Goal: Task Accomplishment & Management: Use online tool/utility

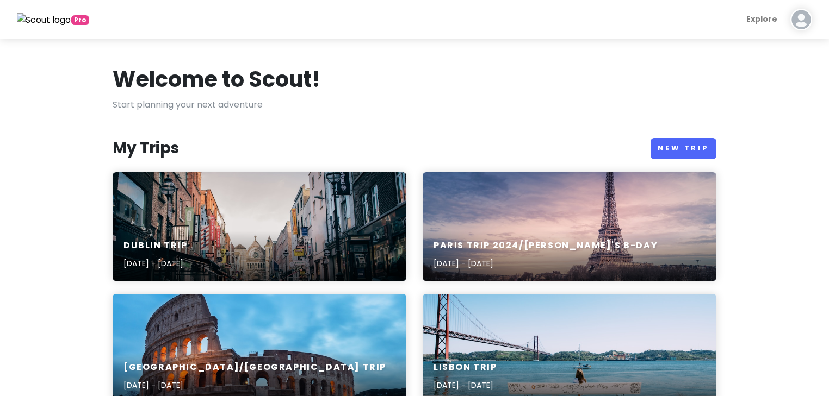
click at [807, 18] on img at bounding box center [801, 20] width 22 height 22
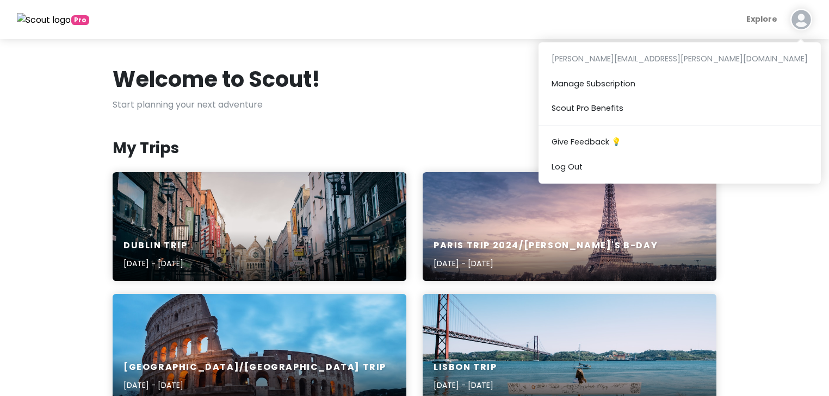
click at [675, 146] on link "New Trip" at bounding box center [683, 148] width 66 height 21
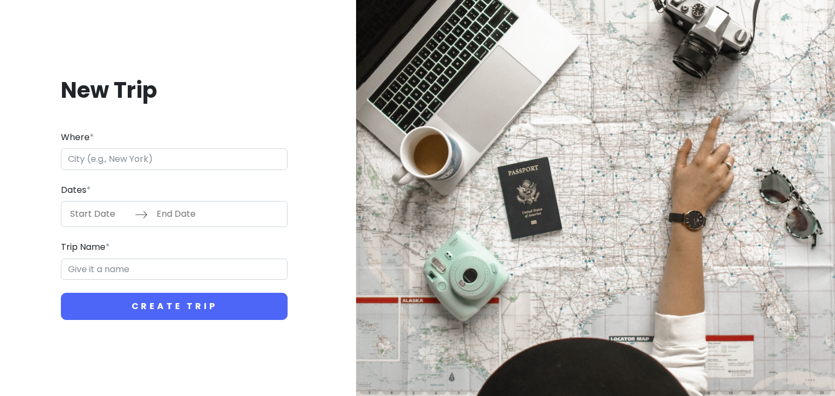
click at [103, 154] on input "Where *" at bounding box center [174, 159] width 227 height 22
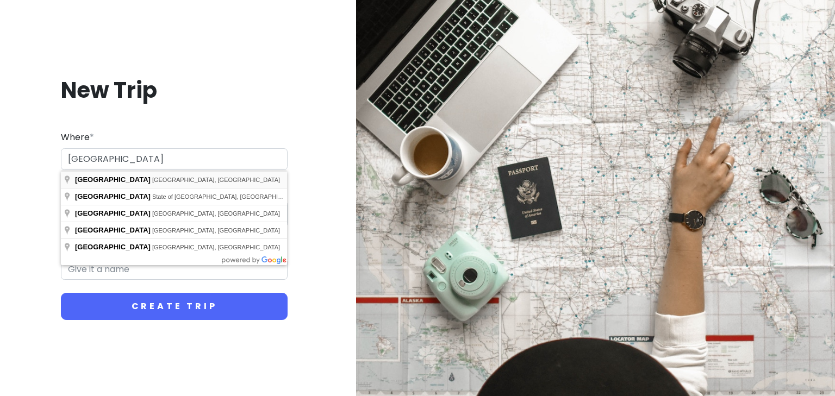
type input "[GEOGRAPHIC_DATA], [GEOGRAPHIC_DATA], [GEOGRAPHIC_DATA]"
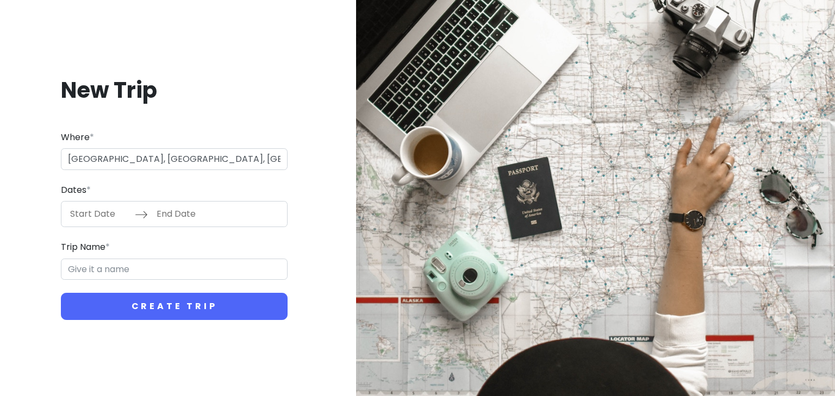
type input "Sacramento Trip"
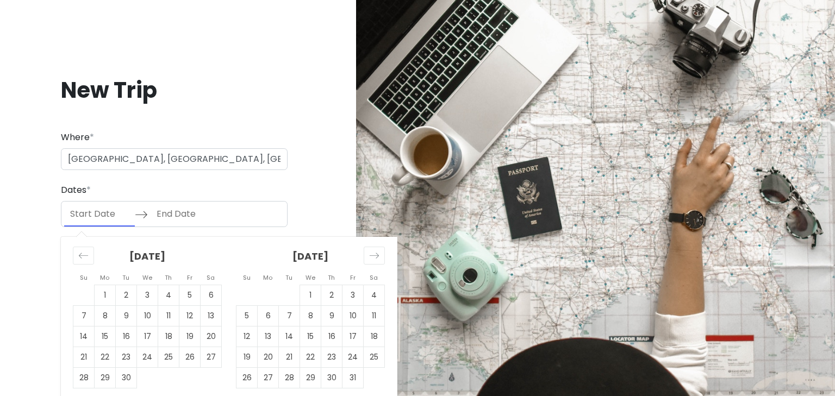
click at [80, 212] on input "Start Date" at bounding box center [99, 214] width 71 height 25
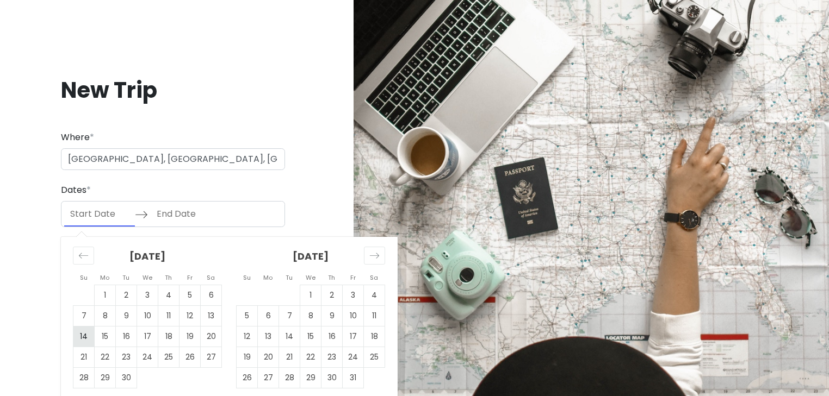
click at [86, 332] on td "14" at bounding box center [83, 337] width 21 height 21
type input "[DATE]"
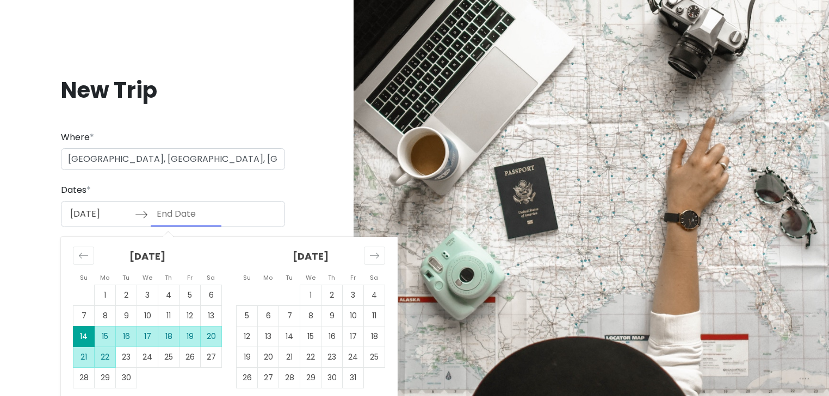
click at [102, 357] on td "22" at bounding box center [105, 357] width 21 height 21
type input "[DATE]"
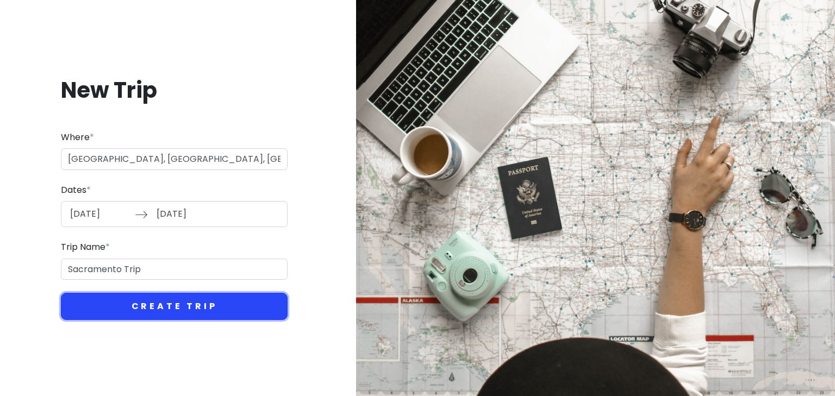
click at [152, 304] on button "Create Trip" at bounding box center [174, 306] width 227 height 27
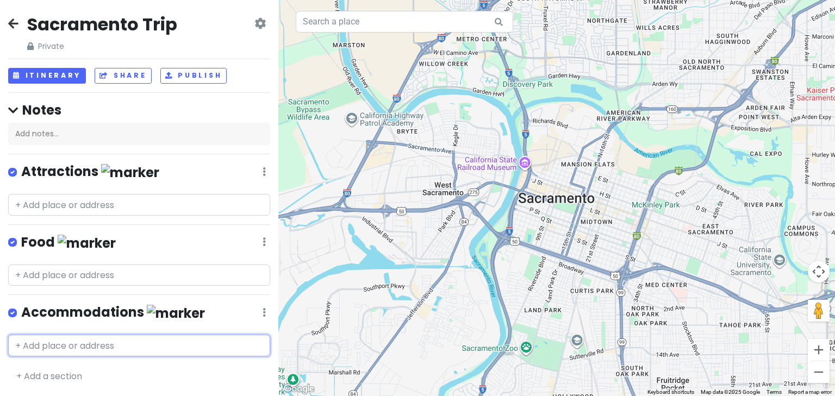
click at [43, 343] on input "text" at bounding box center [139, 346] width 262 height 22
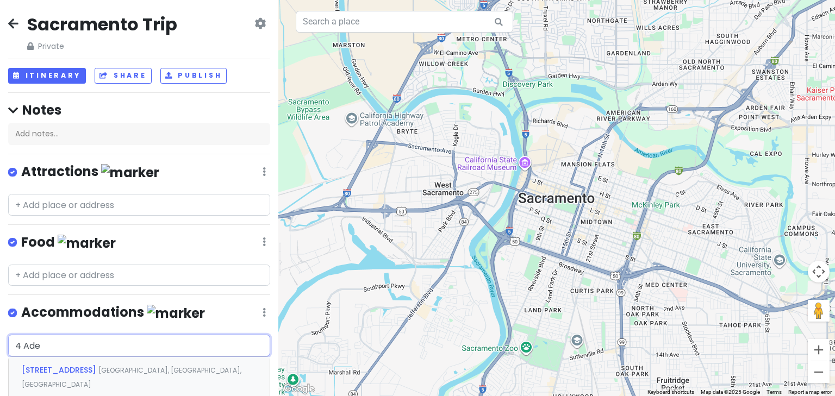
type input "4 Adel"
click at [64, 369] on span "[STREET_ADDRESS]" at bounding box center [60, 370] width 77 height 11
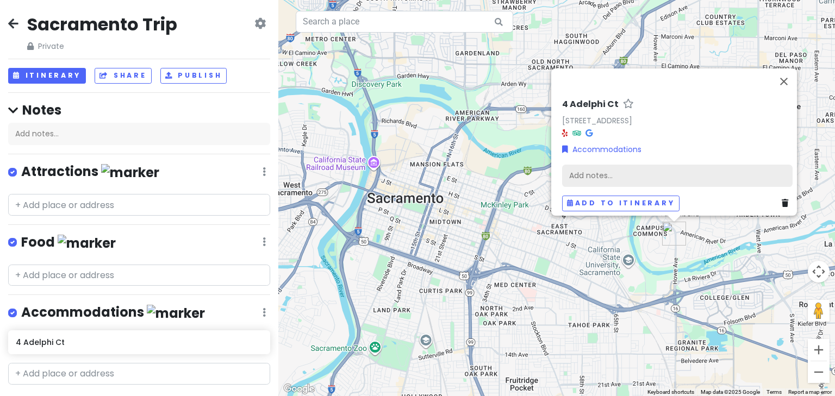
click at [576, 164] on div "Add notes..." at bounding box center [677, 175] width 231 height 23
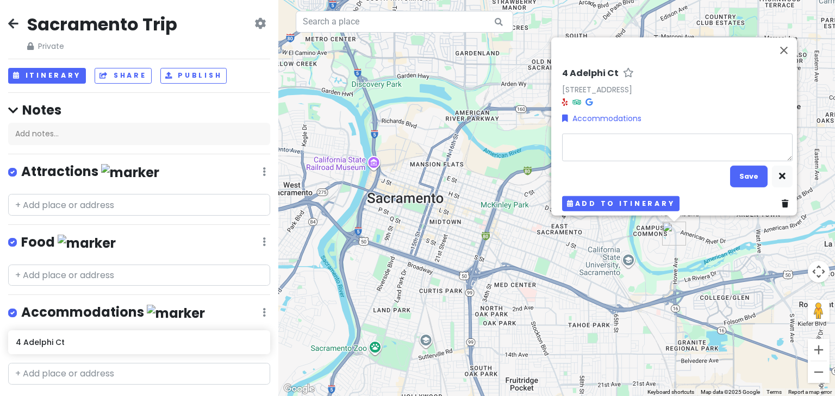
type textarea "x"
type textarea "M"
type textarea "x"
type textarea "Mu"
type textarea "x"
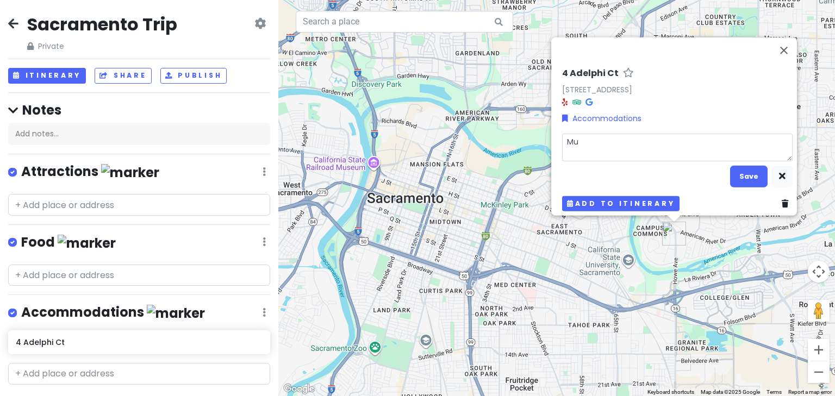
type textarea "Mum"
type textarea "x"
type textarea "Mums"
type textarea "x"
type textarea "Mumsi"
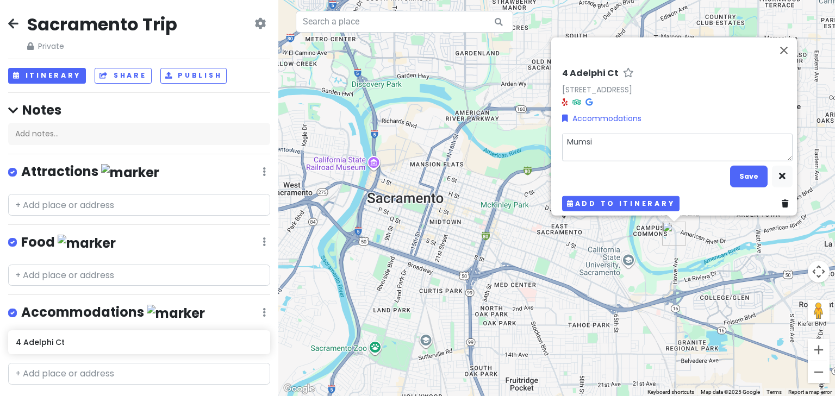
type textarea "x"
type textarea "Mumsie"
type textarea "x"
type textarea "Mumsie'"
type textarea "x"
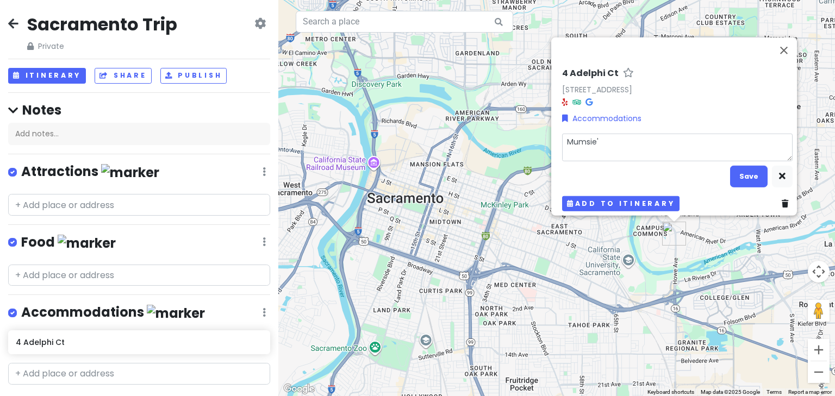
type textarea "Mumsie's"
type textarea "x"
type textarea "Mumsie's"
type textarea "x"
type textarea "[PERSON_NAME]'s p"
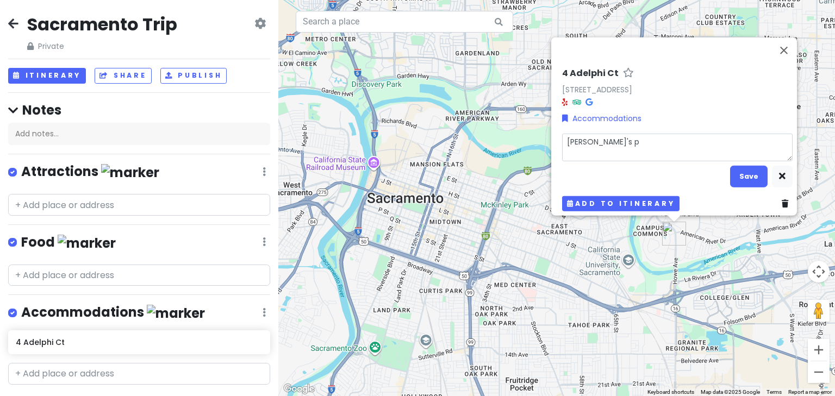
type textarea "x"
type textarea "[PERSON_NAME]'s pl"
type textarea "x"
type textarea "[PERSON_NAME]'s pla"
type textarea "x"
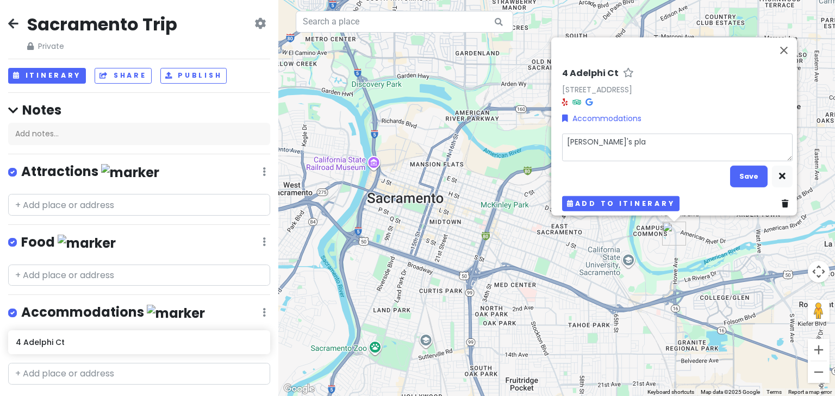
type textarea "[PERSON_NAME]'s plac"
type textarea "x"
type textarea "Mumsie's place"
click at [743, 168] on button "Save" at bounding box center [749, 176] width 38 height 21
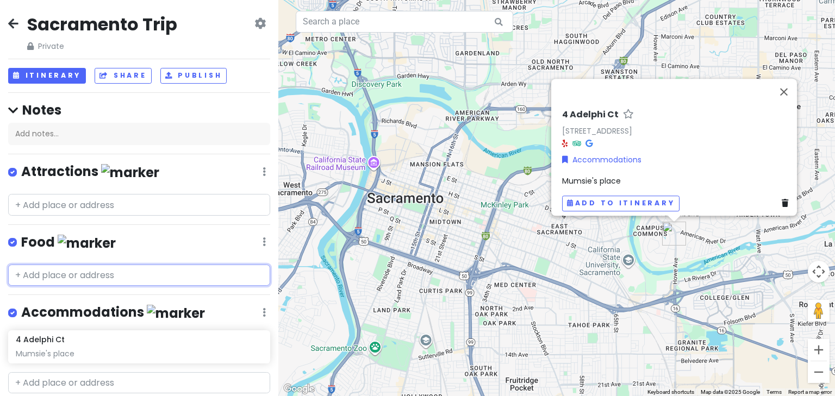
click at [82, 271] on input "text" at bounding box center [139, 276] width 262 height 22
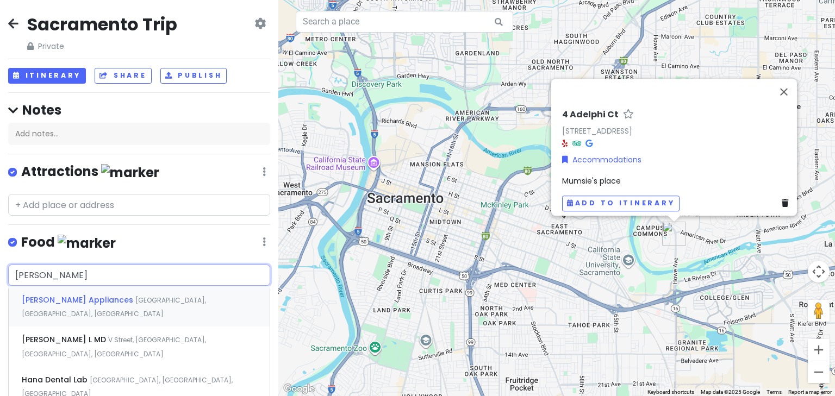
type input "[PERSON_NAME]"
click at [92, 296] on span "[PERSON_NAME] Restaurant" at bounding box center [79, 300] width 114 height 11
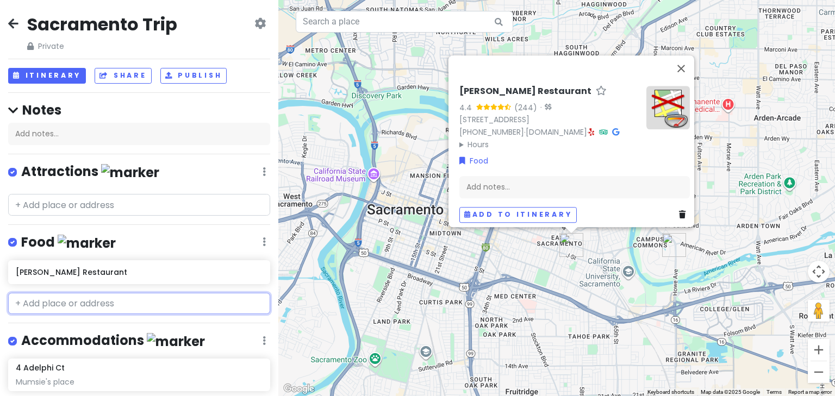
click at [60, 300] on input "text" at bounding box center [139, 304] width 262 height 22
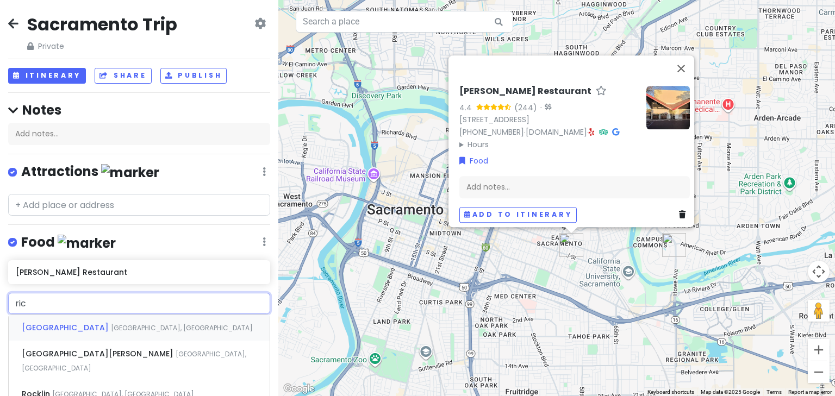
type input "[PERSON_NAME]"
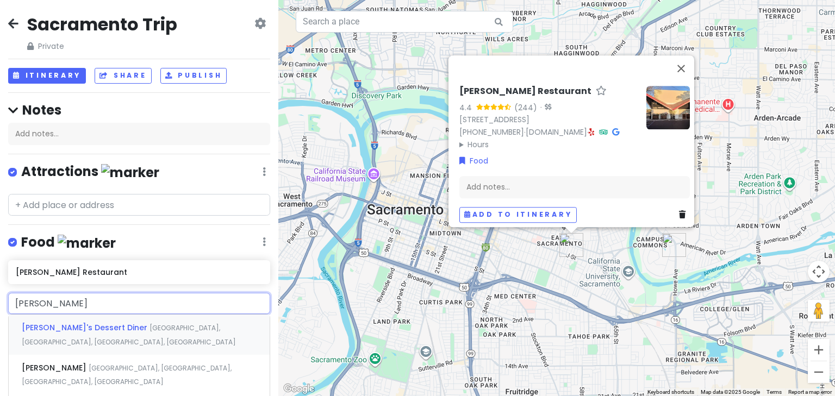
click at [68, 322] on span "[PERSON_NAME]'s Dessert Diner" at bounding box center [86, 327] width 128 height 11
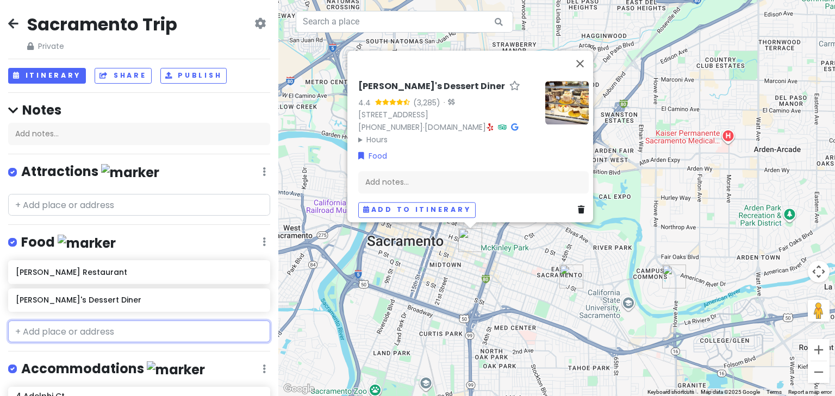
click at [64, 323] on input "text" at bounding box center [139, 332] width 262 height 22
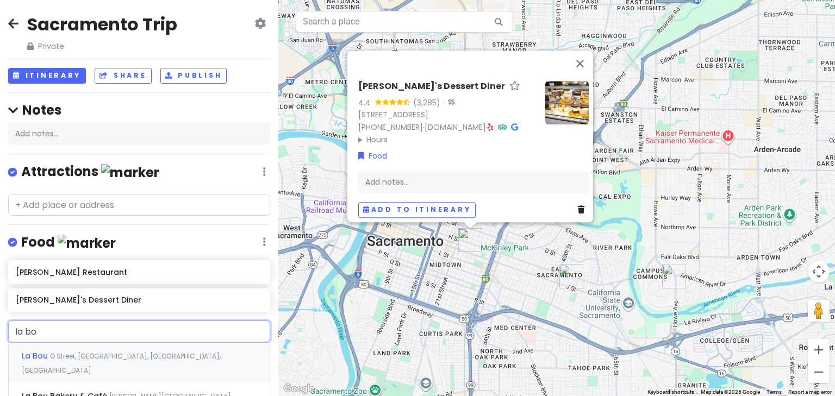
type input "la bou"
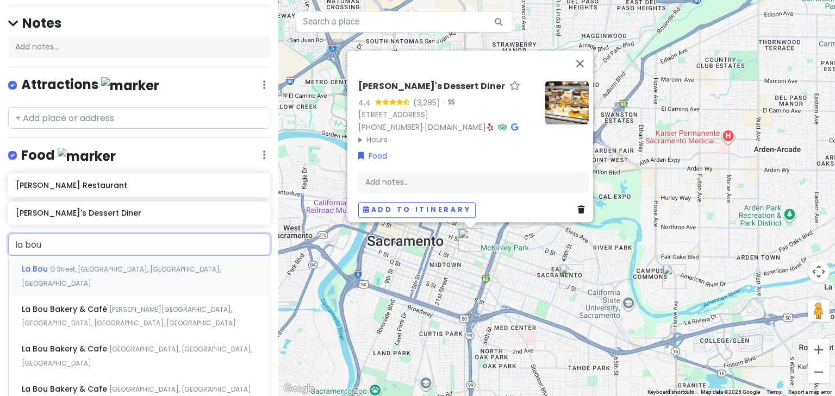
scroll to position [130, 0]
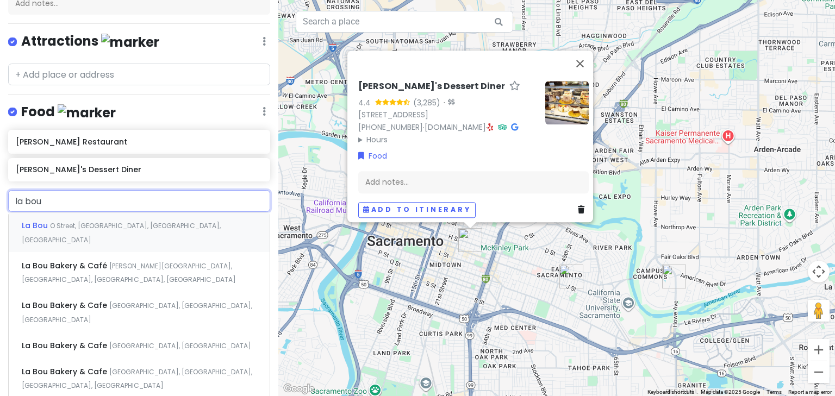
click at [97, 221] on span "O Street, [GEOGRAPHIC_DATA], [GEOGRAPHIC_DATA], [GEOGRAPHIC_DATA]" at bounding box center [121, 232] width 199 height 23
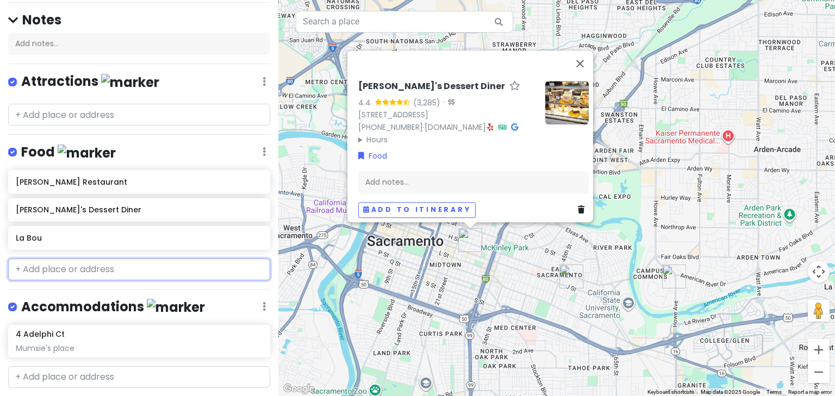
scroll to position [119, 0]
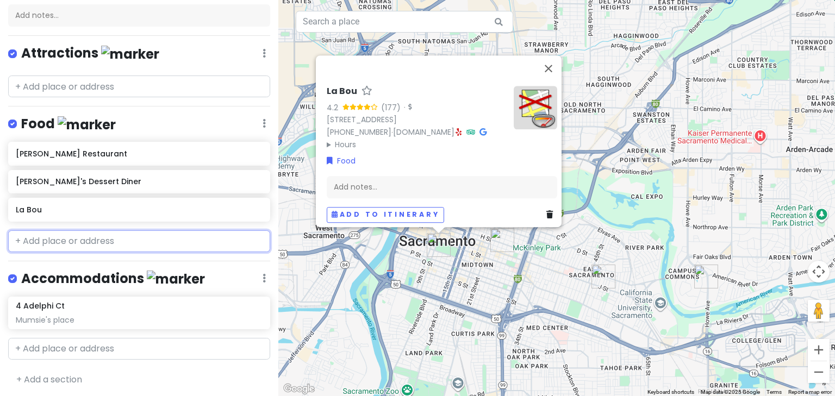
click at [70, 240] on input "text" at bounding box center [139, 242] width 262 height 22
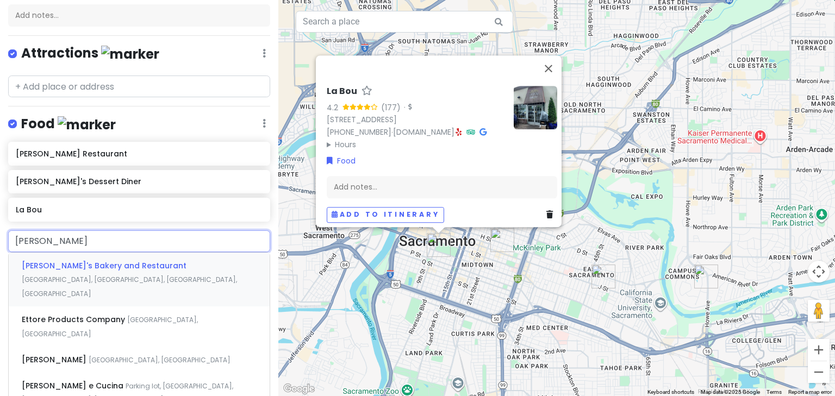
type input "ettores"
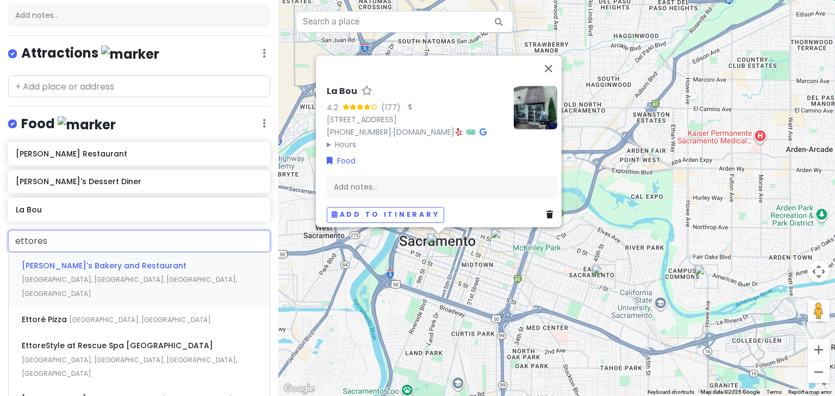
click at [83, 265] on span "[PERSON_NAME]'s Bakery and Restaurant" at bounding box center [104, 265] width 165 height 11
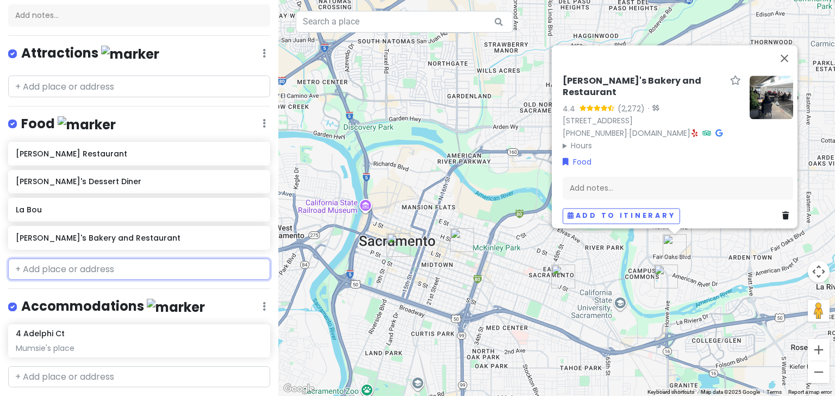
click at [84, 266] on input "text" at bounding box center [139, 270] width 262 height 22
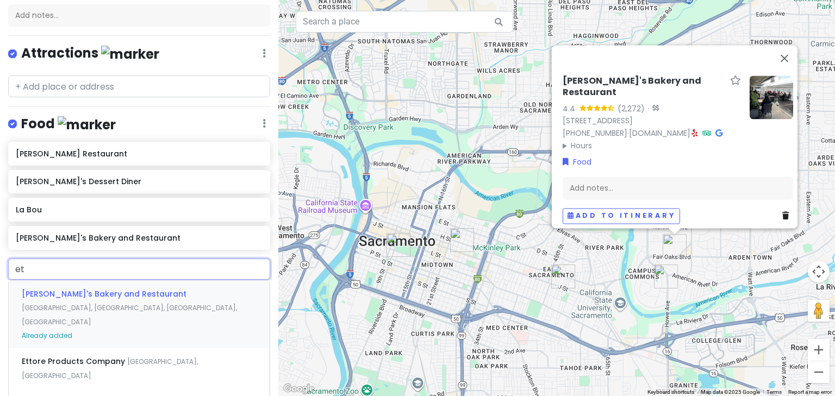
type input "e"
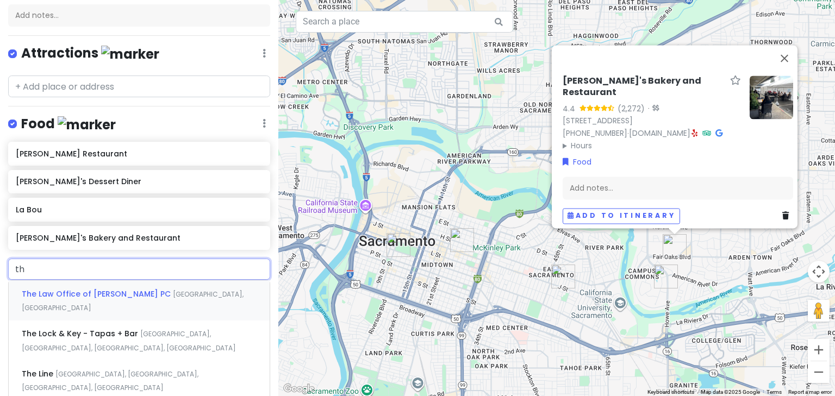
type input "t"
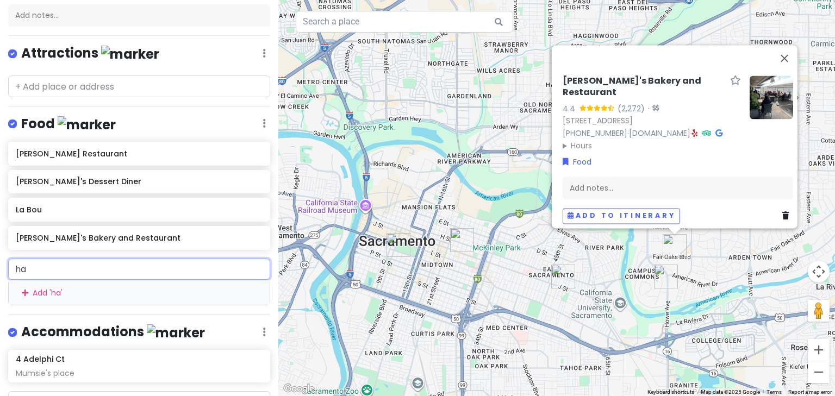
type input "har"
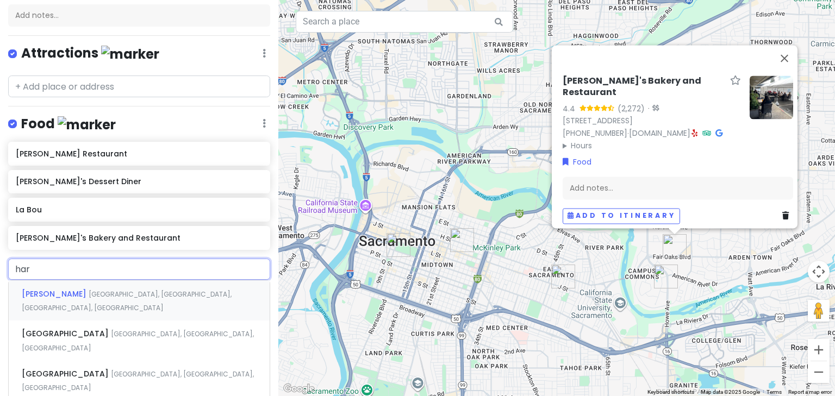
click at [85, 285] on div "[PERSON_NAME][GEOGRAPHIC_DATA], [GEOGRAPHIC_DATA], [GEOGRAPHIC_DATA], [GEOGRAPH…" at bounding box center [139, 301] width 261 height 40
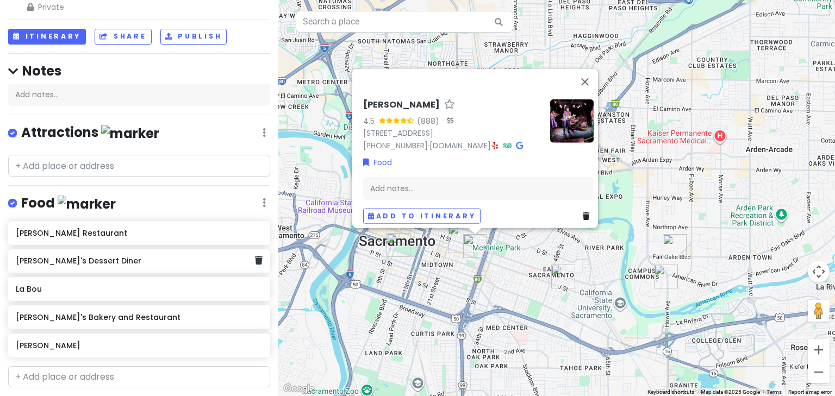
scroll to position [32, 0]
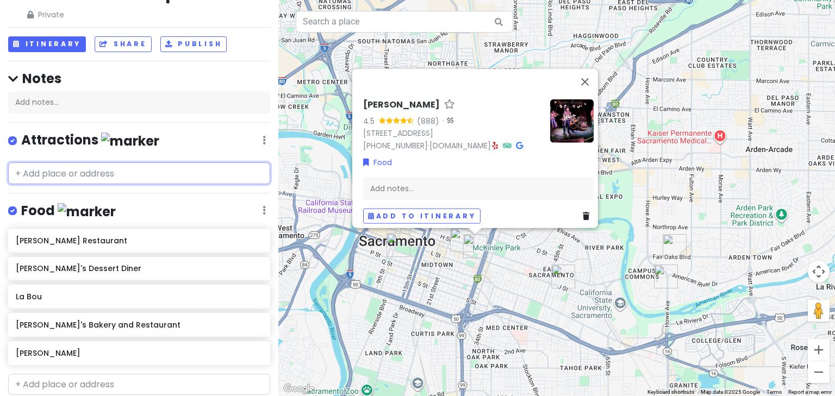
click at [65, 181] on input "text" at bounding box center [139, 174] width 262 height 22
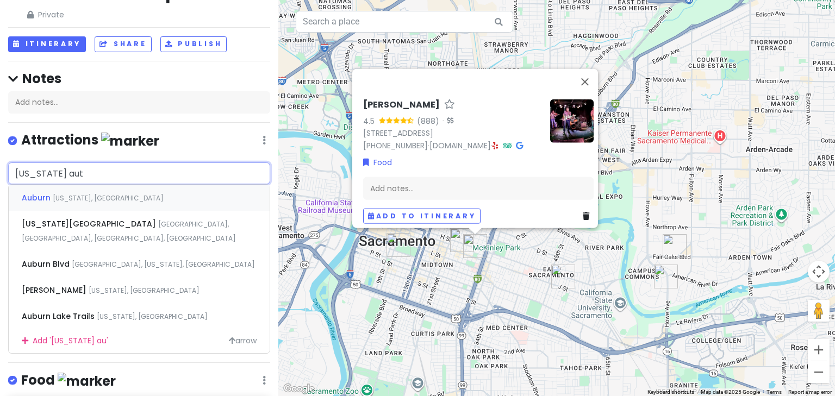
type input "[US_STATE] auto"
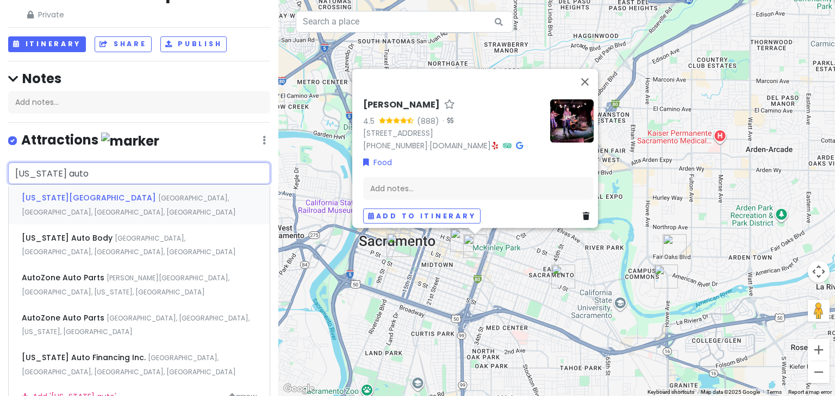
click at [97, 200] on span "[US_STATE][GEOGRAPHIC_DATA]" at bounding box center [90, 197] width 136 height 11
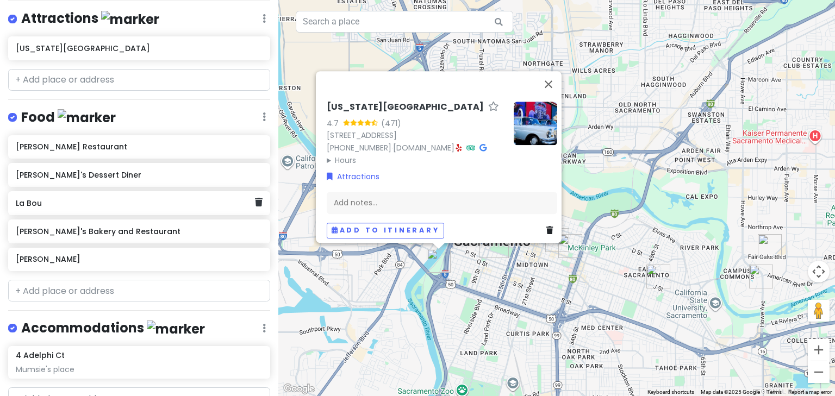
scroll to position [162, 0]
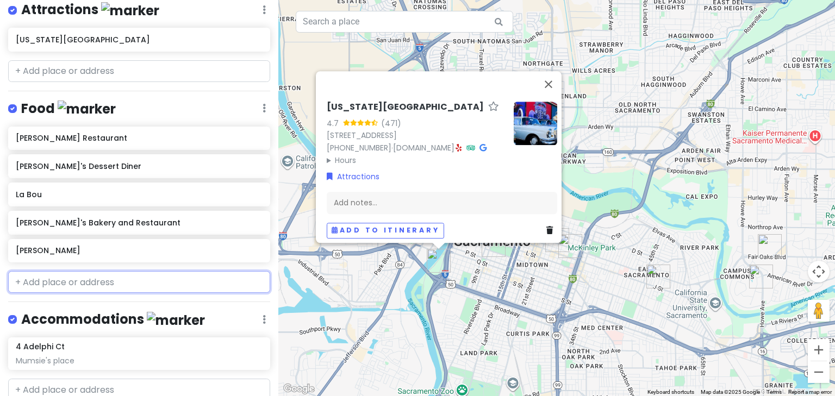
click at [38, 279] on input "text" at bounding box center [139, 282] width 262 height 22
type input "t"
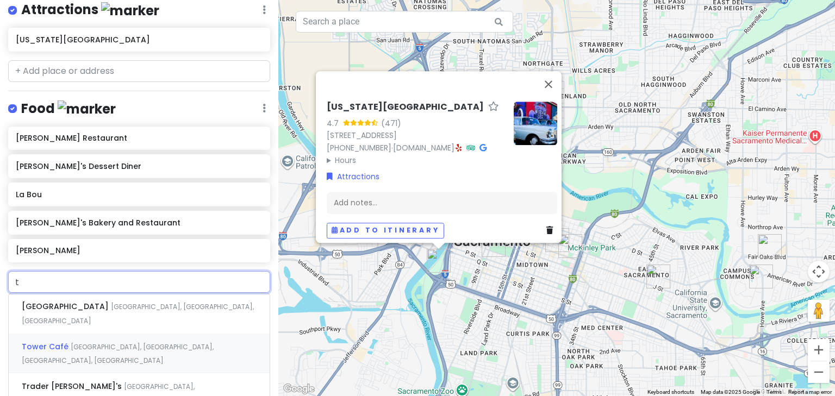
click at [55, 341] on span "Tower Café" at bounding box center [46, 346] width 49 height 11
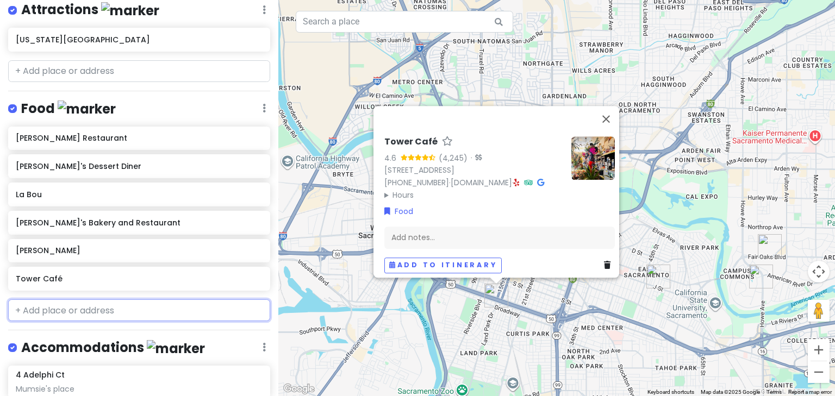
click at [36, 308] on input "text" at bounding box center [139, 311] width 262 height 22
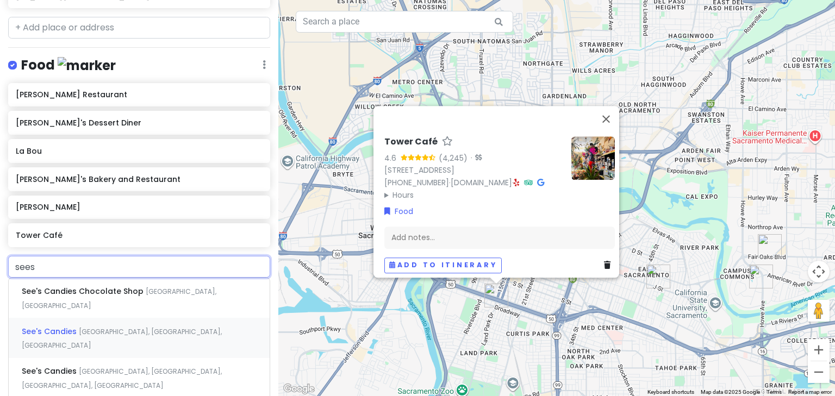
scroll to position [249, 0]
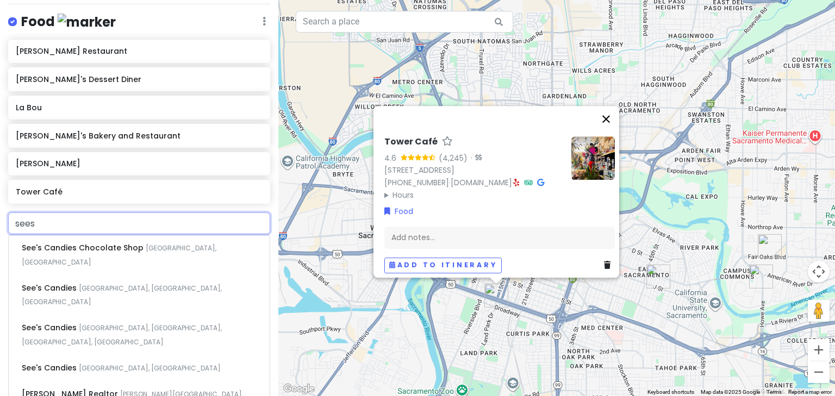
type input "sees"
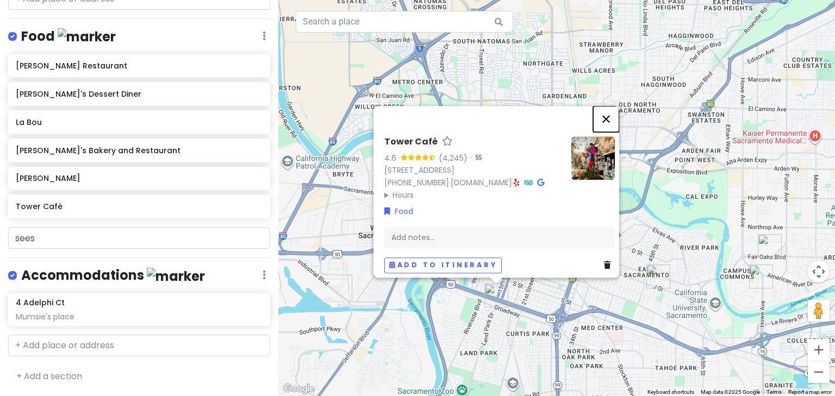
click at [611, 110] on button "Close" at bounding box center [606, 119] width 26 height 26
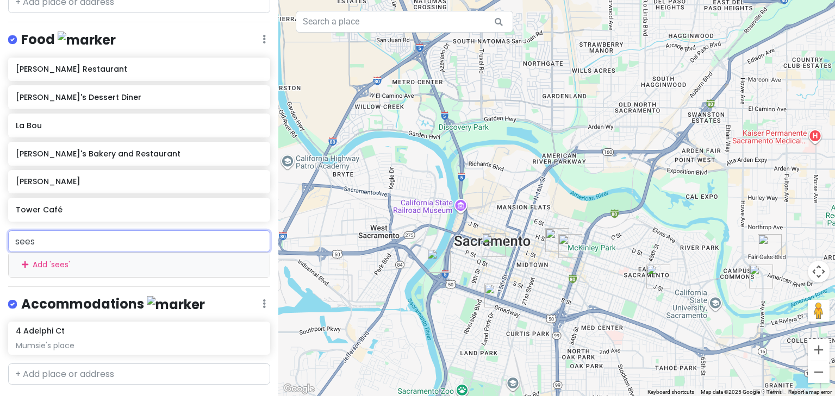
click at [85, 259] on div "Add ' sees '" at bounding box center [139, 265] width 261 height 24
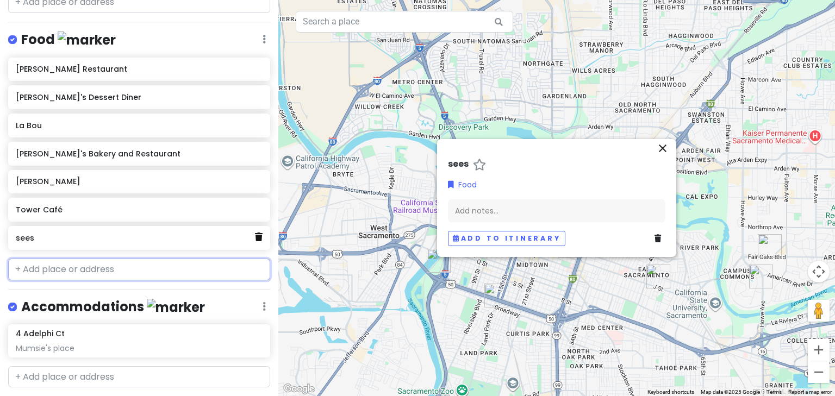
click at [255, 234] on icon at bounding box center [259, 237] width 8 height 9
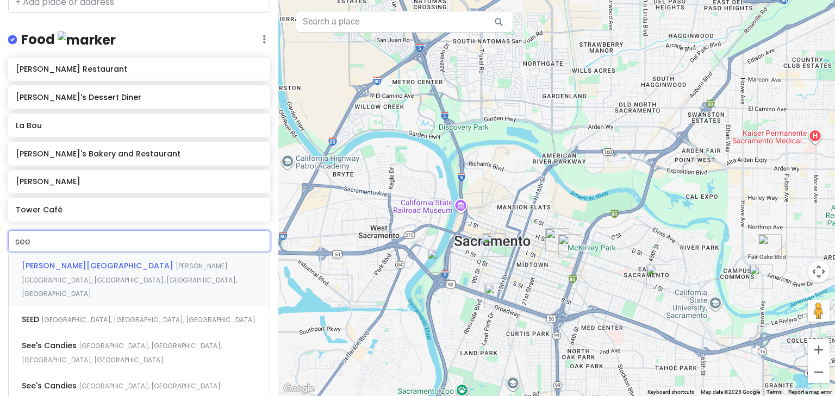
type input "sees"
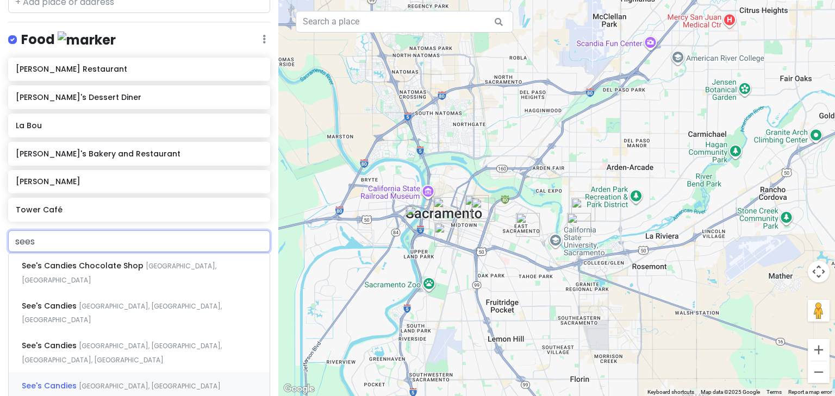
click at [90, 382] on span "[GEOGRAPHIC_DATA], [GEOGRAPHIC_DATA]" at bounding box center [150, 386] width 142 height 9
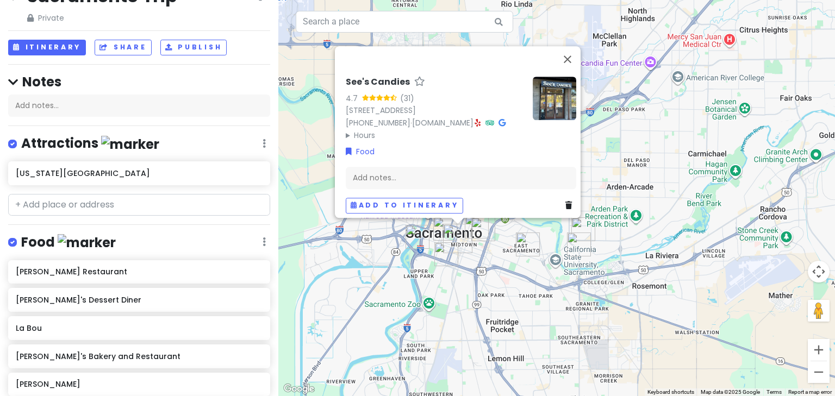
scroll to position [14, 0]
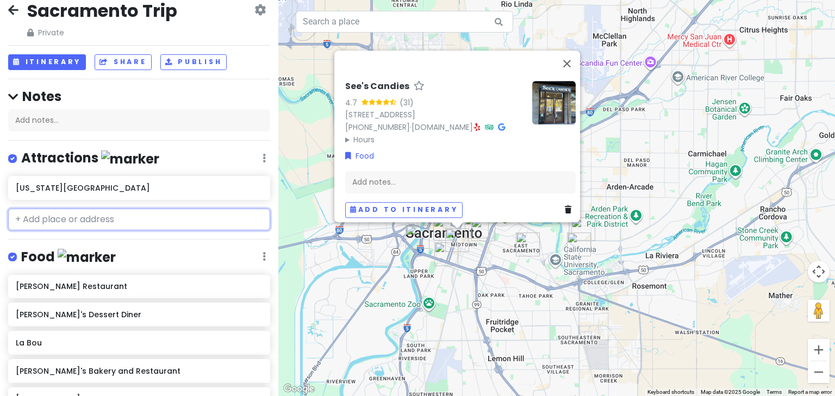
click at [33, 218] on input "text" at bounding box center [139, 220] width 262 height 22
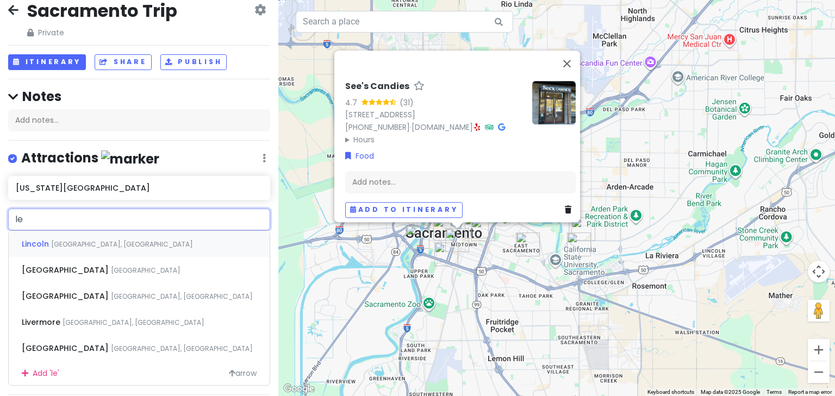
type input "lel"
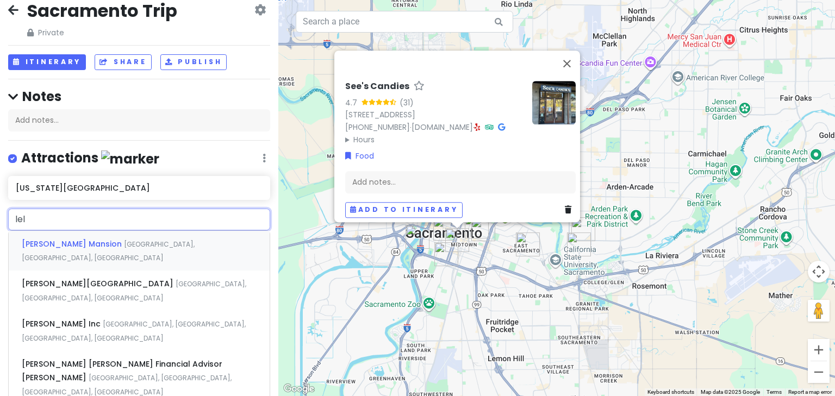
click at [70, 239] on span "[PERSON_NAME] Mansion" at bounding box center [73, 244] width 102 height 11
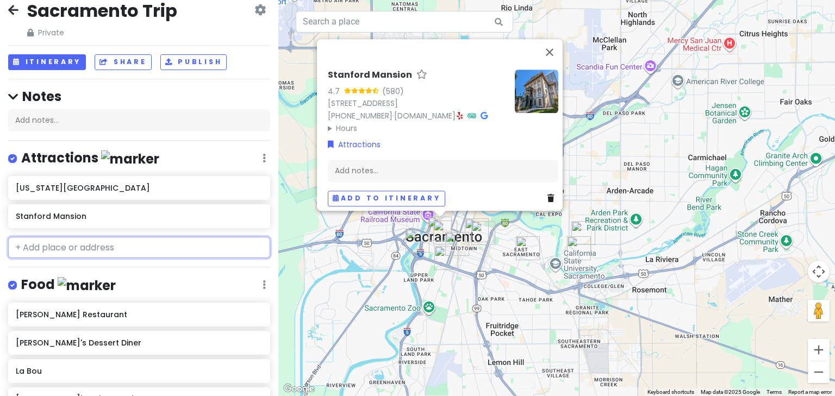
click at [52, 250] on input "text" at bounding box center [139, 248] width 262 height 22
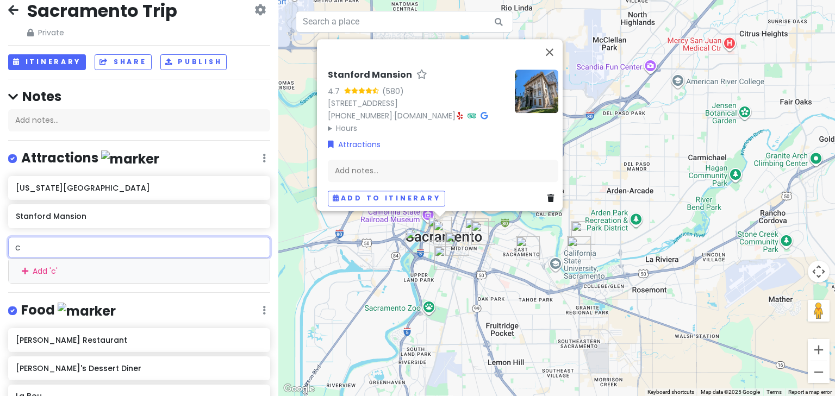
type input "cr"
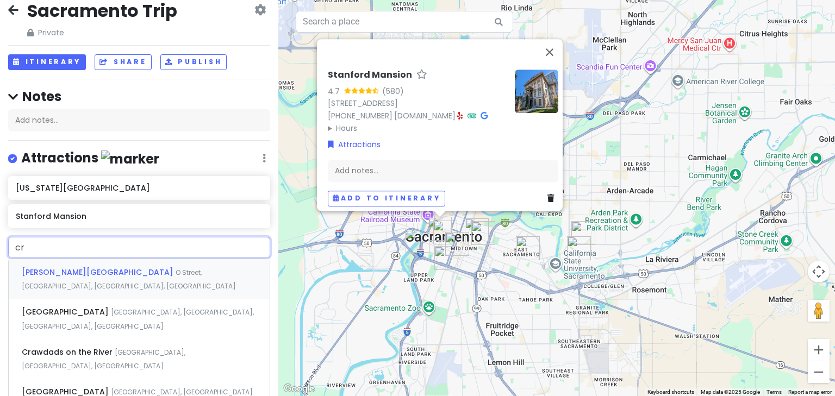
click at [50, 265] on div "[PERSON_NAME][GEOGRAPHIC_DATA], [GEOGRAPHIC_DATA], [GEOGRAPHIC_DATA]" at bounding box center [139, 279] width 261 height 40
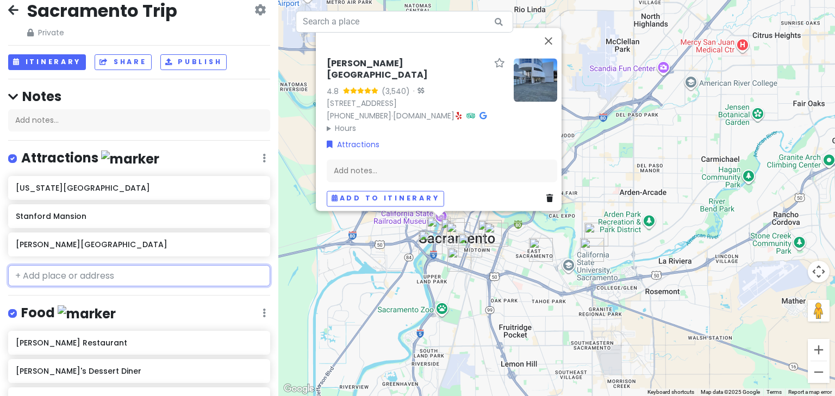
click at [48, 276] on input "text" at bounding box center [139, 276] width 262 height 22
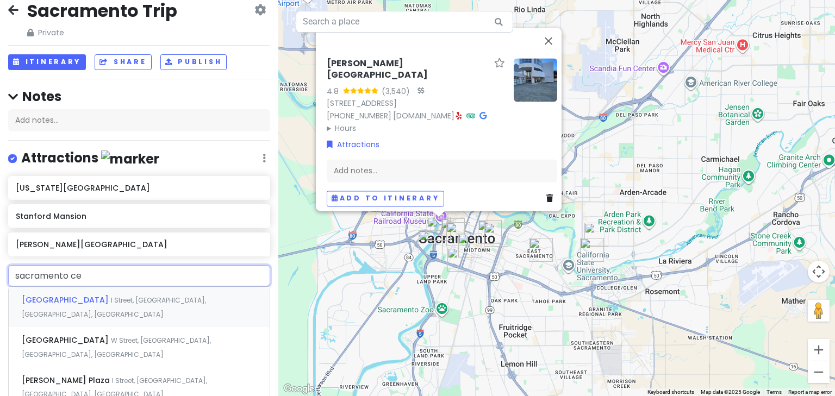
type input "sacramento cem"
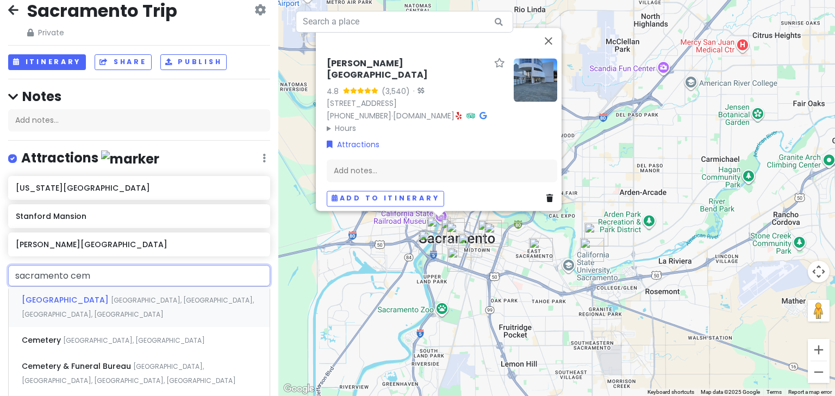
click at [100, 295] on span "[GEOGRAPHIC_DATA]" at bounding box center [66, 300] width 89 height 11
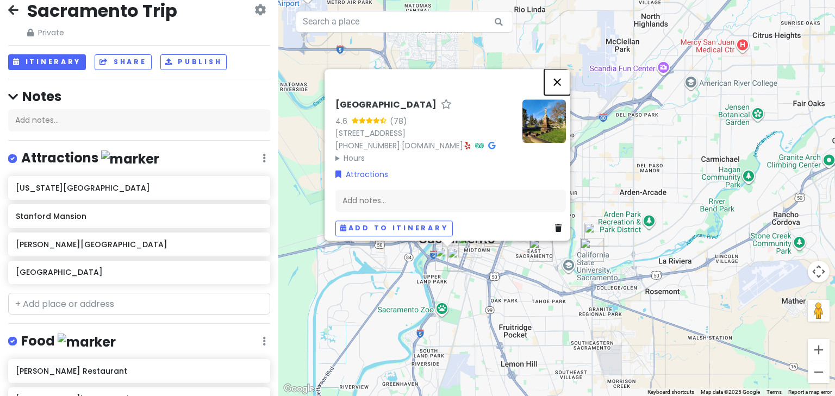
click at [564, 69] on button "Close" at bounding box center [557, 82] width 26 height 26
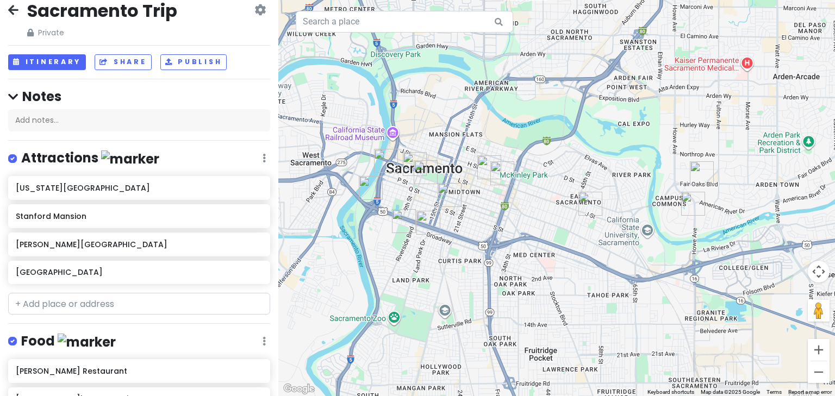
drag, startPoint x: 501, startPoint y: 276, endPoint x: 573, endPoint y: 157, distance: 138.8
click at [573, 157] on div at bounding box center [556, 198] width 557 height 396
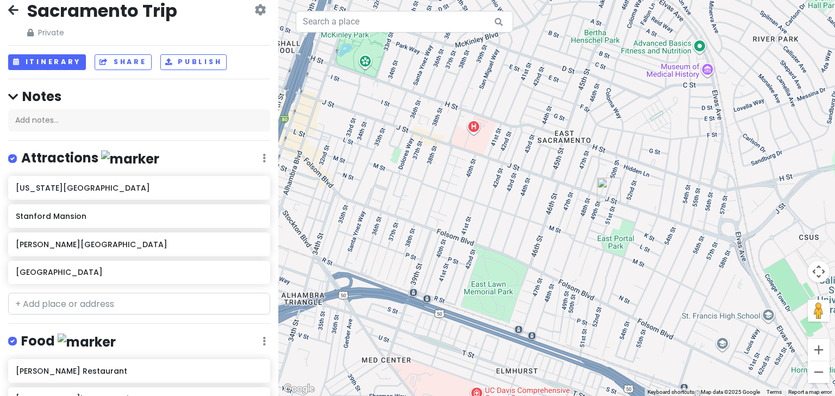
drag, startPoint x: 603, startPoint y: 210, endPoint x: 472, endPoint y: 189, distance: 132.7
click at [472, 189] on div at bounding box center [556, 198] width 557 height 396
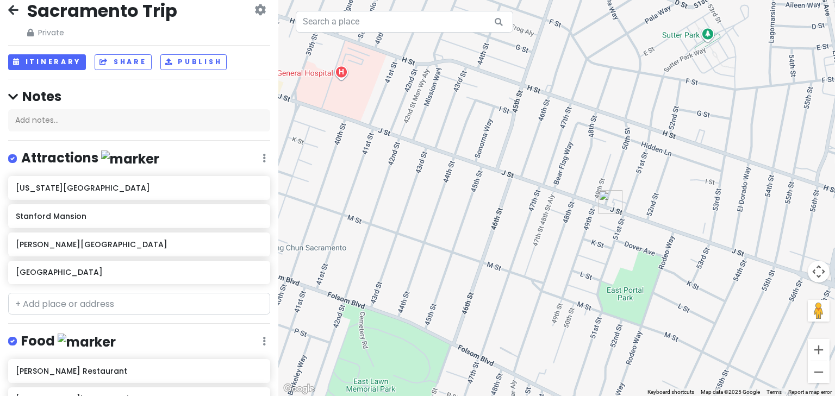
drag, startPoint x: 585, startPoint y: 231, endPoint x: 459, endPoint y: 239, distance: 125.9
click at [459, 239] on div at bounding box center [556, 198] width 557 height 396
click at [45, 303] on input "text" at bounding box center [139, 304] width 262 height 22
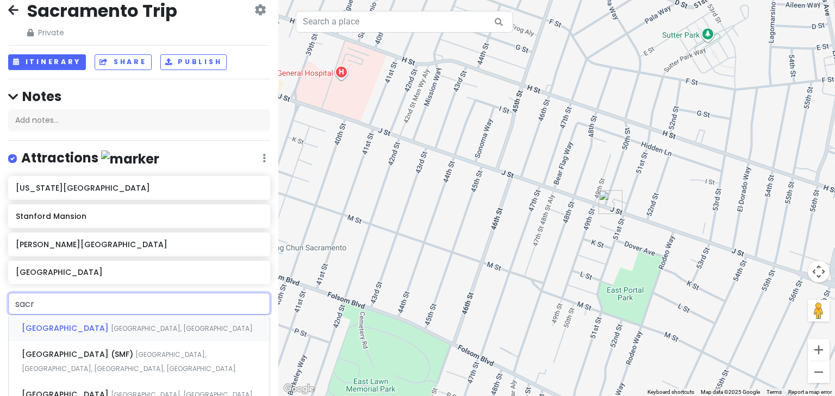
type input "sacra"
click at [60, 393] on span "[GEOGRAPHIC_DATA]" at bounding box center [66, 394] width 89 height 11
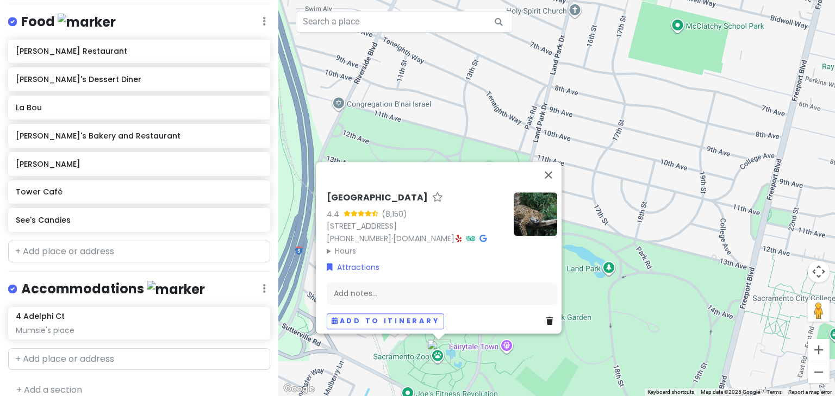
scroll to position [372, 0]
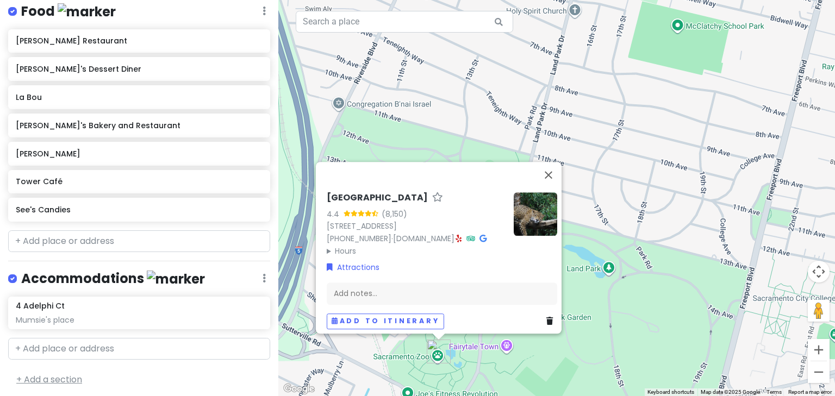
click at [54, 376] on link "+ Add a section" at bounding box center [49, 380] width 66 height 13
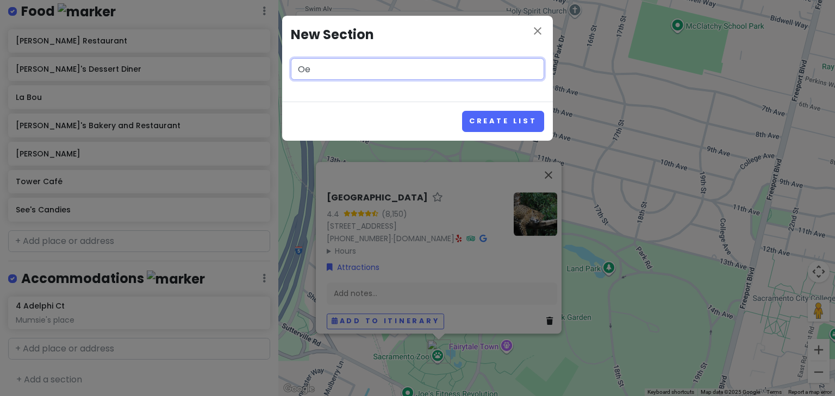
type input "O"
type input "Personal"
click at [462, 111] on button "Create List" at bounding box center [503, 121] width 82 height 21
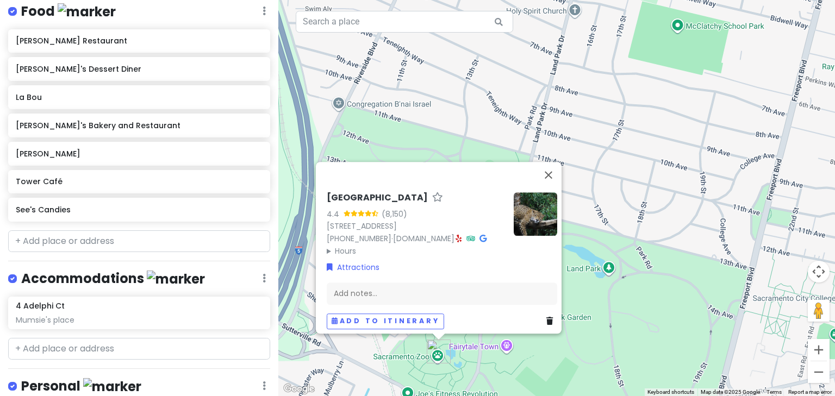
scroll to position [442, 0]
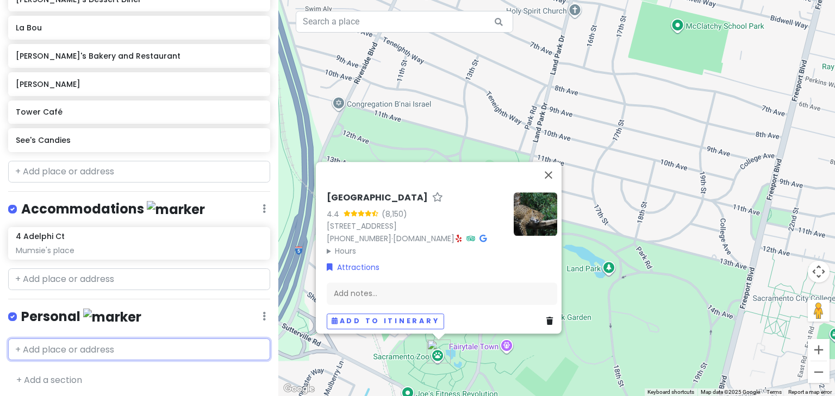
click at [46, 344] on input "text" at bounding box center [139, 350] width 262 height 22
type input "2800 cast"
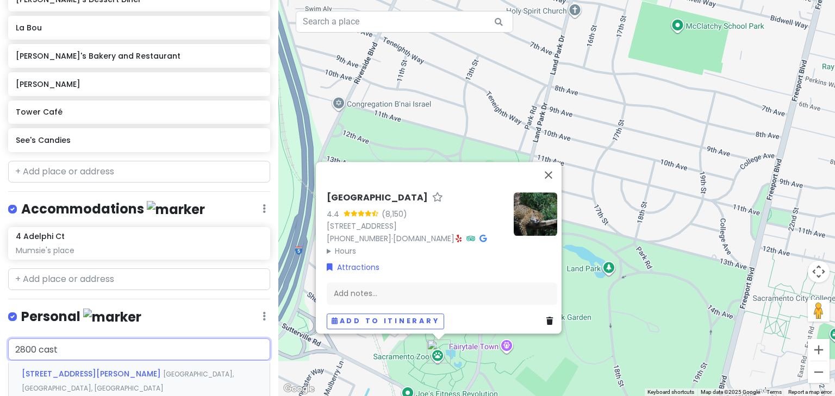
click at [54, 370] on span "[STREET_ADDRESS][PERSON_NAME]" at bounding box center [92, 374] width 141 height 11
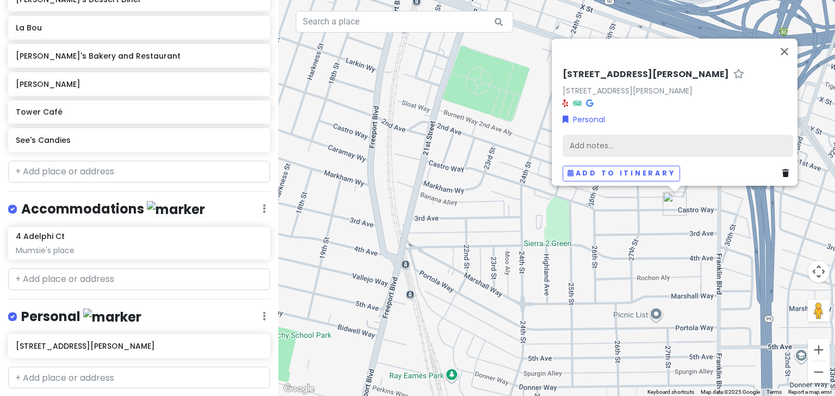
click at [577, 136] on div "Add notes..." at bounding box center [678, 145] width 231 height 23
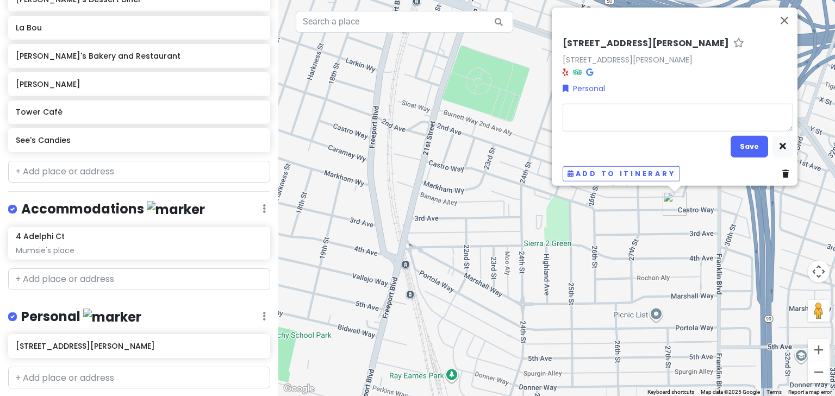
type textarea "x"
type textarea "G"
type textarea "x"
type textarea "Gr"
type textarea "x"
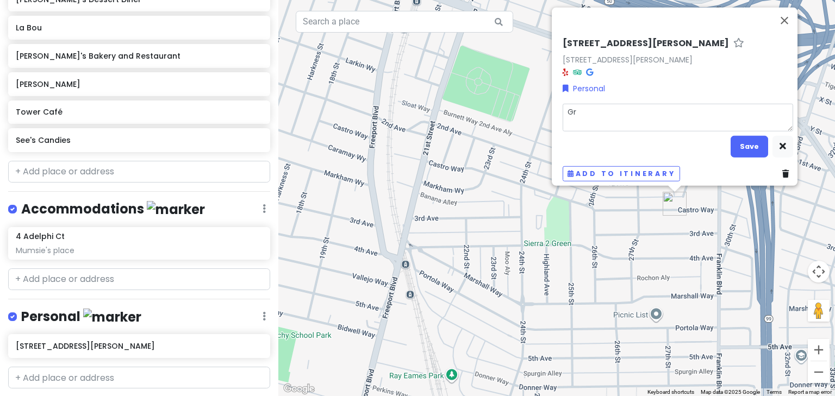
type textarea "Gra"
type textarea "x"
type textarea "Gran"
type textarea "x"
type textarea "Grand"
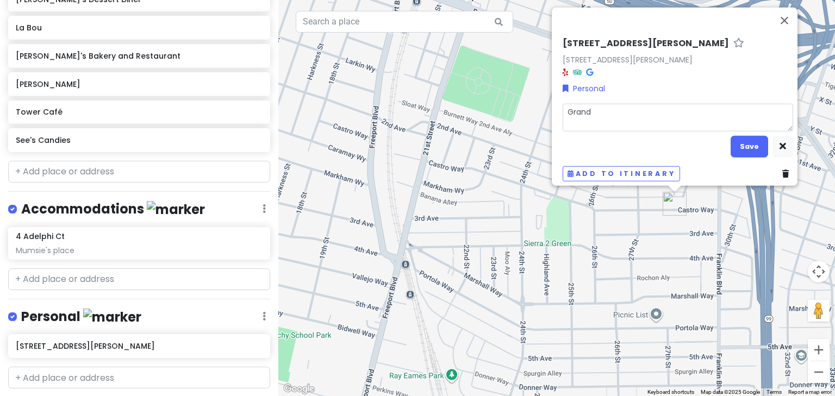
type textarea "x"
type textarea "Grandm"
type textarea "x"
type textarea "Grandma"
type textarea "x"
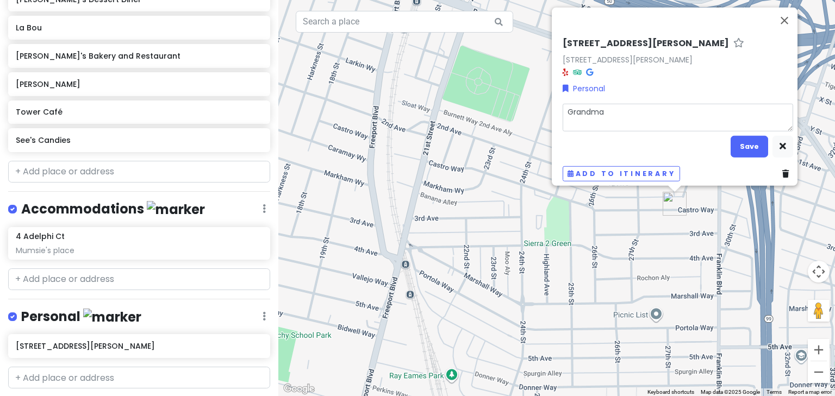
type textarea "Grandma'"
type textarea "x"
type textarea "Grandma's"
type textarea "x"
type textarea "Grandma's"
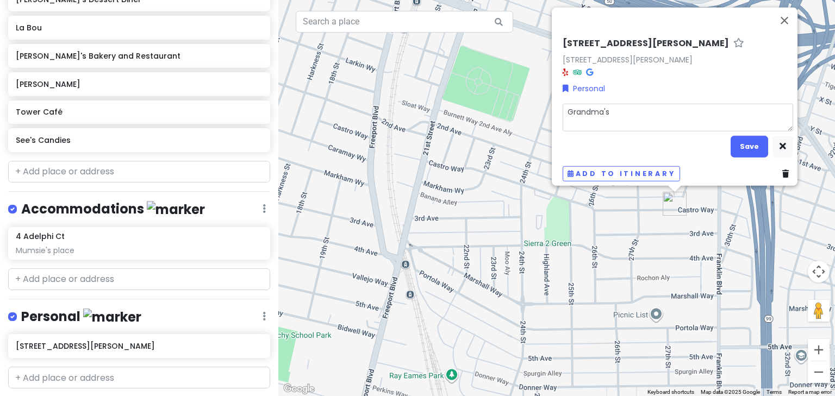
type textarea "x"
type textarea "Grandma's h"
type textarea "x"
type textarea "Grandma's ho"
type textarea "x"
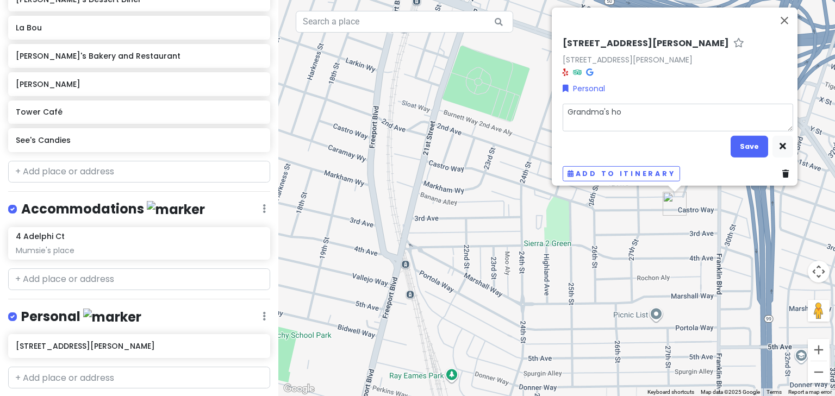
type textarea "Grandma's hou"
type textarea "x"
type textarea "Grandma's hous"
type textarea "x"
type textarea "Grandma's house"
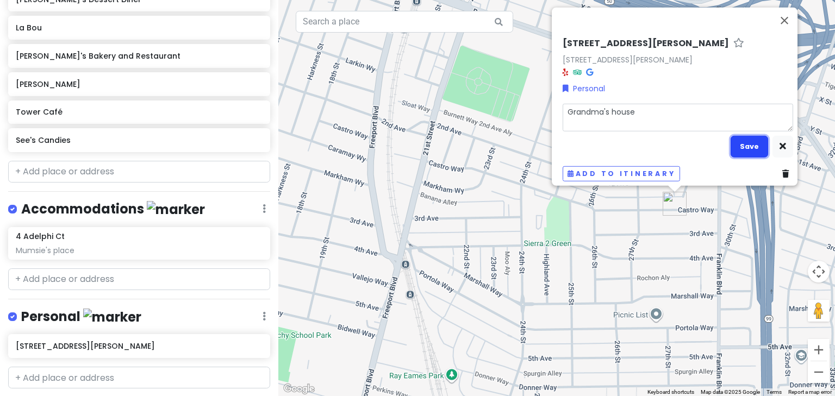
click at [742, 137] on button "Save" at bounding box center [750, 146] width 38 height 21
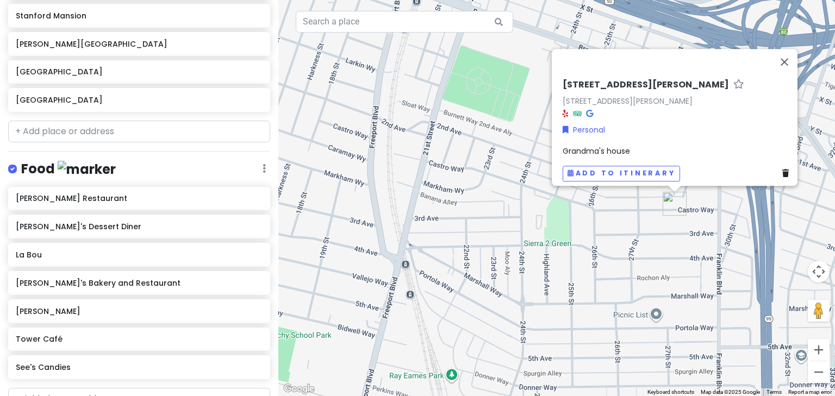
scroll to position [181, 0]
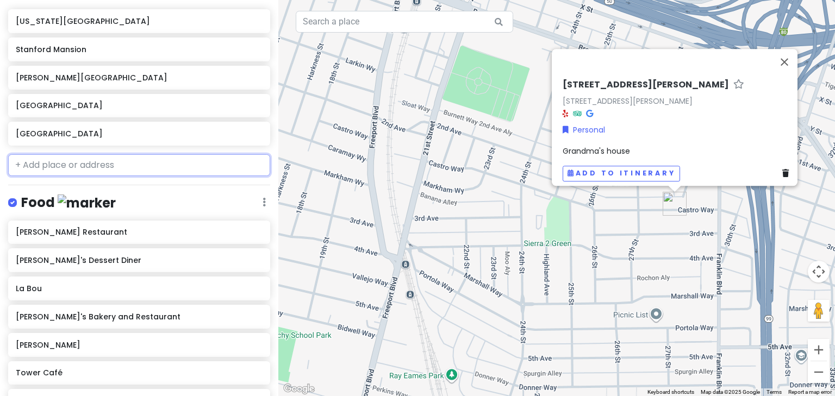
click at [57, 163] on input "text" at bounding box center [139, 165] width 262 height 22
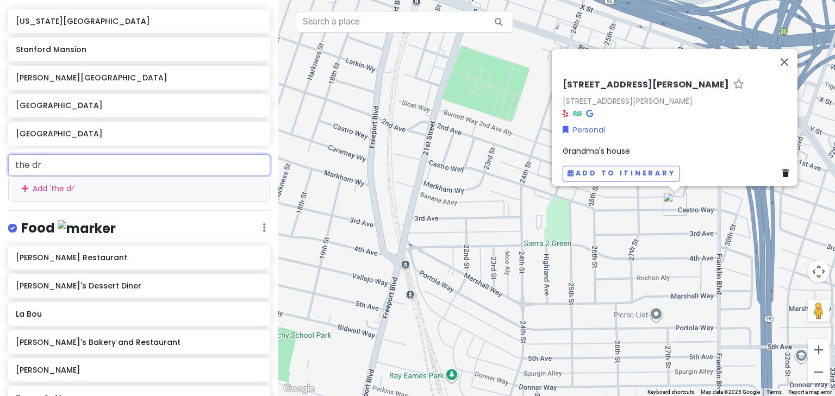
type input "the dra"
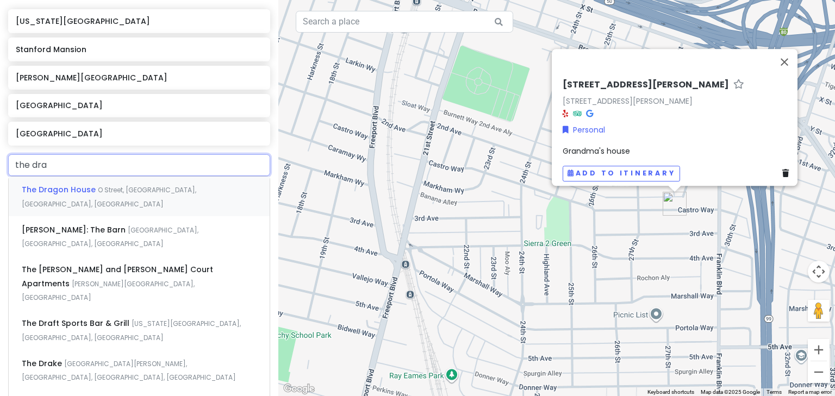
click at [42, 187] on span "The Dragon House" at bounding box center [60, 189] width 76 height 11
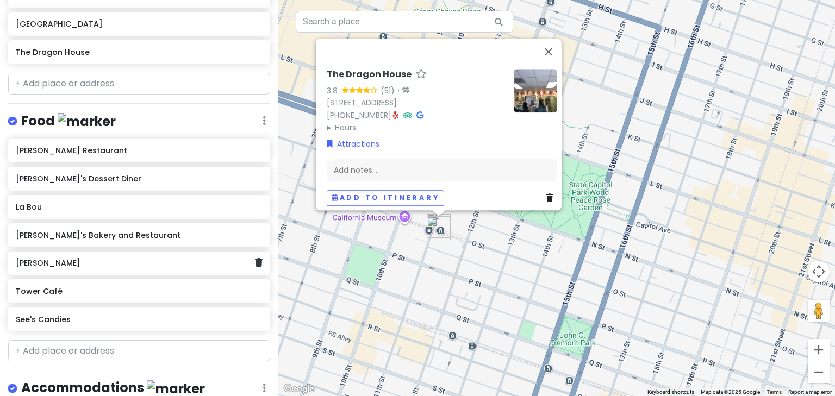
scroll to position [311, 0]
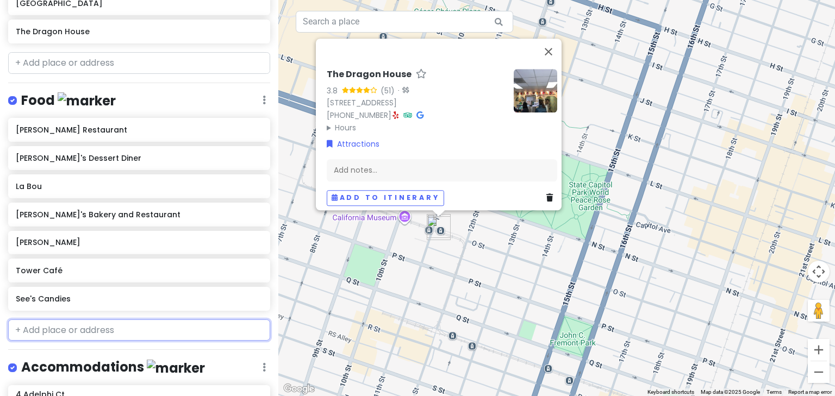
click at [28, 328] on input "text" at bounding box center [139, 331] width 262 height 22
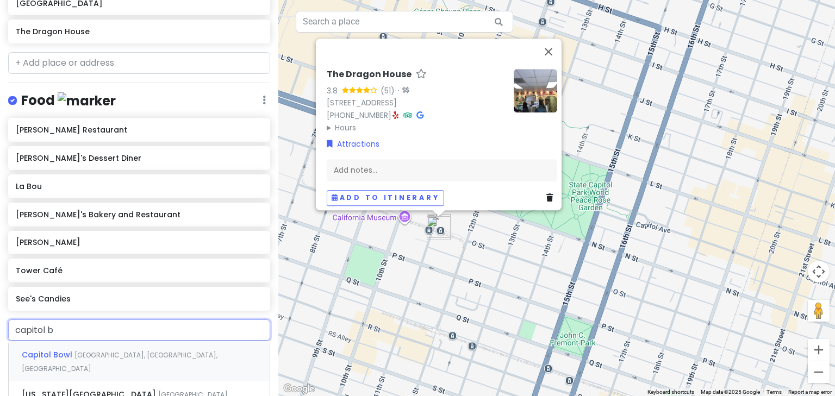
type input "capitol be"
click at [59, 350] on span "Capitol Beer and Tap Room" at bounding box center [78, 355] width 113 height 11
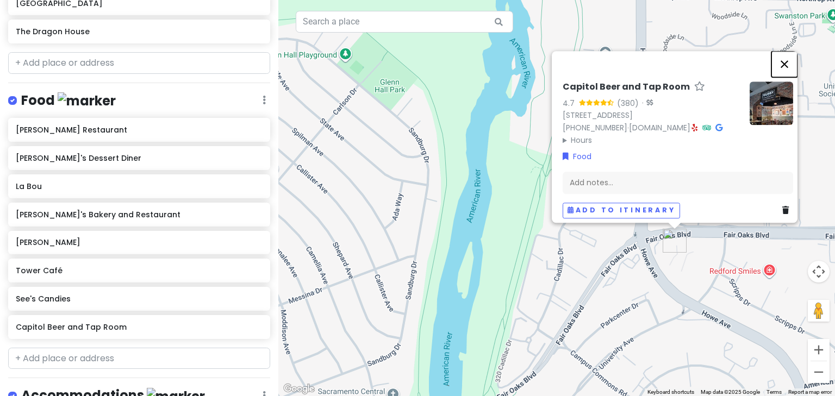
click at [788, 51] on button "Close" at bounding box center [785, 64] width 26 height 26
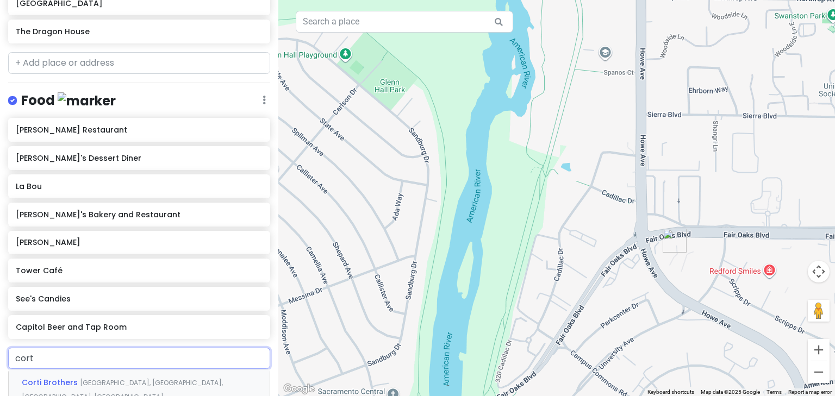
type input "corti"
click at [52, 378] on span "Corti Brothers" at bounding box center [51, 382] width 58 height 11
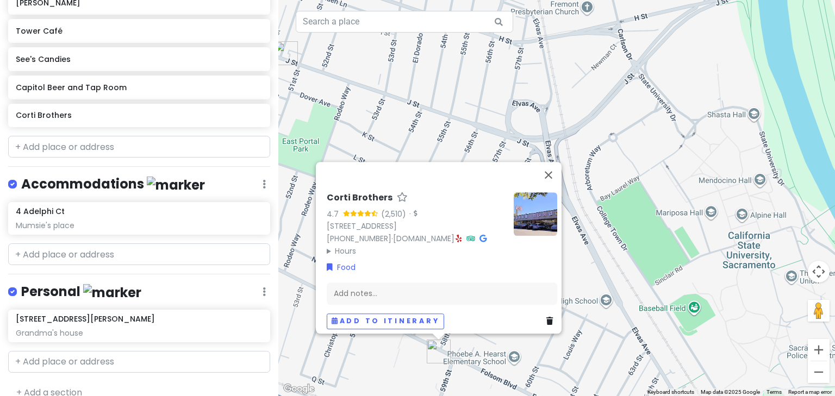
scroll to position [563, 0]
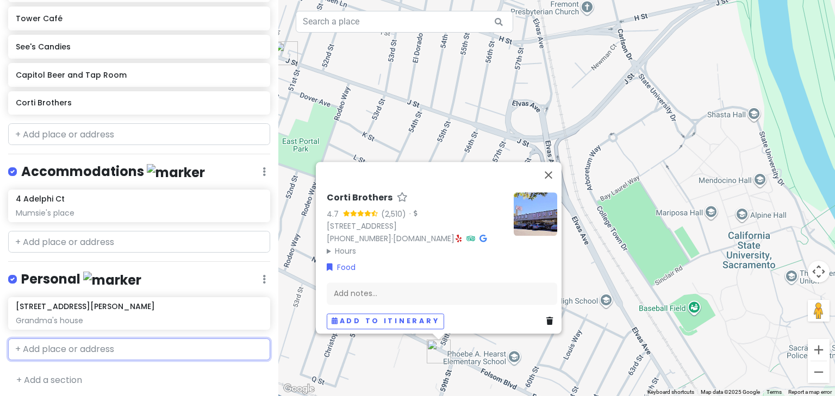
click at [43, 340] on input "text" at bounding box center [139, 350] width 262 height 22
type input "6012 Taho"
click at [58, 369] on span "[STREET_ADDRESS]" at bounding box center [60, 374] width 77 height 11
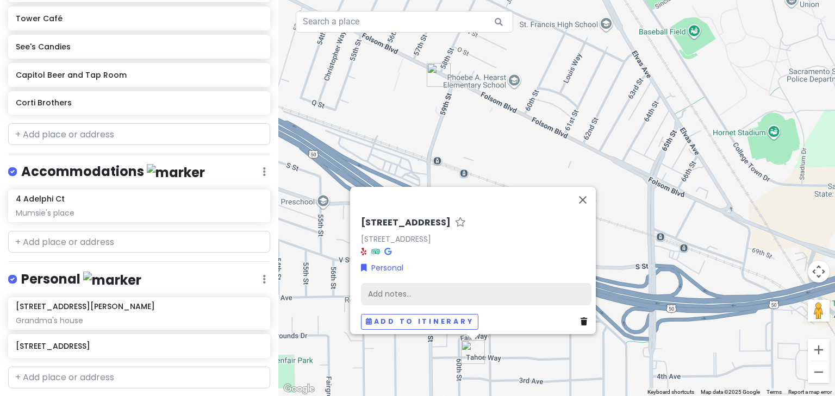
click at [378, 288] on div "Add notes..." at bounding box center [476, 294] width 231 height 23
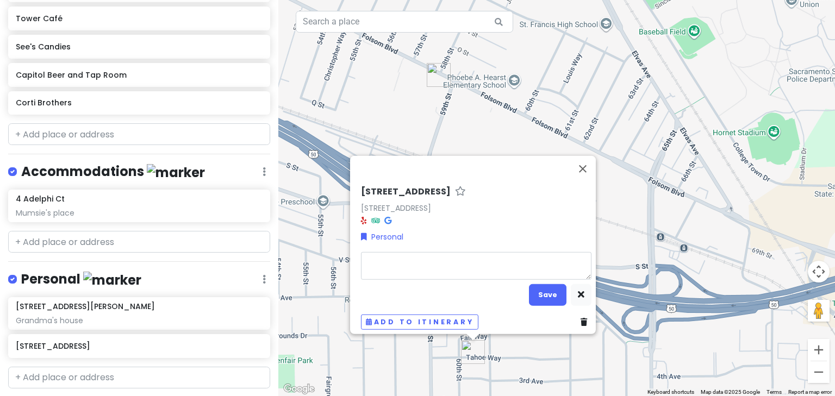
type textarea "x"
type textarea "M"
type textarea "x"
type textarea "My"
type textarea "x"
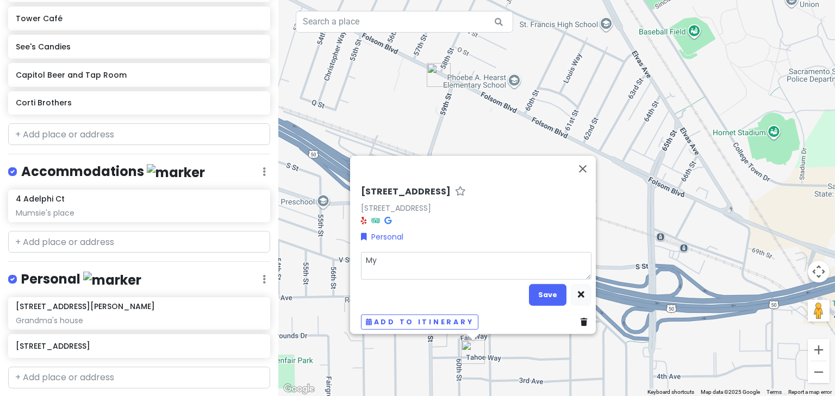
type textarea "My"
type textarea "x"
type textarea "My f"
type textarea "x"
type textarea "My fi"
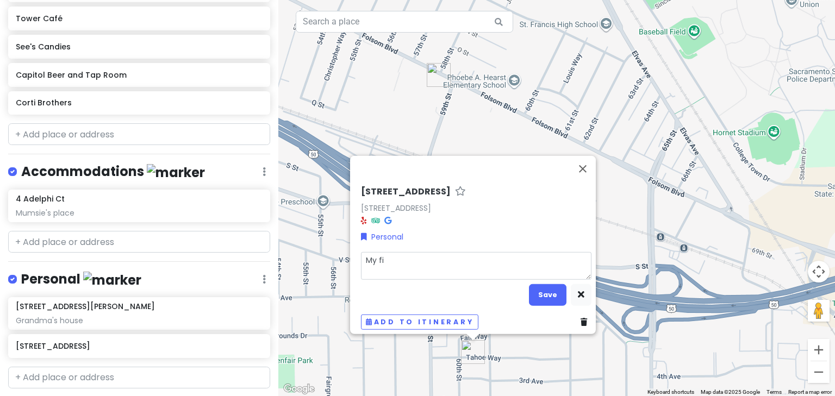
type textarea "x"
type textarea "My fir"
type textarea "x"
type textarea "My firs"
type textarea "x"
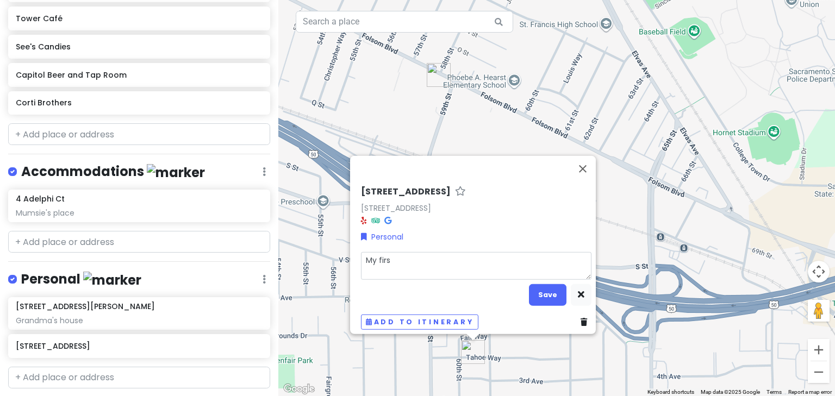
type textarea "My first"
type textarea "x"
type textarea "My first"
type textarea "x"
type textarea "My first h"
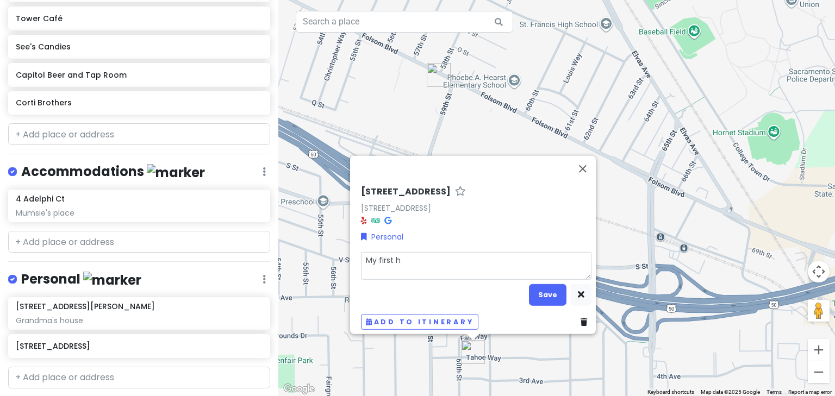
type textarea "x"
type textarea "My first ho"
type textarea "x"
type textarea "My first hoe"
type textarea "x"
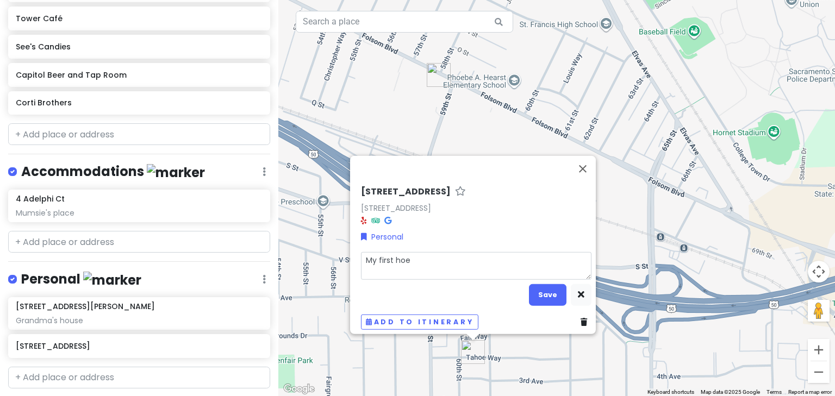
type textarea "My first [PERSON_NAME]"
type textarea "x"
type textarea "My first hoe"
type textarea "x"
type textarea "My first ho"
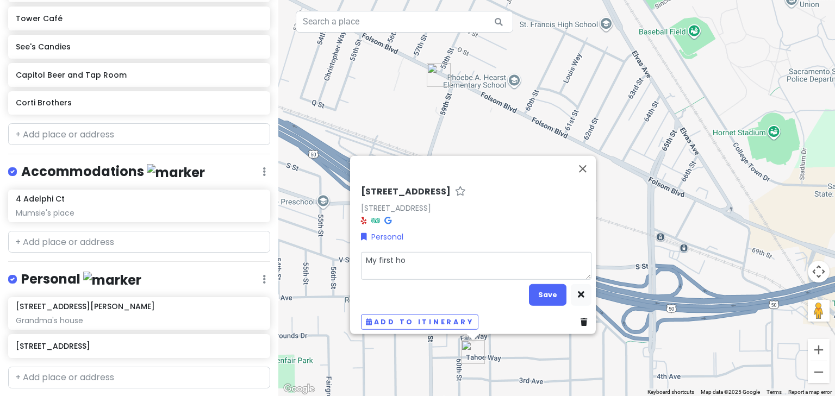
type textarea "x"
type textarea "My first hom"
type textarea "x"
type textarea "My first home"
click at [544, 284] on button "Save" at bounding box center [548, 294] width 38 height 21
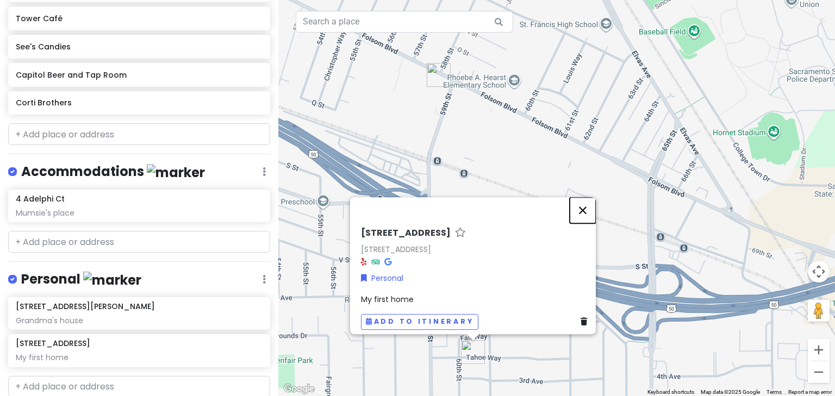
click at [587, 201] on button "Close" at bounding box center [583, 210] width 26 height 26
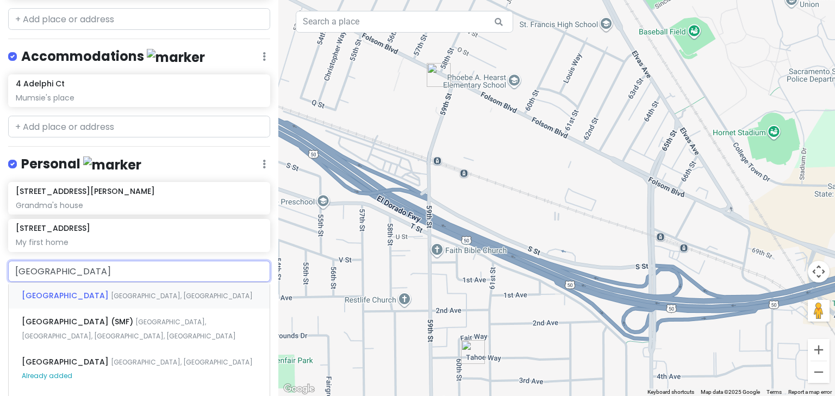
scroll to position [694, 0]
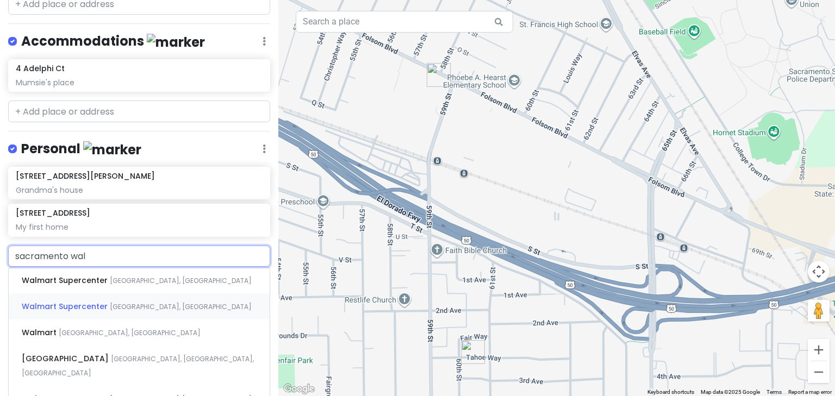
type input "sacramento wald"
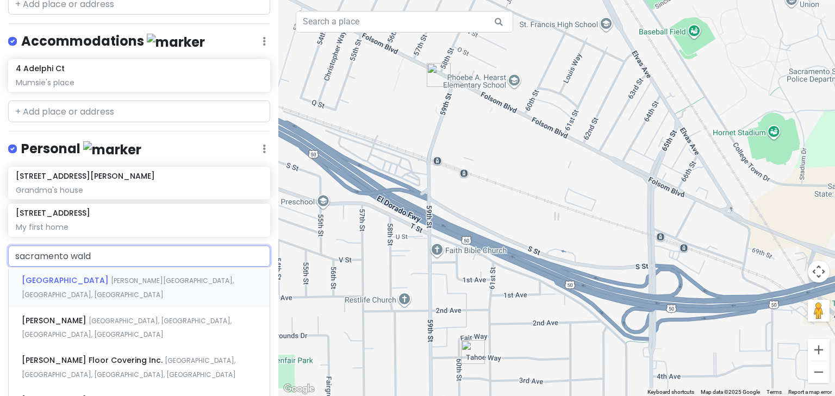
click at [111, 275] on span "[GEOGRAPHIC_DATA]" at bounding box center [66, 280] width 89 height 11
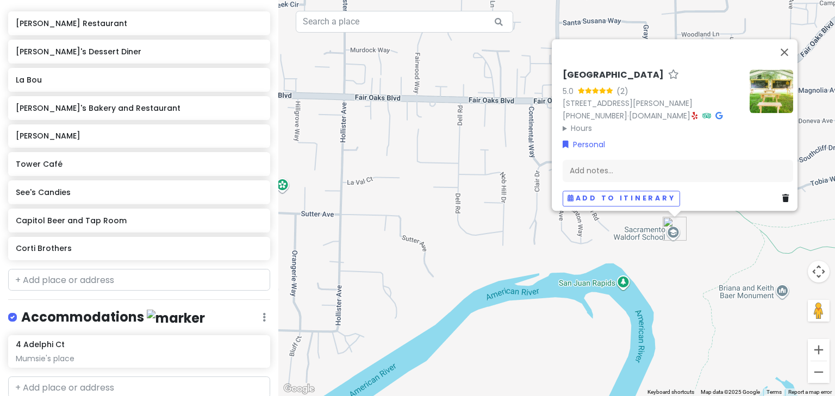
scroll to position [411, 0]
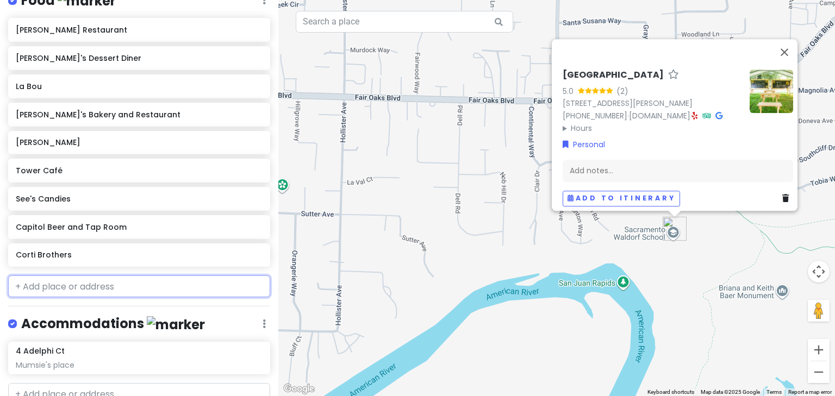
click at [38, 282] on input "text" at bounding box center [139, 287] width 262 height 22
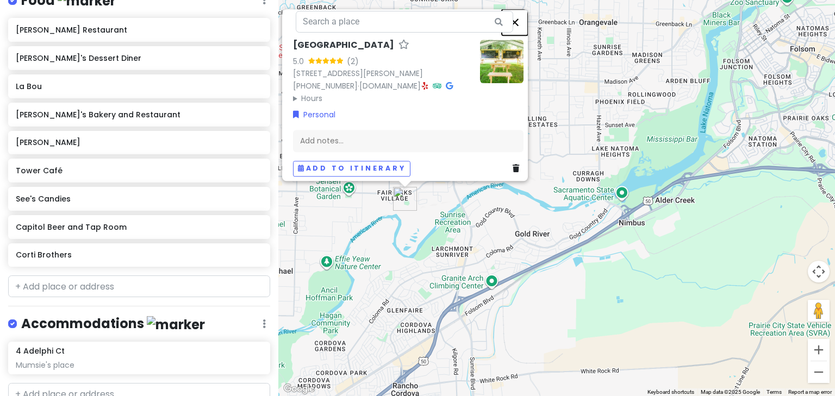
click at [519, 13] on button "Close" at bounding box center [515, 22] width 26 height 26
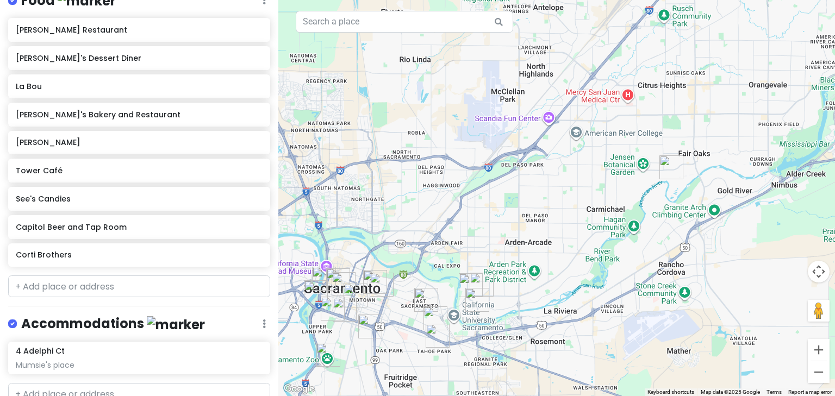
drag, startPoint x: 351, startPoint y: 169, endPoint x: 620, endPoint y: 167, distance: 269.2
click at [620, 167] on div at bounding box center [556, 198] width 557 height 396
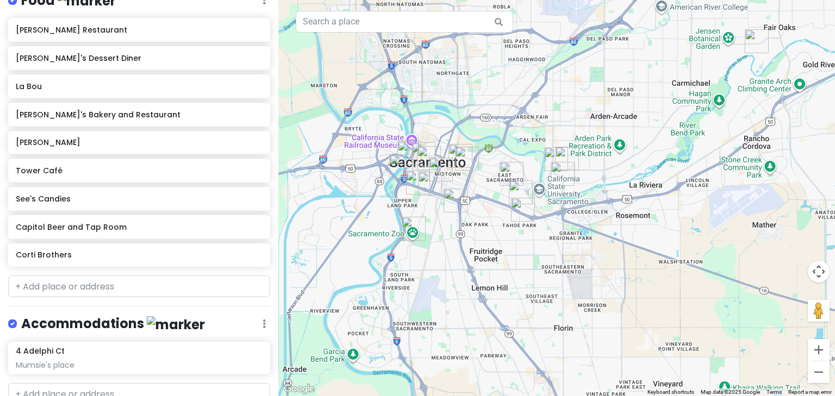
drag, startPoint x: 396, startPoint y: 263, endPoint x: 481, endPoint y: 135, distance: 153.4
click at [481, 135] on div at bounding box center [556, 198] width 557 height 396
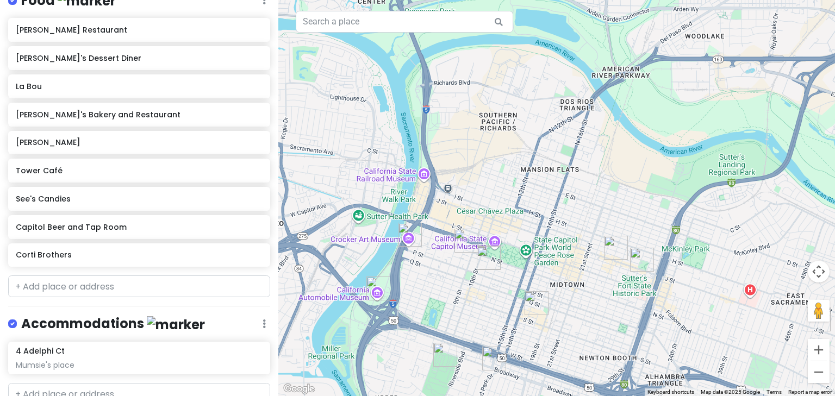
drag, startPoint x: 446, startPoint y: 90, endPoint x: 391, endPoint y: 352, distance: 267.2
click at [391, 352] on div at bounding box center [556, 198] width 557 height 396
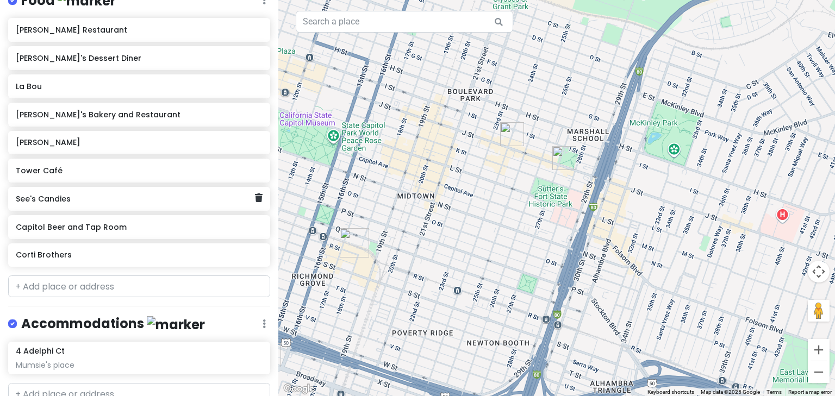
drag, startPoint x: 552, startPoint y: 252, endPoint x: 262, endPoint y: 202, distance: 294.5
click at [262, 202] on div "Sacramento Trip Private Change Dates Make a Copy Delete Trip Give Feedback 💡 Su…" at bounding box center [417, 198] width 835 height 396
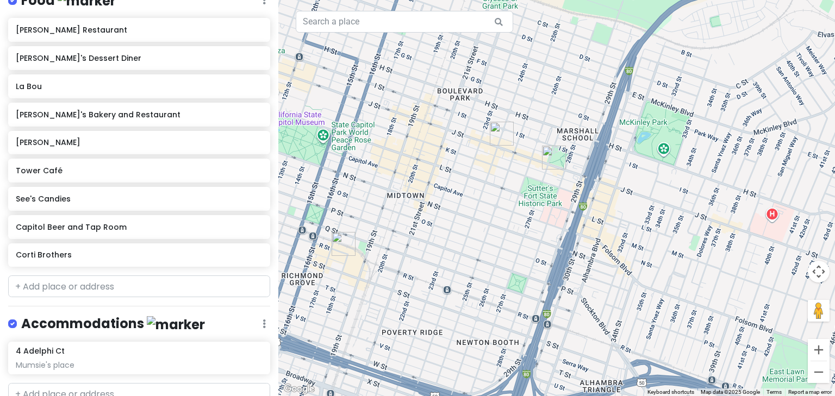
drag, startPoint x: 507, startPoint y: 185, endPoint x: 444, endPoint y: 185, distance: 62.5
click at [444, 185] on div at bounding box center [556, 198] width 557 height 396
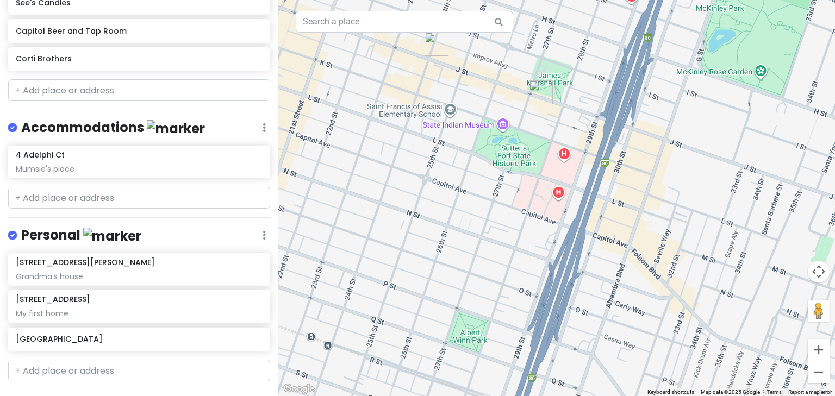
scroll to position [629, 0]
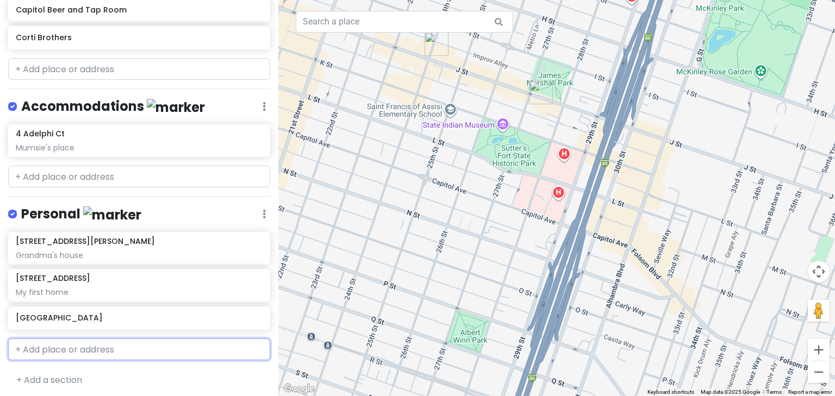
click at [36, 349] on input "text" at bounding box center [139, 350] width 262 height 22
type input "1149 51"
click at [38, 369] on span "[STREET_ADDRESS]" at bounding box center [60, 374] width 77 height 11
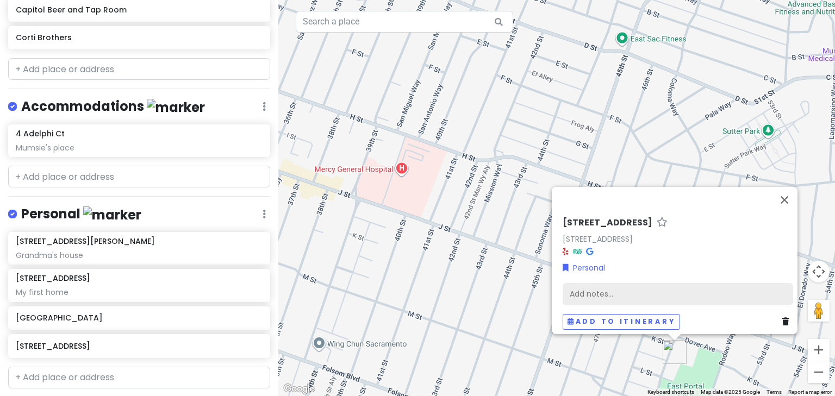
click at [583, 289] on div "Add notes..." at bounding box center [678, 294] width 231 height 23
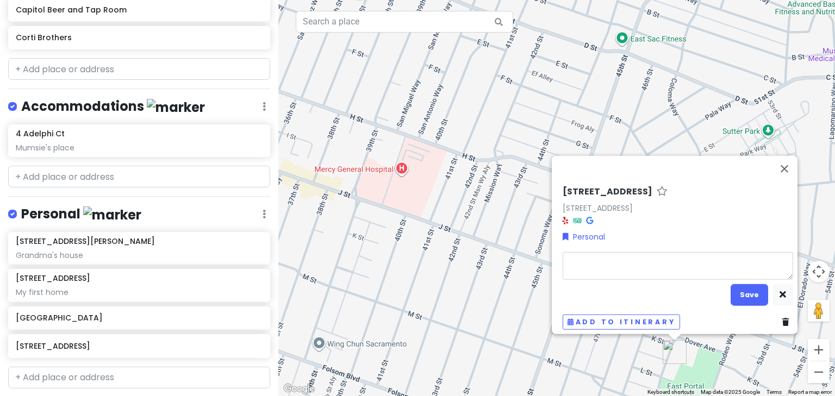
type textarea "x"
type textarea "A"
type textarea "x"
type textarea "Au"
type textarea "x"
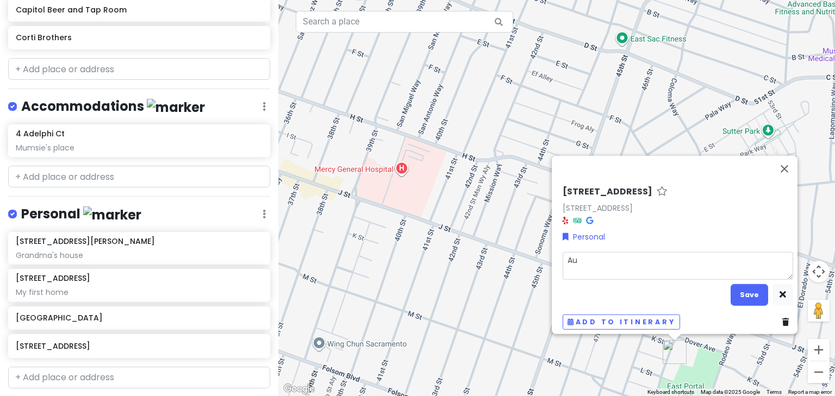
type textarea "Aun"
type textarea "x"
type textarea "Aunt"
type textarea "x"
type textarea "Aunt"
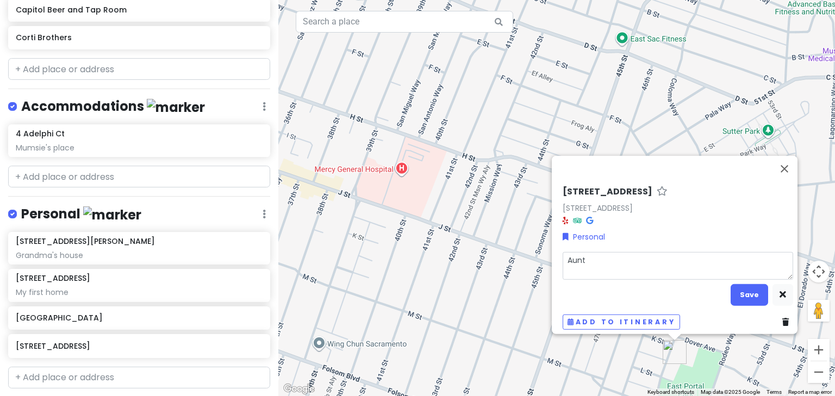
type textarea "x"
type textarea "Aunt M"
type textarea "x"
type textarea "Aunt Ma"
type textarea "x"
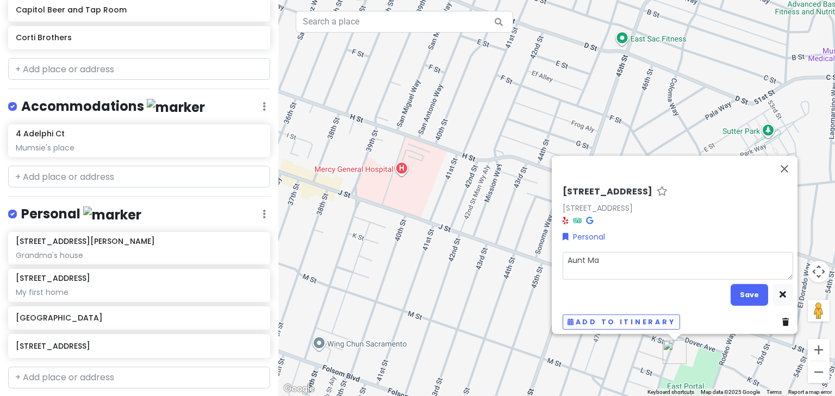
type textarea "Aunt Mag"
type textarea "x"
type textarea "Aunt Magg"
type textarea "x"
type textarea "Aunt Maggi"
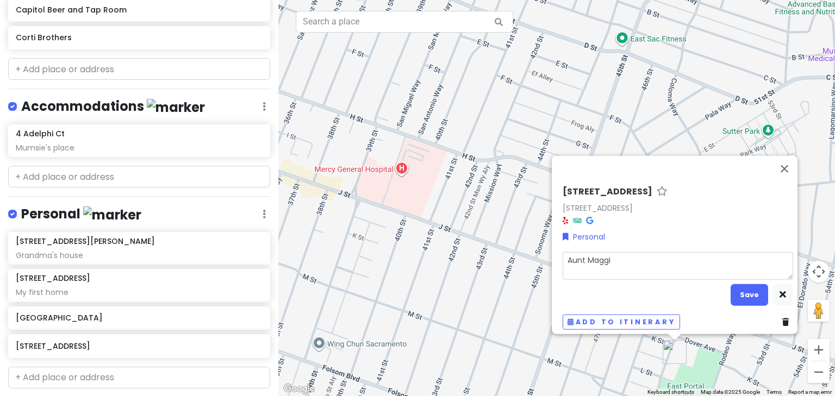
type textarea "x"
type textarea "Aunt [PERSON_NAME]"
type textarea "x"
type textarea "Aunt [PERSON_NAME]'"
type textarea "x"
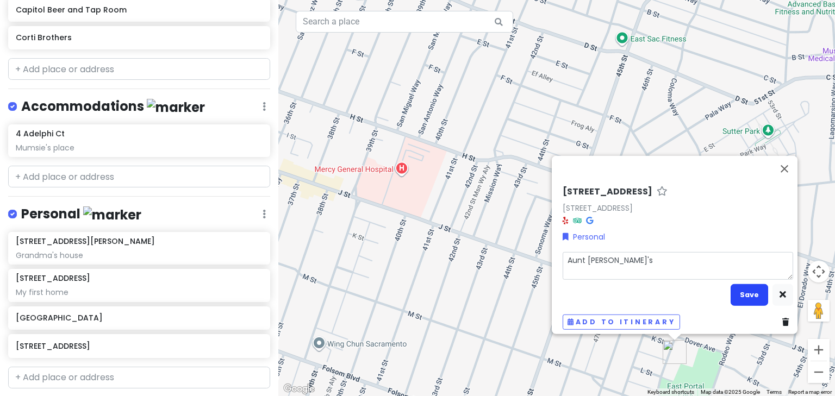
type textarea "Aunt [PERSON_NAME]'s"
click at [742, 284] on button "Save" at bounding box center [750, 294] width 38 height 21
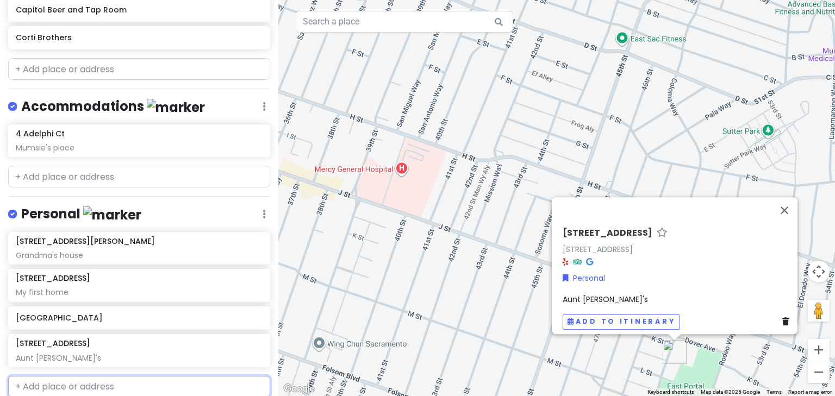
click at [47, 382] on input "text" at bounding box center [139, 387] width 262 height 22
type input "[PERSON_NAME]"
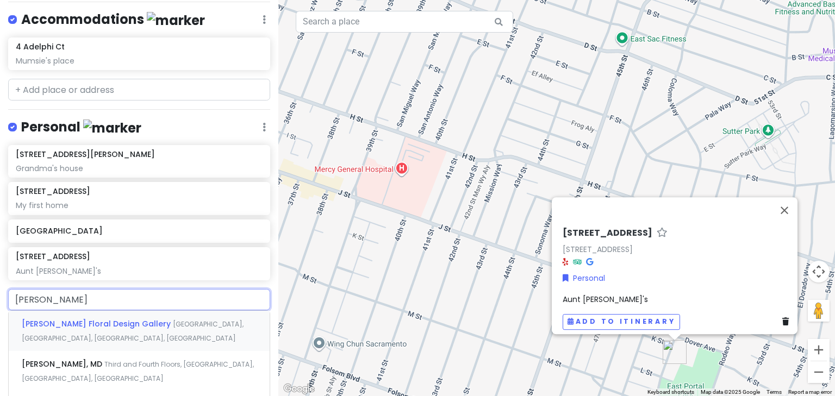
click at [98, 314] on div "[PERSON_NAME] Floral Design Gallery [GEOGRAPHIC_DATA], [GEOGRAPHIC_DATA]" at bounding box center [139, 331] width 261 height 40
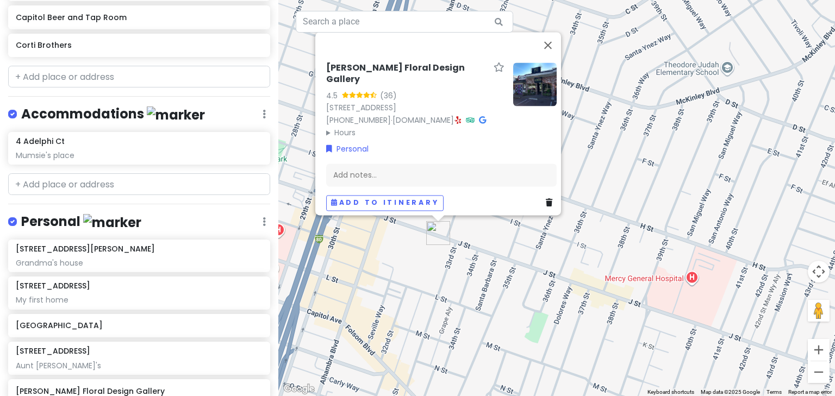
scroll to position [520, 0]
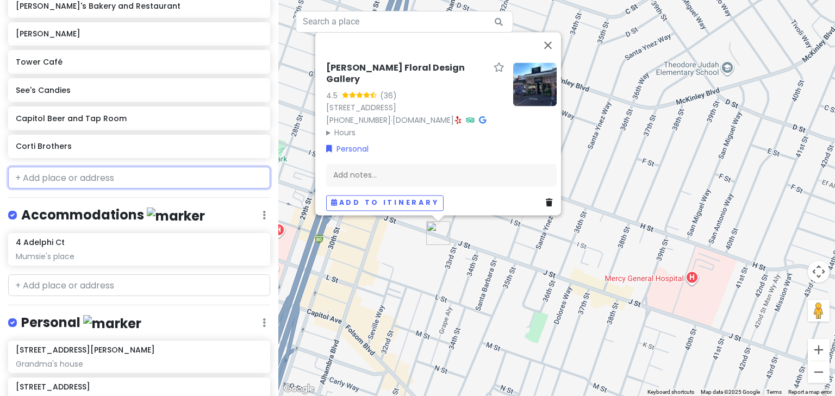
click at [43, 167] on input "text" at bounding box center [139, 178] width 262 height 22
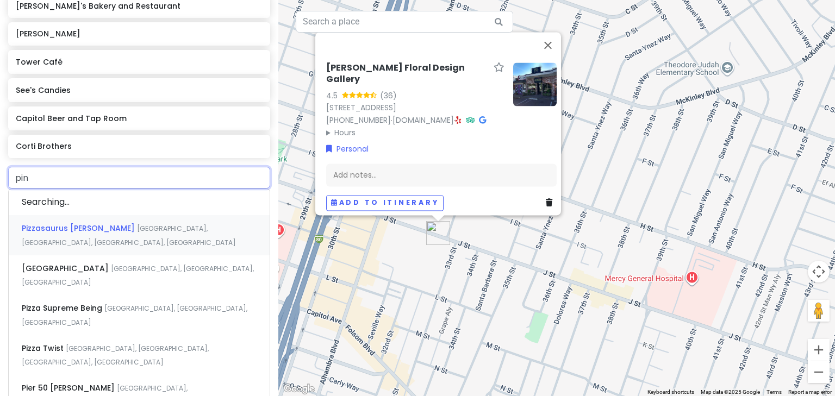
type input "pine"
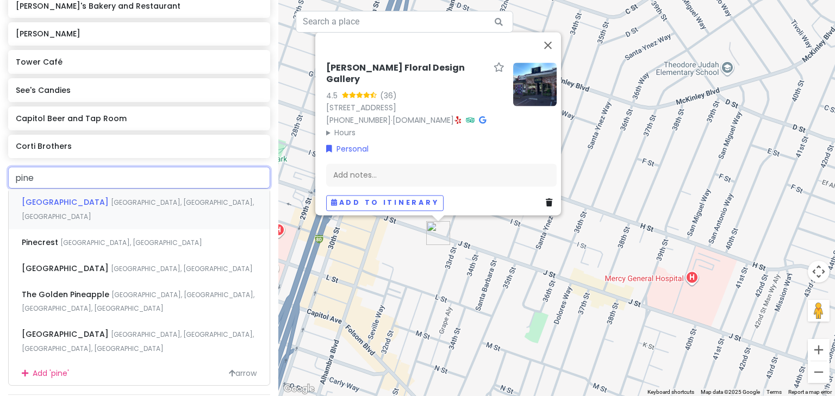
click at [51, 200] on span "[GEOGRAPHIC_DATA]" at bounding box center [66, 202] width 89 height 11
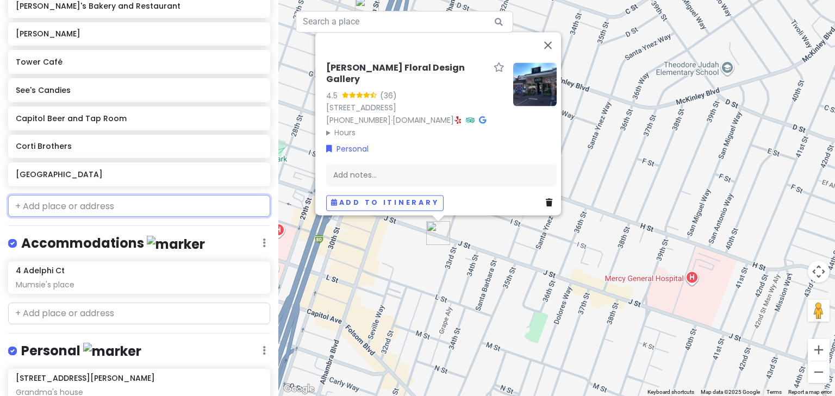
scroll to position [548, 0]
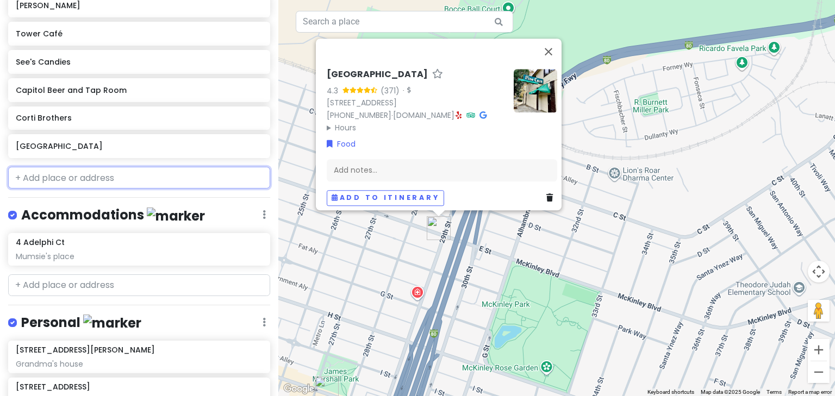
click at [59, 173] on input "text" at bounding box center [139, 178] width 262 height 22
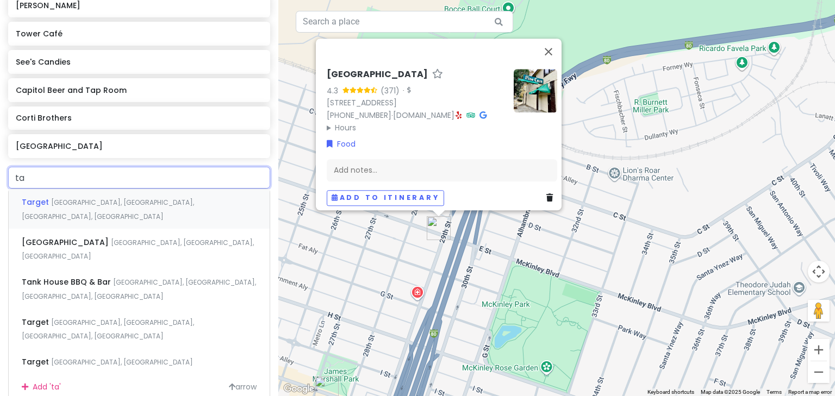
type input "t"
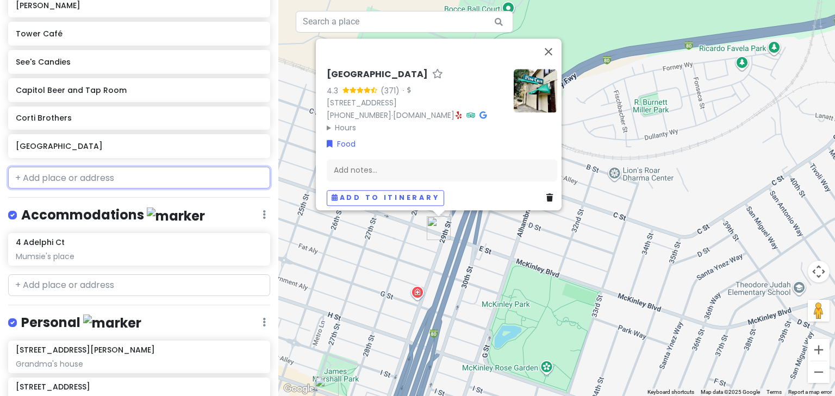
click at [47, 170] on input "text" at bounding box center [139, 178] width 262 height 22
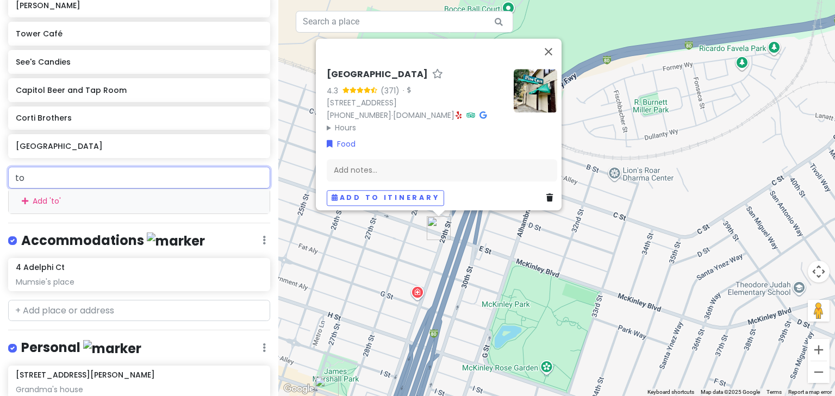
type input "tor"
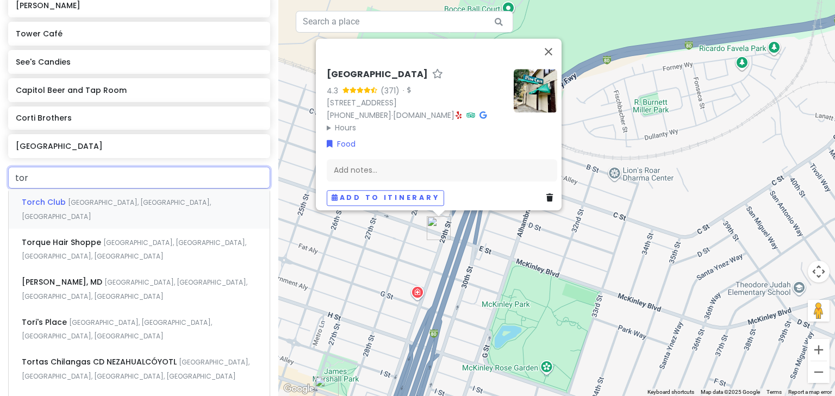
click at [47, 203] on span "Torch Club" at bounding box center [45, 202] width 46 height 11
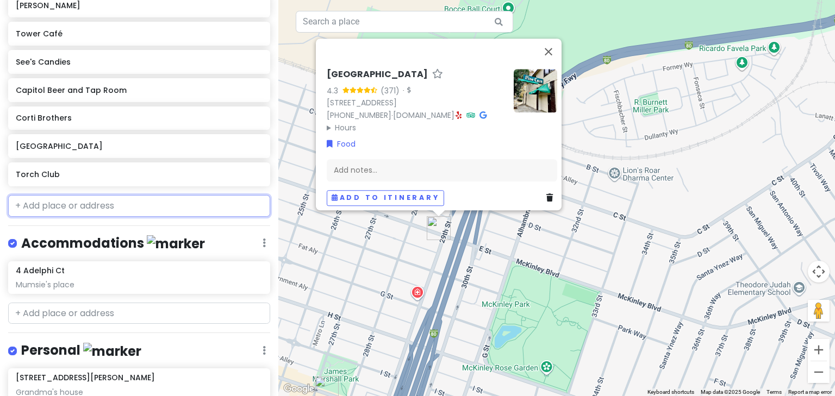
scroll to position [576, 0]
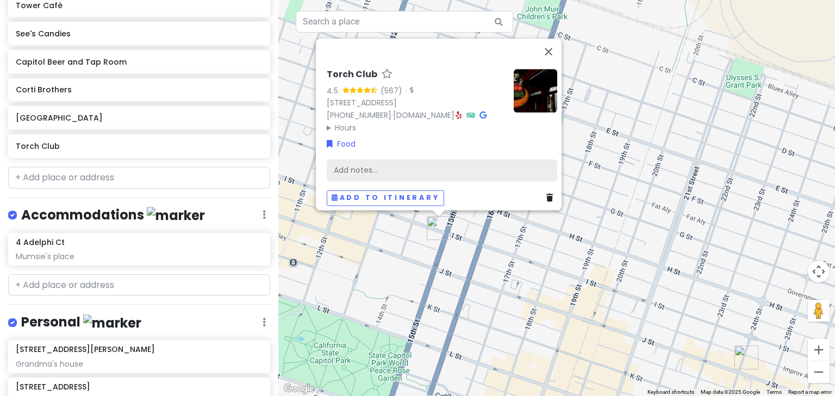
click at [362, 163] on div "Add notes..." at bounding box center [442, 170] width 231 height 23
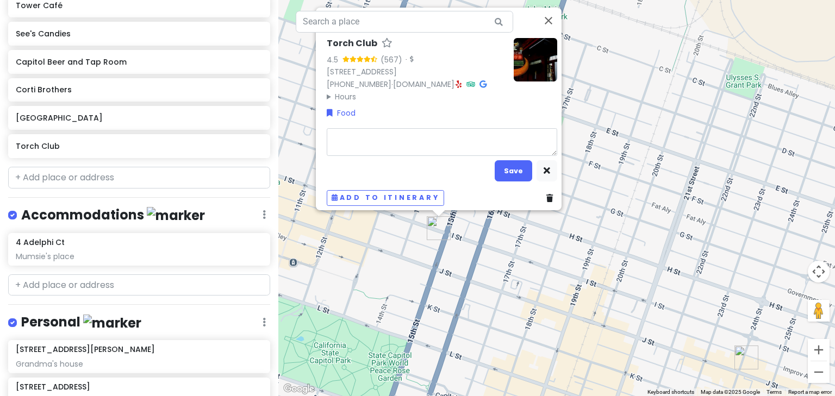
type textarea "x"
type textarea "L"
type textarea "x"
type textarea "Li"
type textarea "x"
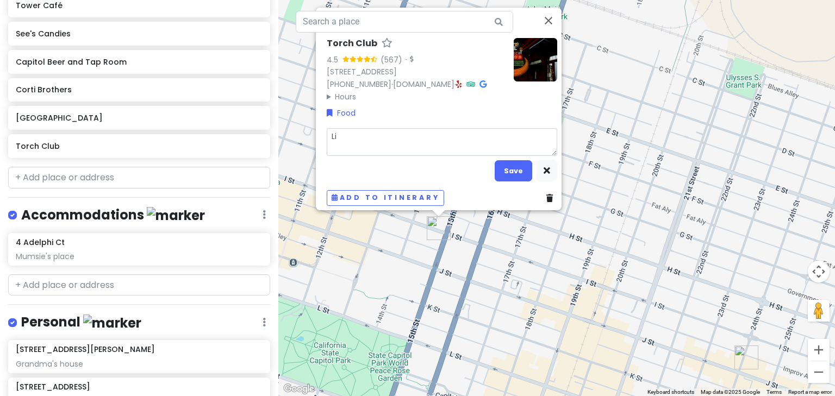
type textarea "Liv"
type textarea "x"
type textarea "Live"
type textarea "x"
type textarea "Live"
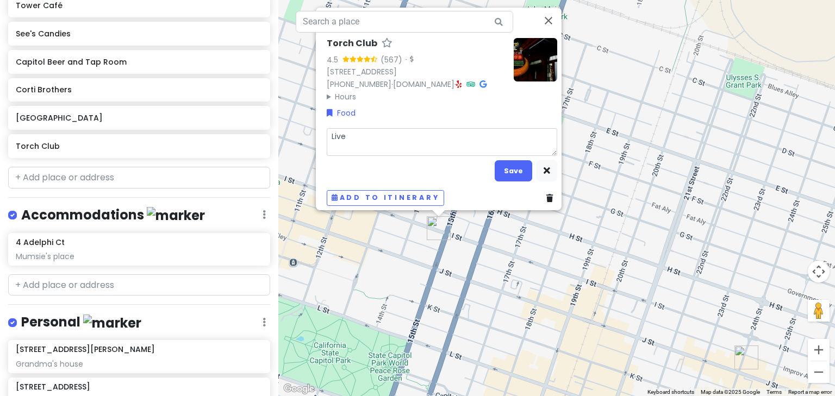
type textarea "x"
type textarea "Live b"
type textarea "x"
type textarea "Live bl"
type textarea "x"
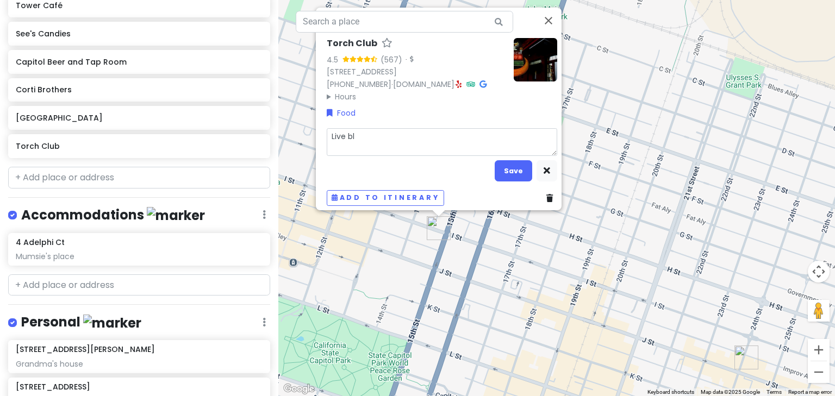
type textarea "Live blu"
type textarea "x"
type textarea "Live blue"
type textarea "x"
type textarea "Live blues"
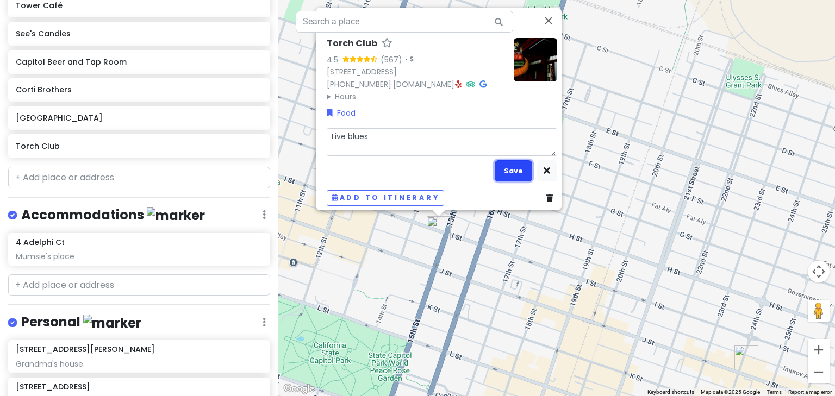
click at [512, 165] on button "Save" at bounding box center [514, 170] width 38 height 21
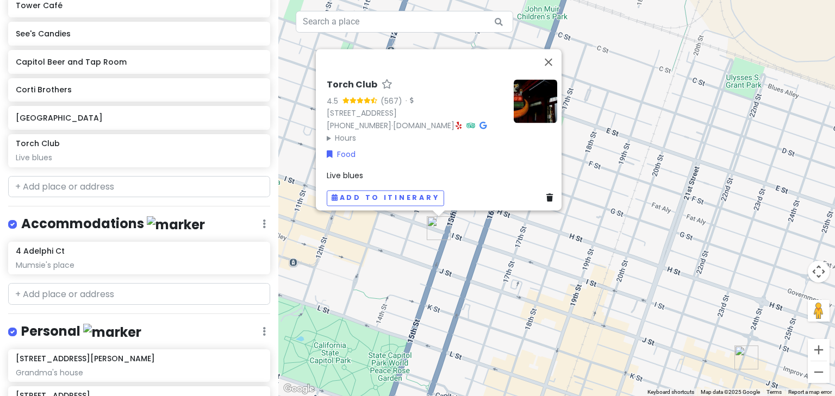
scroll to position [585, 0]
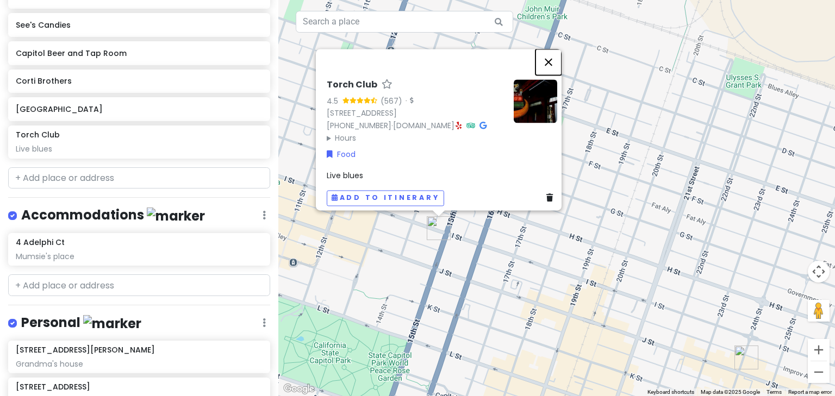
click at [555, 52] on button "Close" at bounding box center [549, 62] width 26 height 26
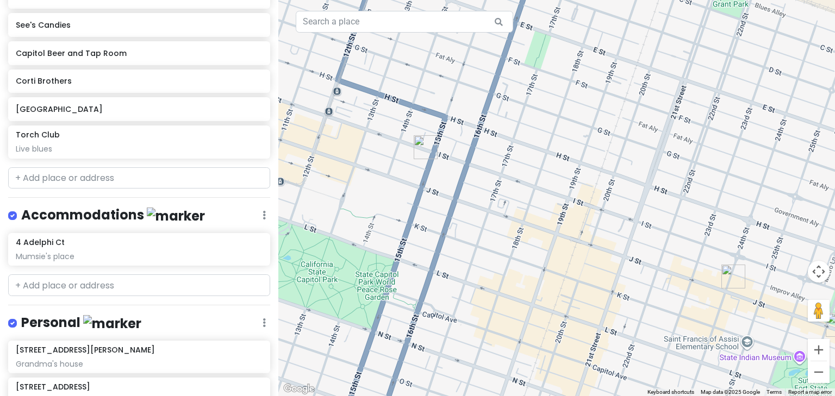
drag, startPoint x: 508, startPoint y: 274, endPoint x: 495, endPoint y: 190, distance: 85.3
click at [495, 190] on div at bounding box center [556, 198] width 557 height 396
click at [43, 177] on input "text" at bounding box center [139, 178] width 262 height 22
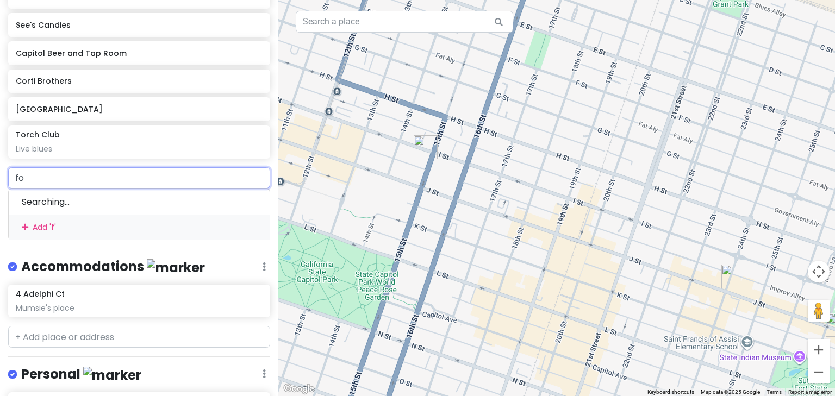
type input "fox"
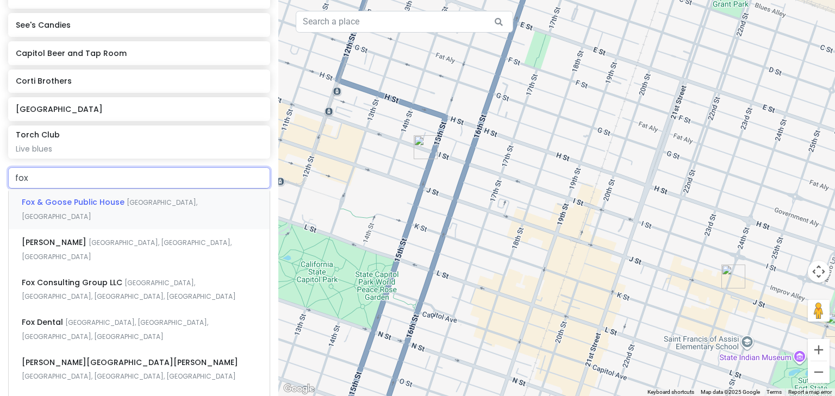
click at [64, 197] on span "Fox & Goose Public House" at bounding box center [74, 202] width 105 height 11
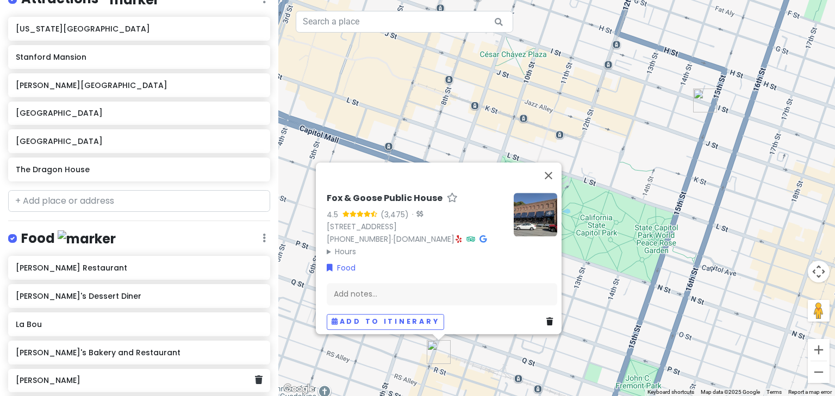
scroll to position [135, 0]
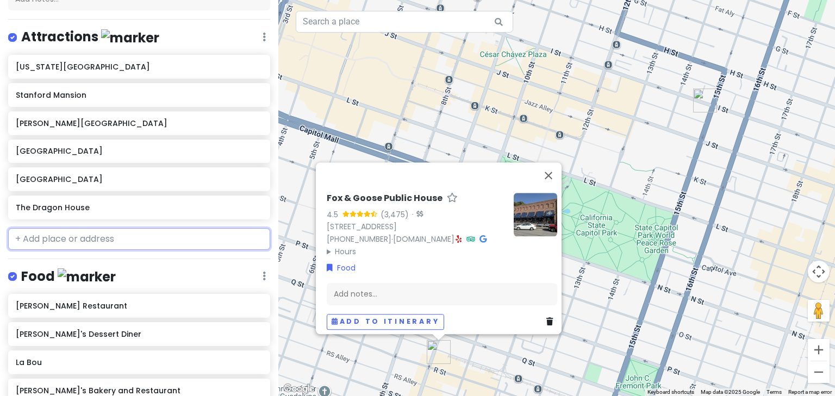
click at [51, 234] on input "text" at bounding box center [139, 239] width 262 height 22
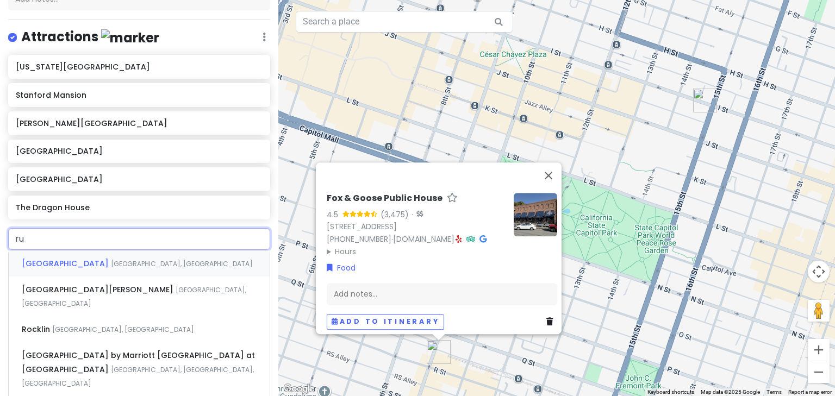
type input "rum"
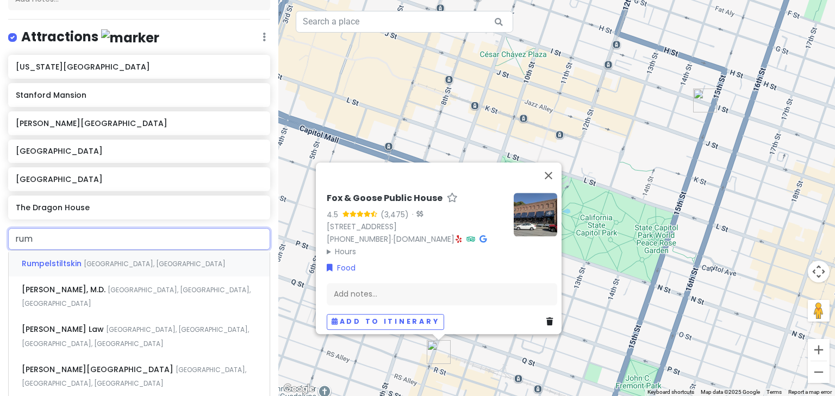
click at [51, 263] on span "Rumpelstiltskin" at bounding box center [53, 263] width 62 height 11
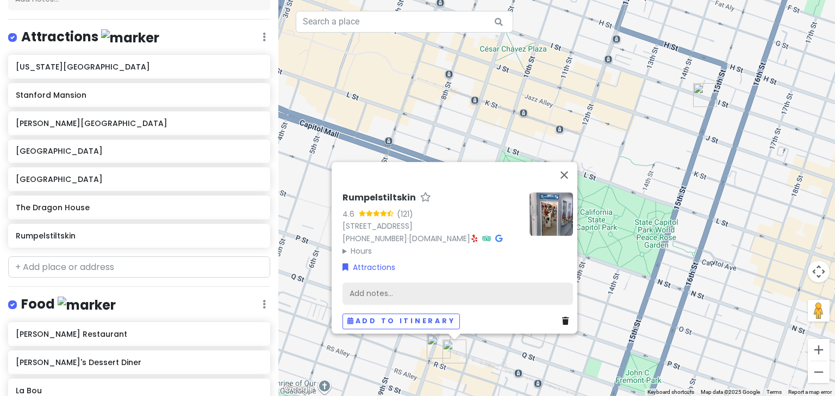
click at [360, 283] on div "Add notes..." at bounding box center [458, 293] width 231 height 23
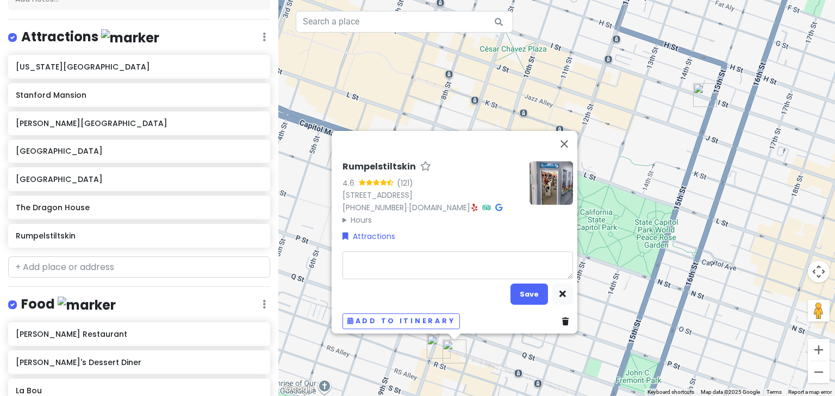
type textarea "x"
type textarea "Y"
type textarea "x"
type textarea "Ya"
type textarea "x"
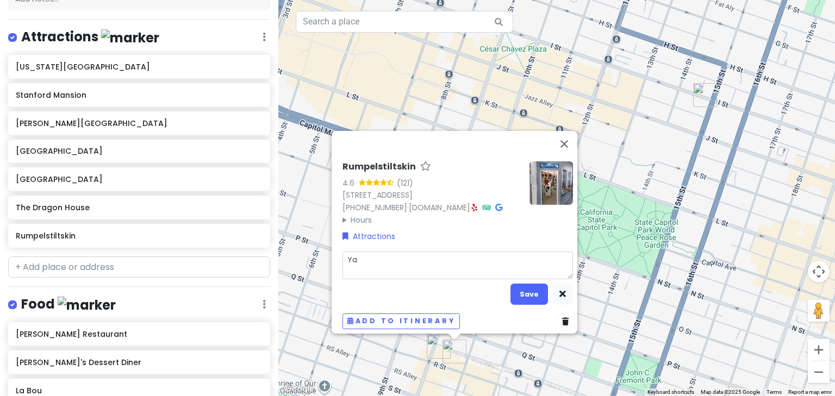
type textarea "Yar"
type textarea "x"
type textarea "Yarn"
type textarea "x"
type textarea "Yarn"
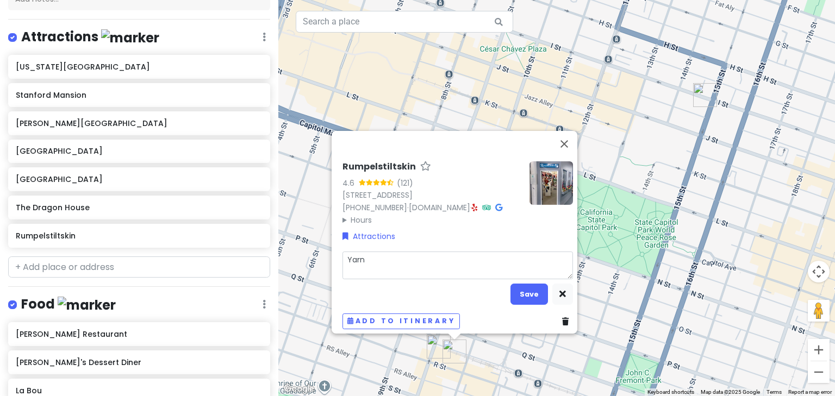
type textarea "x"
type textarea "Yarn s"
click at [529, 284] on button "Save" at bounding box center [530, 294] width 38 height 21
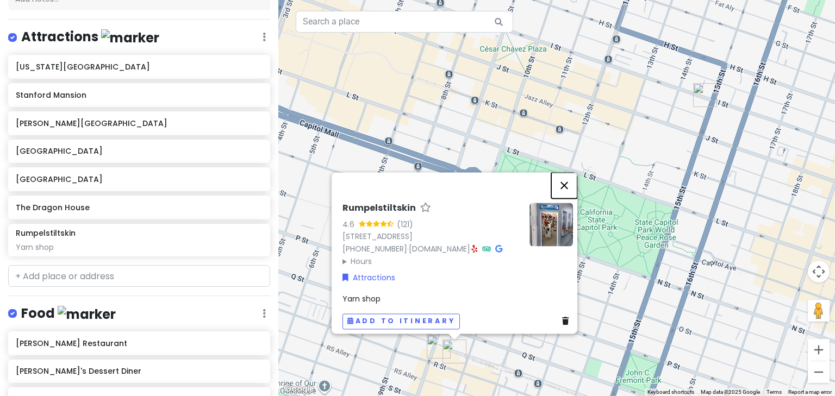
click at [568, 179] on button "Close" at bounding box center [564, 185] width 26 height 26
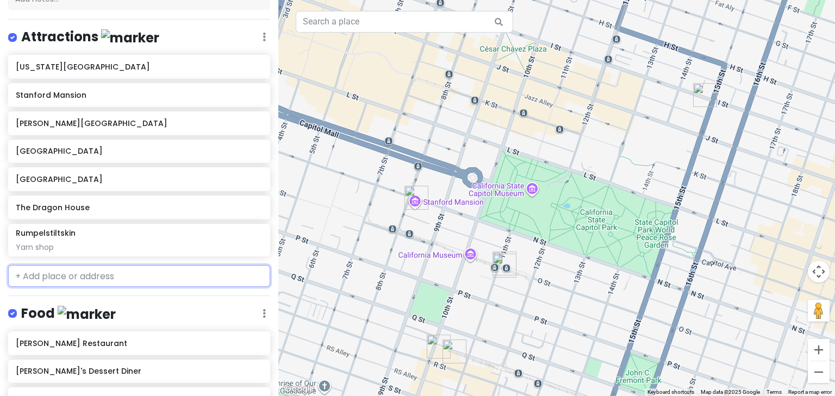
click at [54, 277] on input "text" at bounding box center [139, 276] width 262 height 22
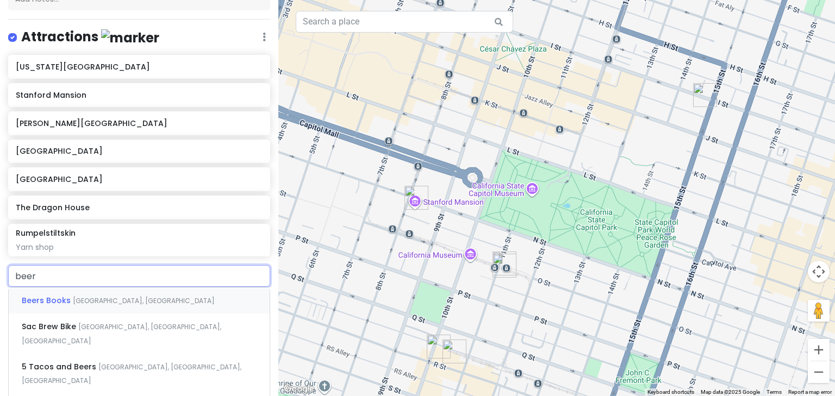
click at [50, 296] on span "Beers Books" at bounding box center [47, 300] width 51 height 11
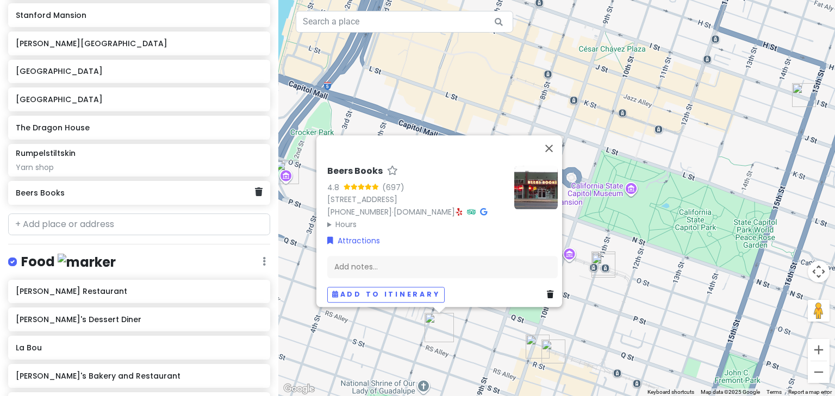
scroll to position [222, 0]
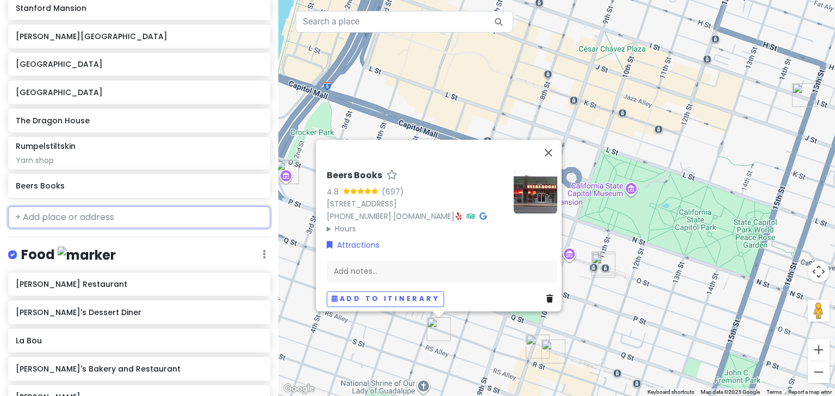
click at [48, 216] on input "text" at bounding box center [139, 218] width 262 height 22
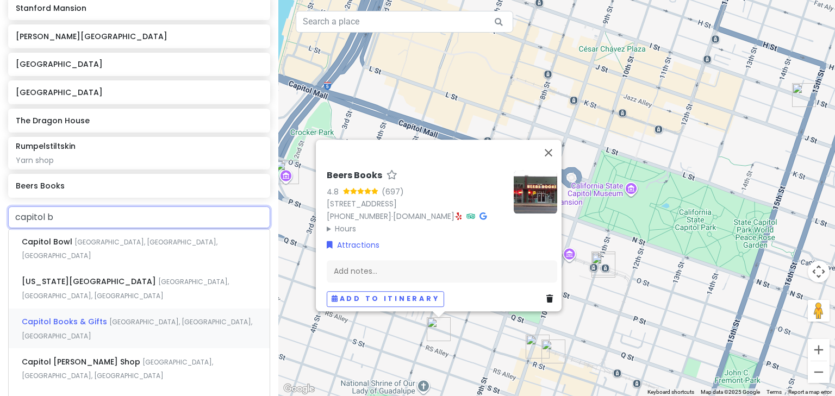
click at [61, 316] on span "Capitol Books & Gifts" at bounding box center [66, 321] width 88 height 11
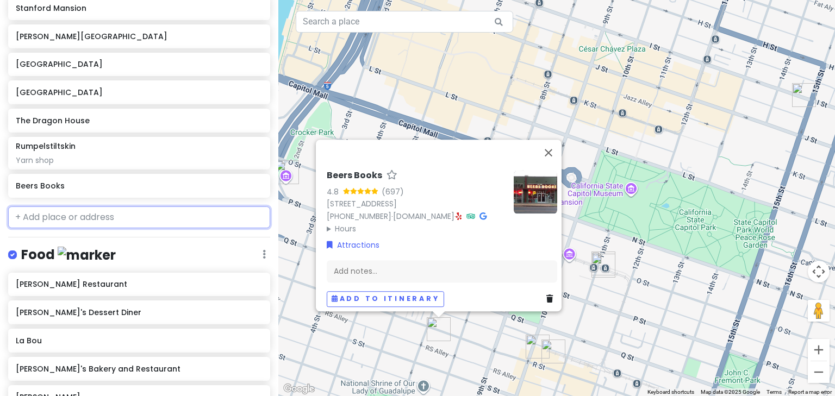
scroll to position [250, 0]
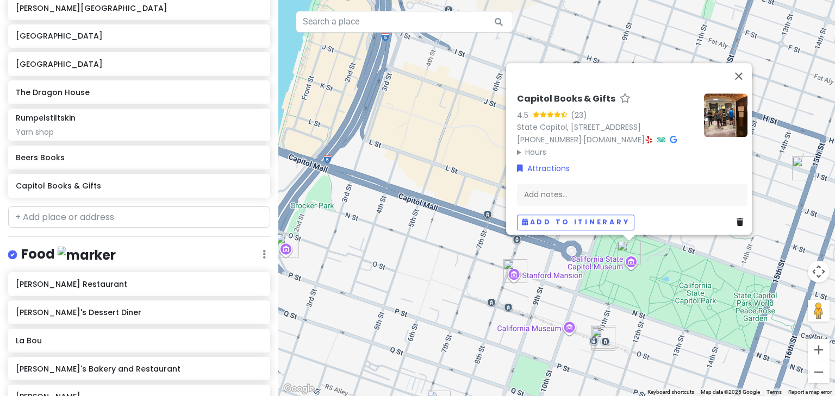
click at [737, 219] on icon at bounding box center [740, 223] width 7 height 8
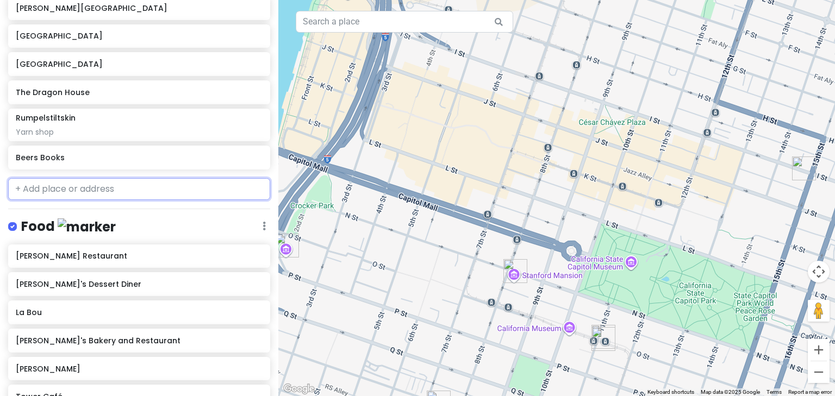
scroll to position [222, 0]
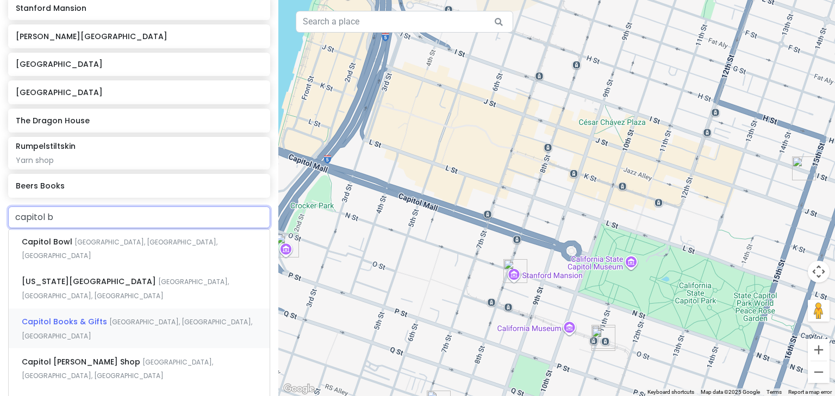
click at [96, 316] on span "Capitol Books & Gifts" at bounding box center [66, 321] width 88 height 11
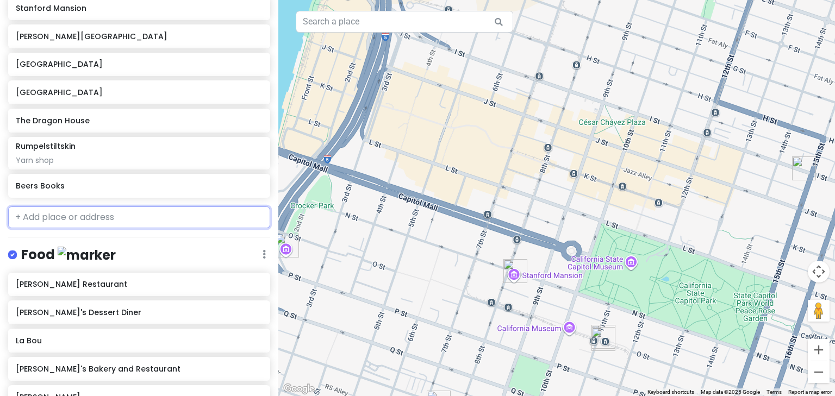
scroll to position [250, 0]
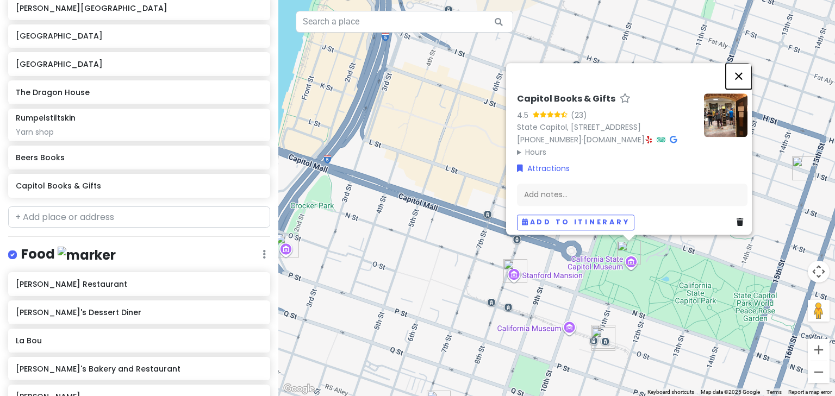
click at [745, 63] on button "Close" at bounding box center [739, 76] width 26 height 26
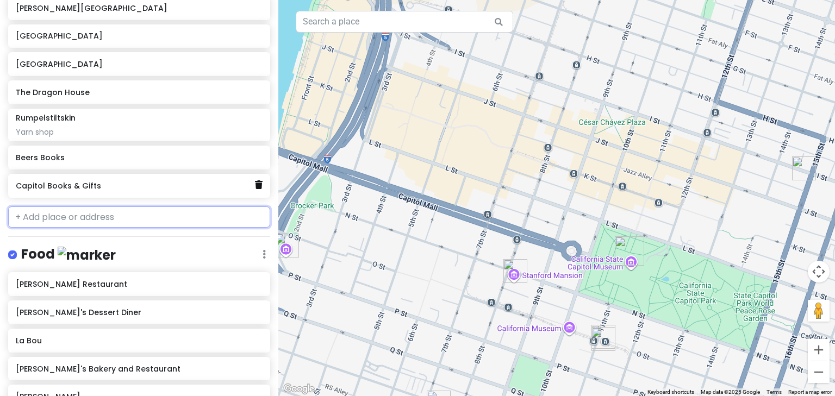
click at [255, 184] on icon at bounding box center [259, 185] width 8 height 9
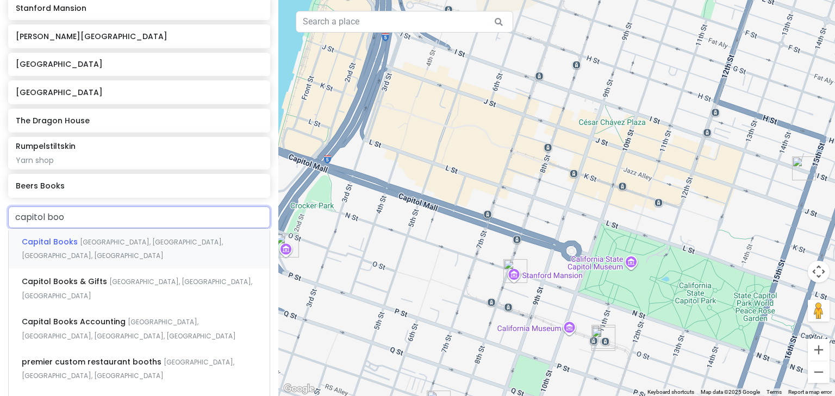
click at [89, 238] on span "[GEOGRAPHIC_DATA], [GEOGRAPHIC_DATA], [GEOGRAPHIC_DATA], [GEOGRAPHIC_DATA]" at bounding box center [122, 249] width 201 height 23
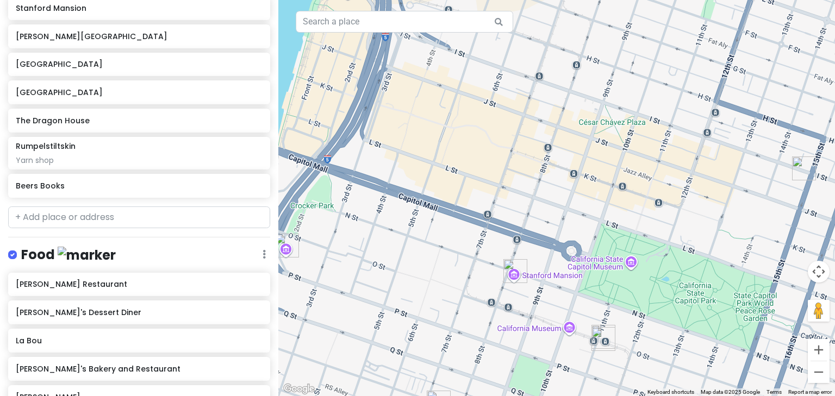
scroll to position [250, 0]
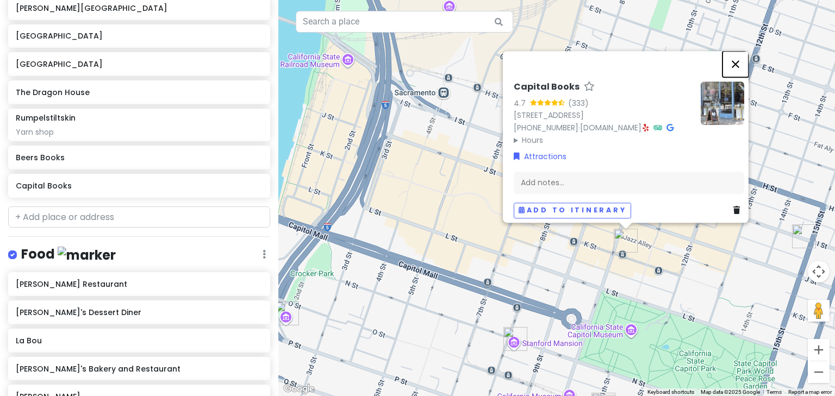
click at [742, 51] on button "Close" at bounding box center [736, 64] width 26 height 26
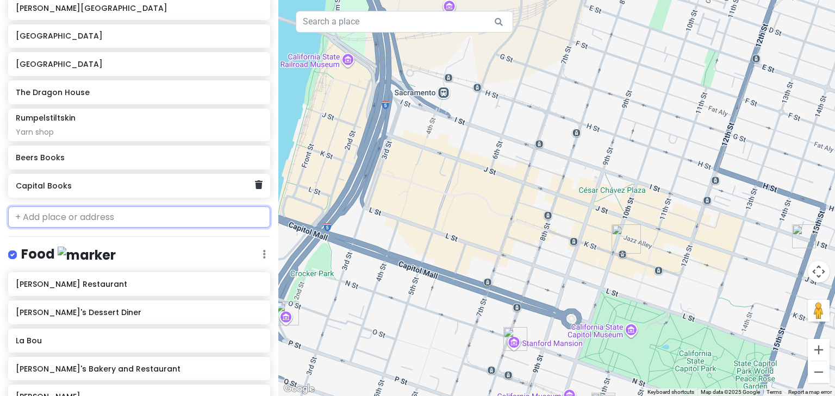
click at [46, 188] on h6 "Capital Books" at bounding box center [135, 186] width 239 height 10
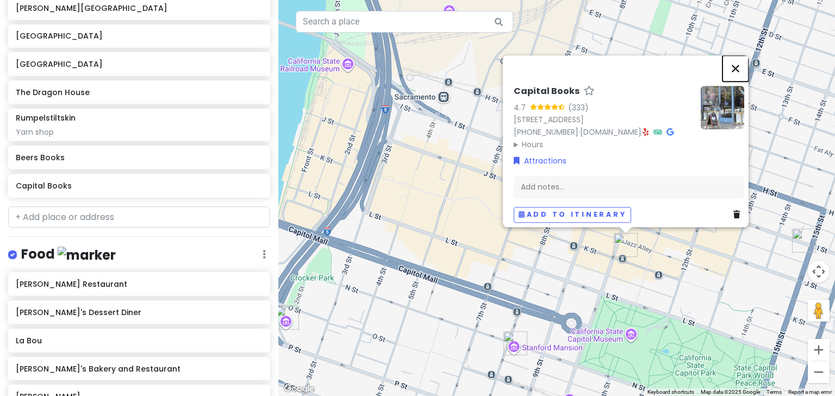
click at [737, 55] on button "Close" at bounding box center [736, 68] width 26 height 26
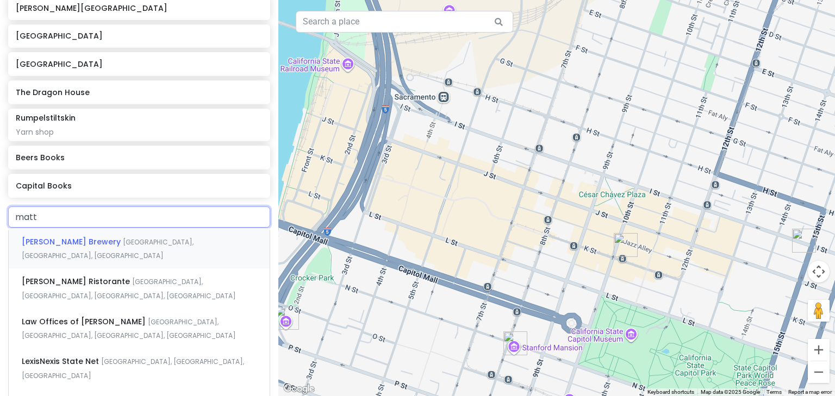
click at [78, 233] on div "[PERSON_NAME][GEOGRAPHIC_DATA], [GEOGRAPHIC_DATA], [GEOGRAPHIC_DATA], [GEOGRAPH…" at bounding box center [139, 248] width 261 height 40
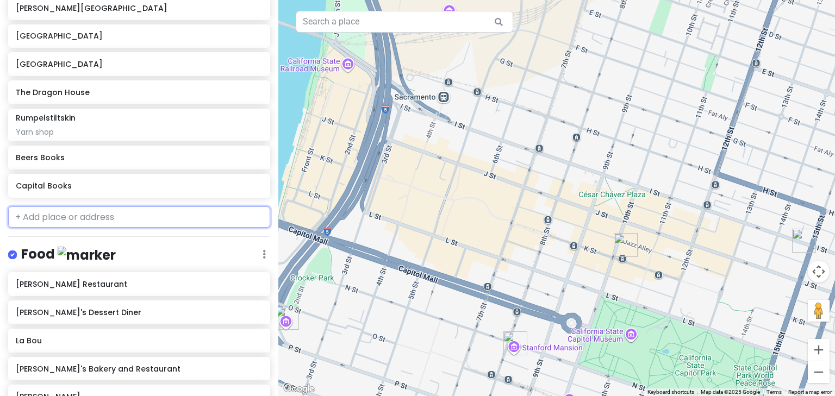
scroll to position [278, 0]
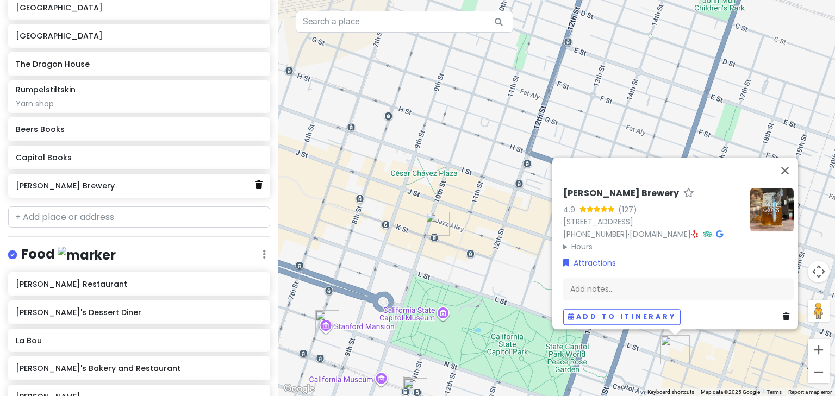
click at [255, 184] on icon at bounding box center [259, 185] width 8 height 9
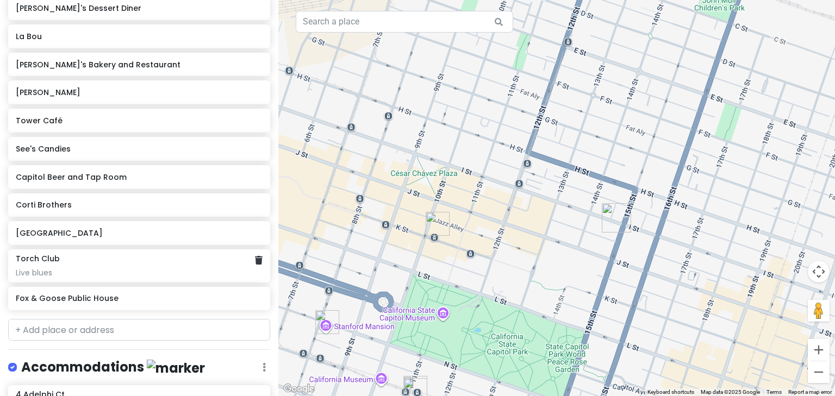
scroll to position [642, 0]
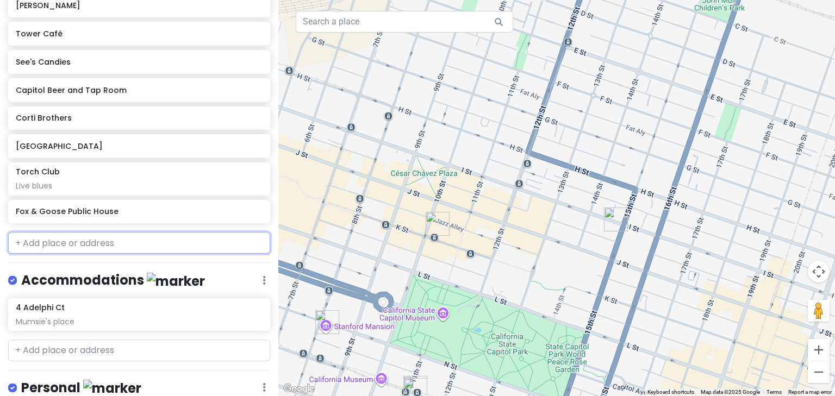
click at [51, 241] on input "text" at bounding box center [139, 243] width 262 height 22
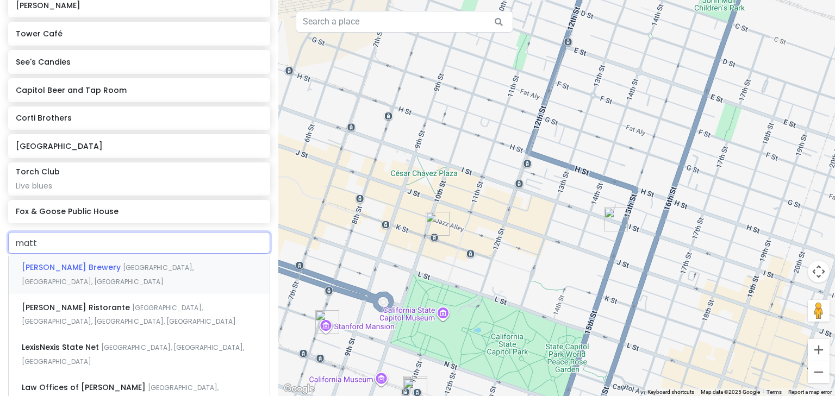
click at [63, 269] on span "[PERSON_NAME] Brewery" at bounding box center [72, 267] width 101 height 11
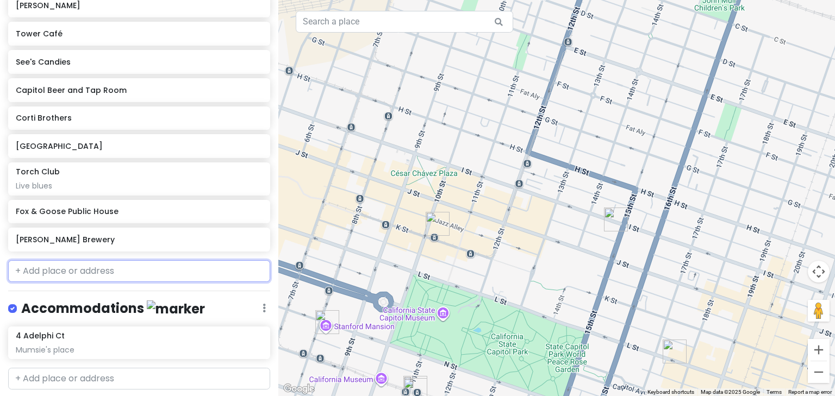
scroll to position [670, 0]
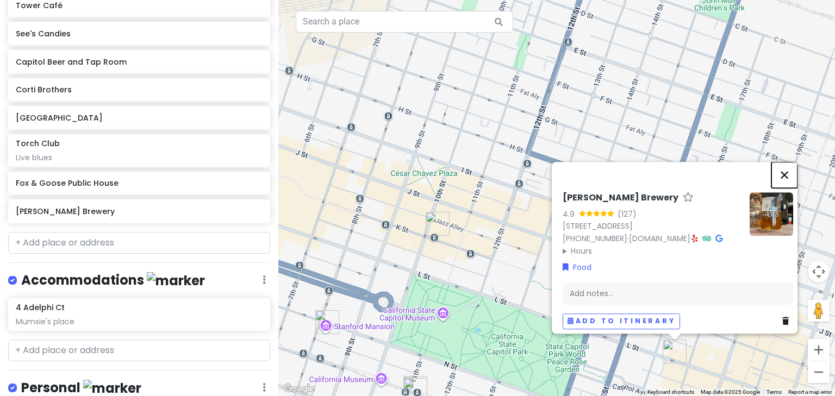
click at [787, 162] on button "Close" at bounding box center [785, 175] width 26 height 26
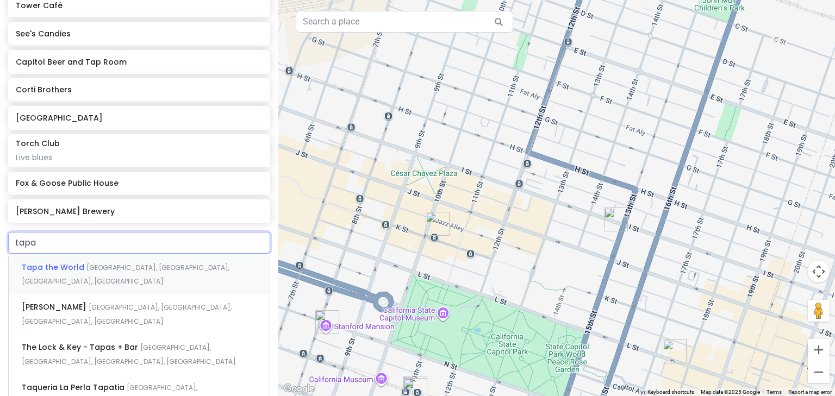
click at [60, 259] on div "Tapa the [GEOGRAPHIC_DATA], [GEOGRAPHIC_DATA], [GEOGRAPHIC_DATA], [GEOGRAPHIC_D…" at bounding box center [139, 274] width 261 height 40
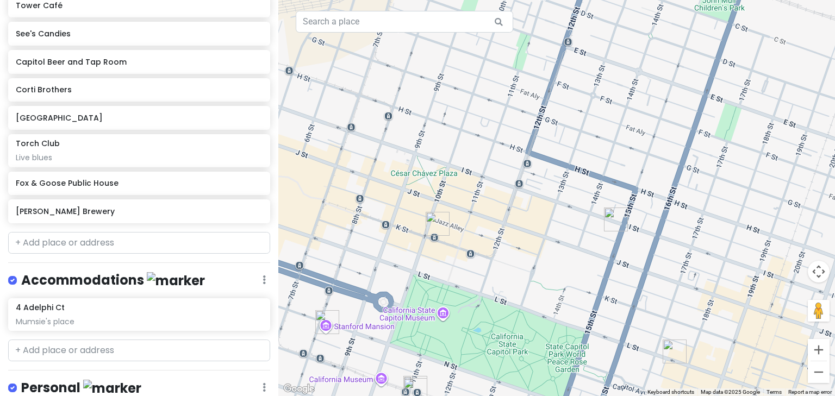
scroll to position [698, 0]
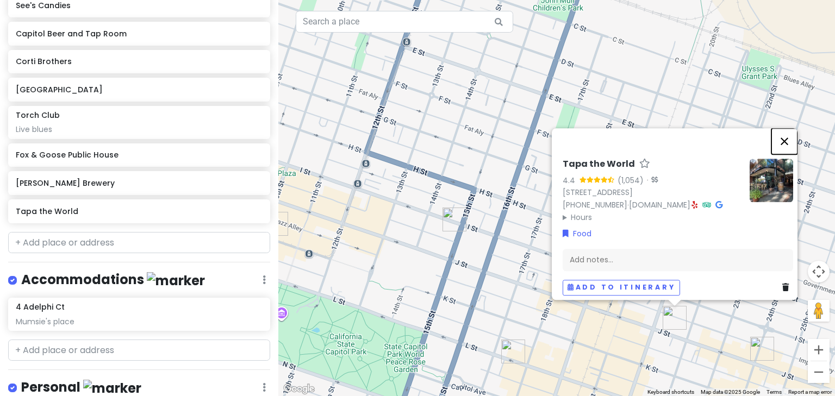
click at [789, 128] on button "Close" at bounding box center [785, 141] width 26 height 26
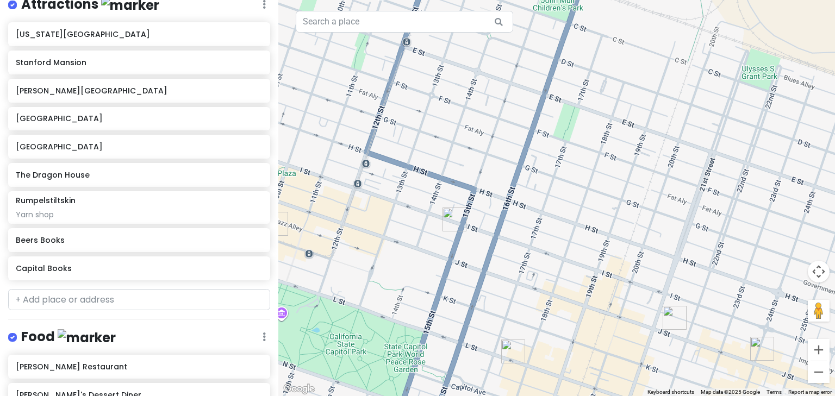
scroll to position [133, 0]
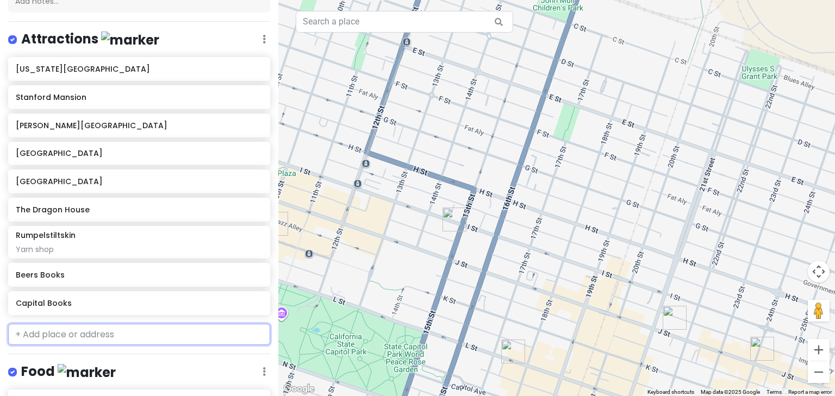
click at [40, 333] on input "text" at bounding box center [139, 335] width 262 height 22
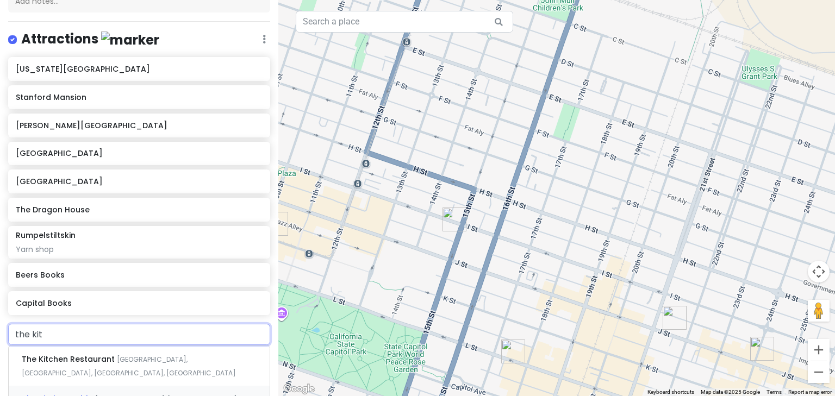
click at [78, 394] on span "The Kitchen Table" at bounding box center [58, 399] width 73 height 11
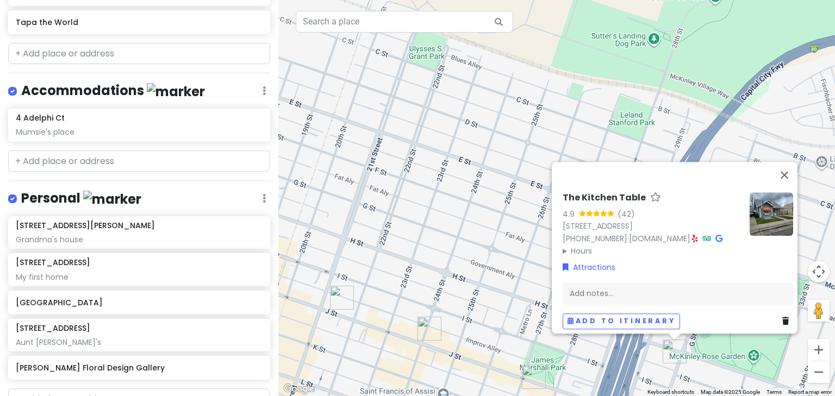
scroll to position [965, 0]
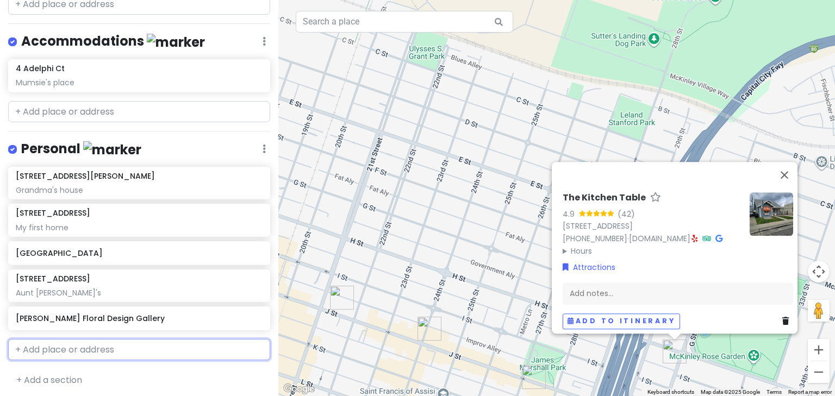
click at [51, 350] on input "text" at bounding box center [139, 350] width 262 height 22
click at [51, 369] on span "[STREET_ADDRESS]" at bounding box center [60, 374] width 77 height 11
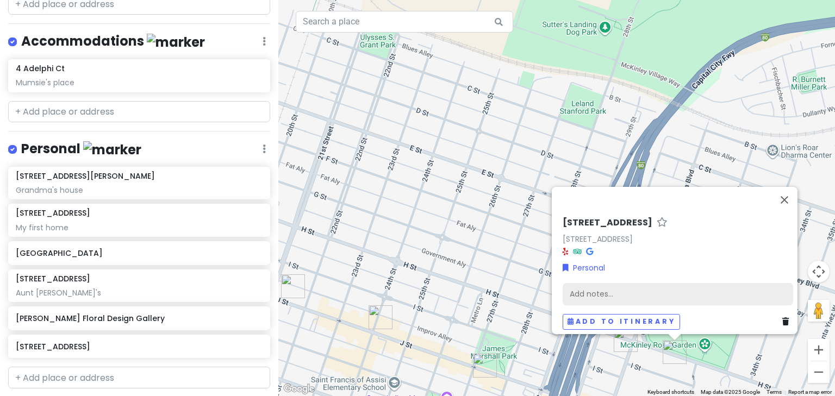
click at [589, 283] on div "Add notes..." at bounding box center [678, 294] width 231 height 23
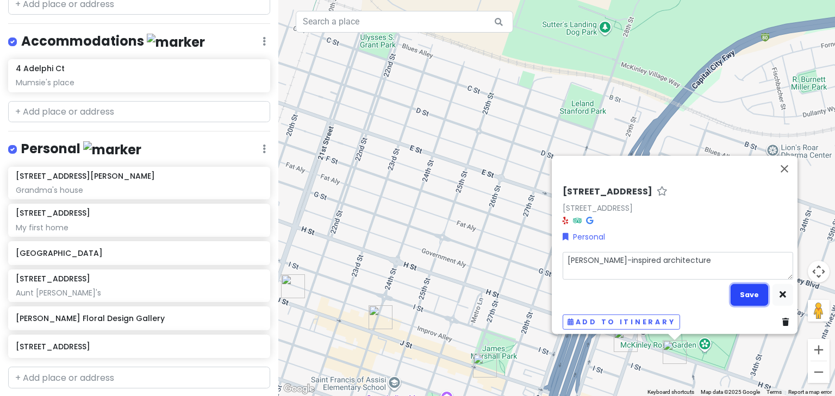
click at [739, 284] on button "Save" at bounding box center [750, 294] width 38 height 21
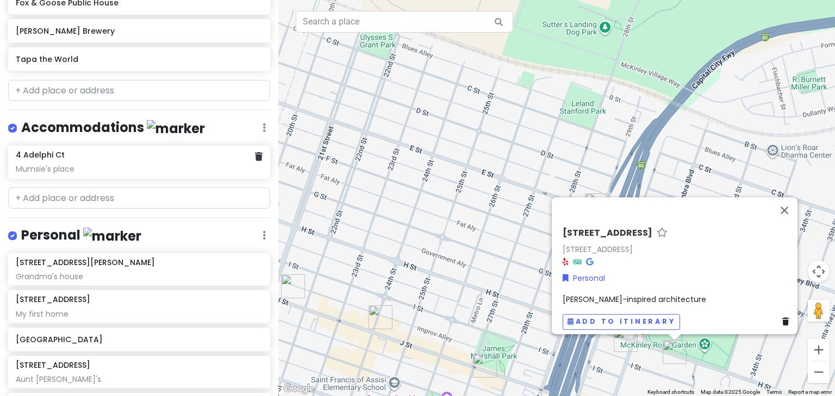
scroll to position [878, 0]
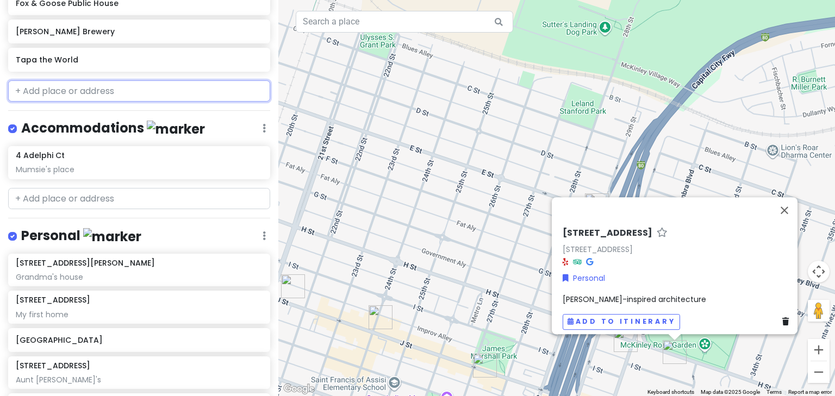
click at [69, 89] on input "text" at bounding box center [139, 91] width 262 height 22
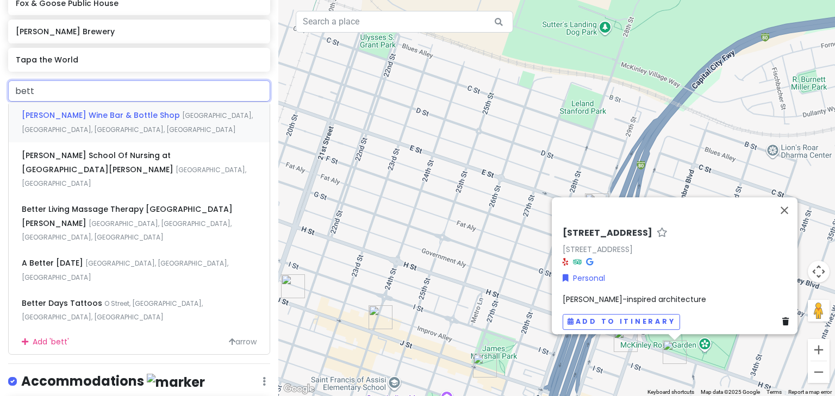
click at [72, 111] on span "[PERSON_NAME] Wine Bar & Bottle Shop" at bounding box center [102, 115] width 160 height 11
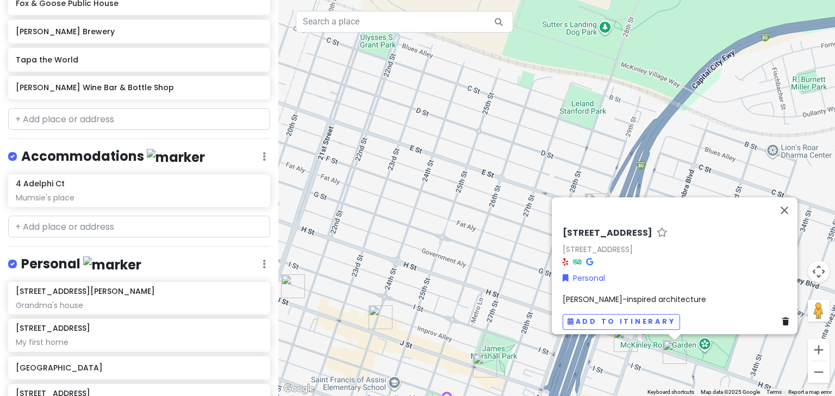
scroll to position [906, 0]
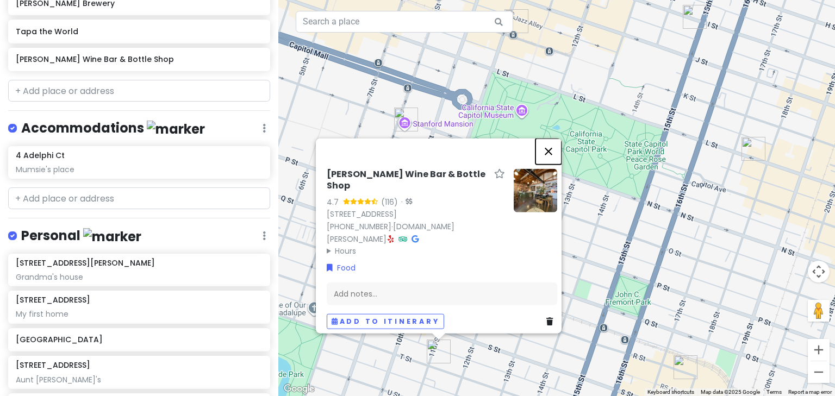
click at [552, 151] on button "Close" at bounding box center [549, 151] width 26 height 26
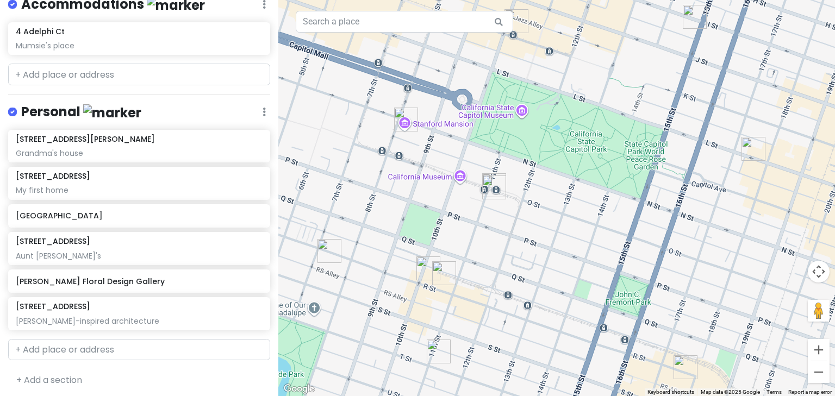
scroll to position [1031, 0]
click at [41, 339] on input "text" at bounding box center [139, 350] width 262 height 22
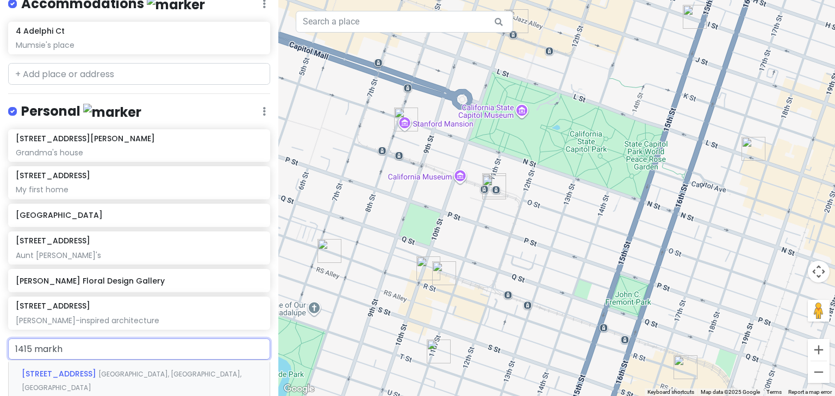
click at [54, 369] on span "[STREET_ADDRESS]" at bounding box center [60, 374] width 77 height 11
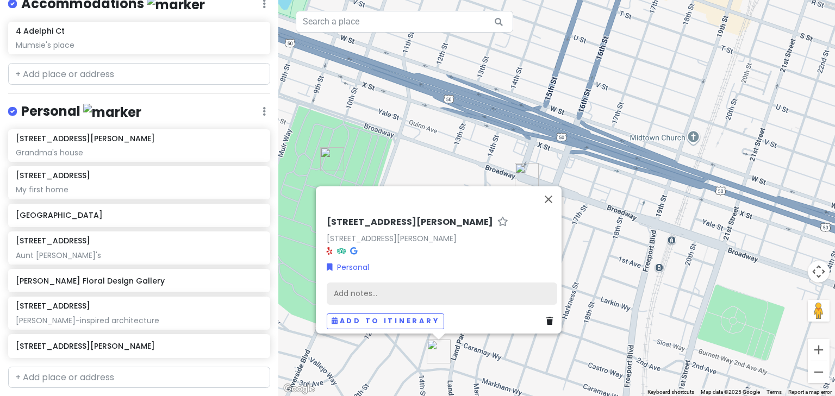
click at [365, 282] on div "Add notes..." at bounding box center [442, 293] width 231 height 23
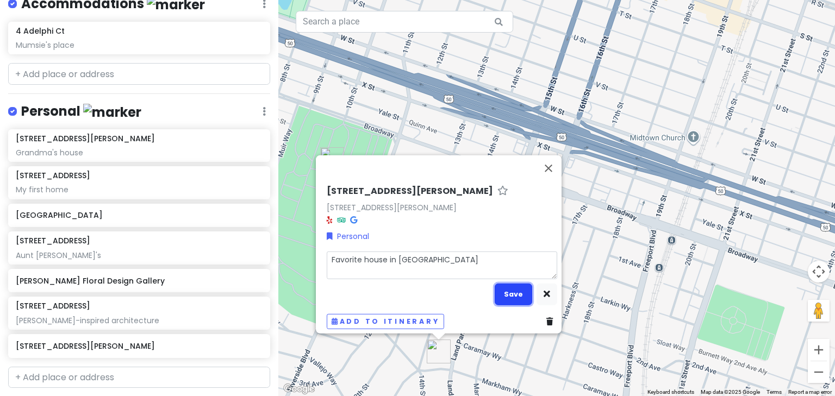
click at [508, 289] on button "Save" at bounding box center [514, 294] width 38 height 21
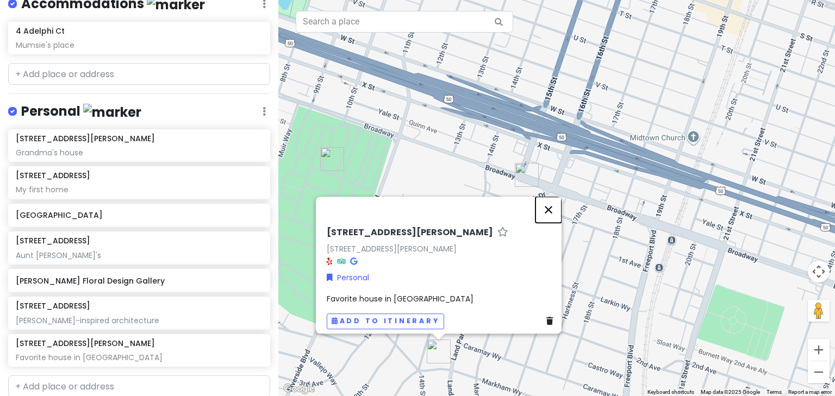
click at [559, 206] on button "Close" at bounding box center [549, 210] width 26 height 26
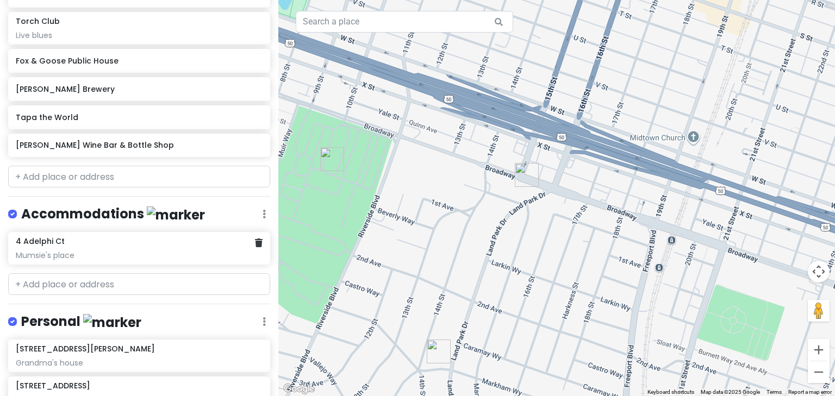
scroll to position [813, 0]
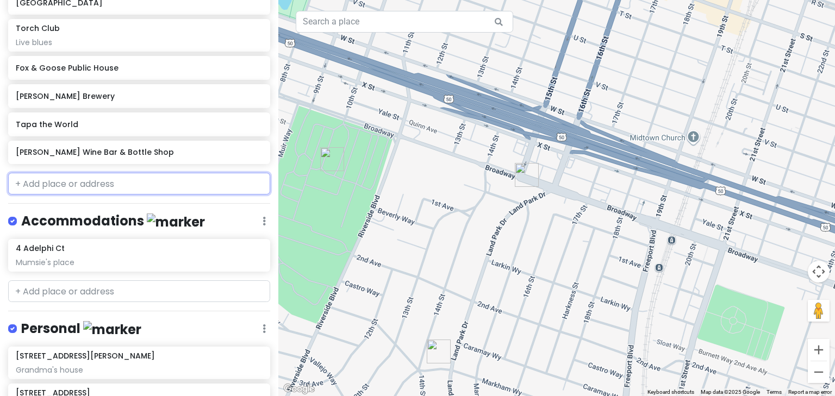
click at [79, 182] on input "text" at bounding box center [139, 184] width 262 height 22
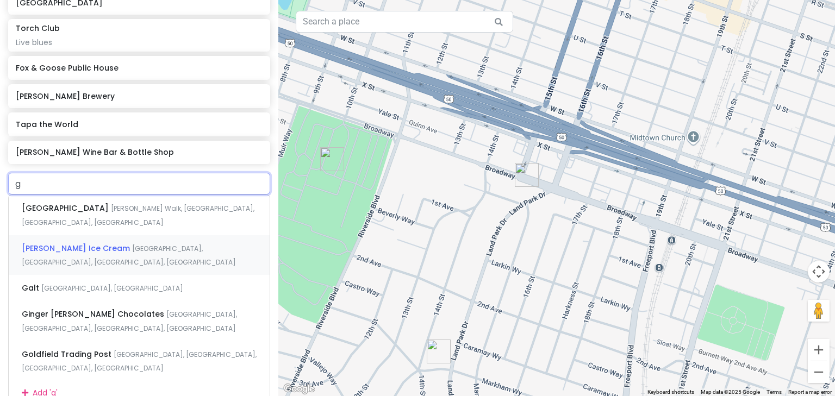
click at [77, 243] on span "[PERSON_NAME] Ice Cream" at bounding box center [77, 248] width 110 height 11
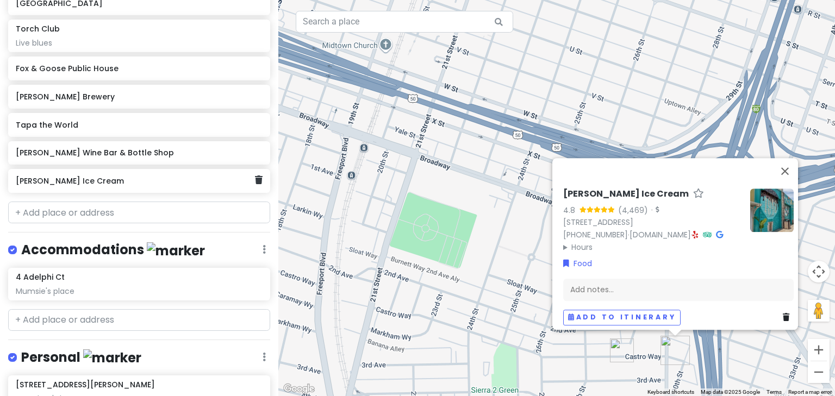
scroll to position [798, 0]
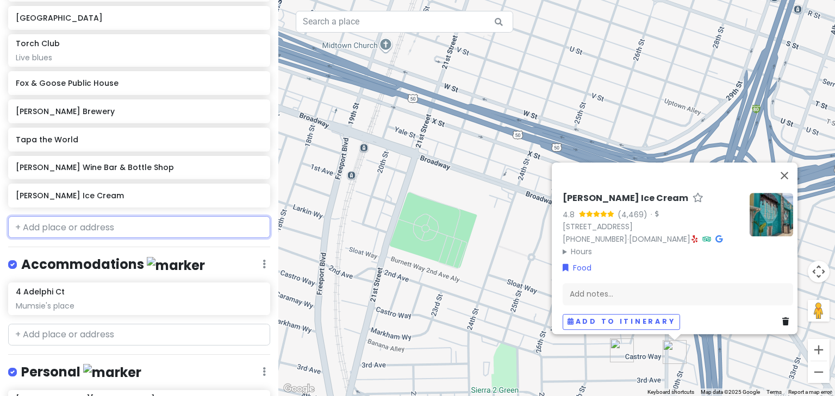
click at [54, 231] on input "text" at bounding box center [139, 227] width 262 height 22
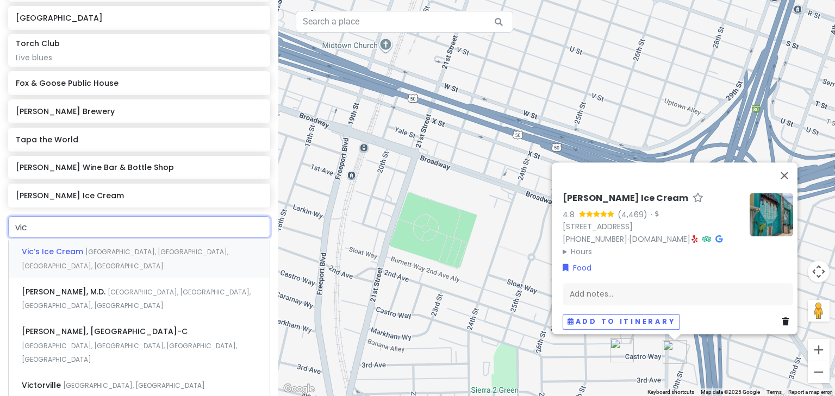
click at [60, 249] on span "Vic’s Ice Cream" at bounding box center [54, 251] width 64 height 11
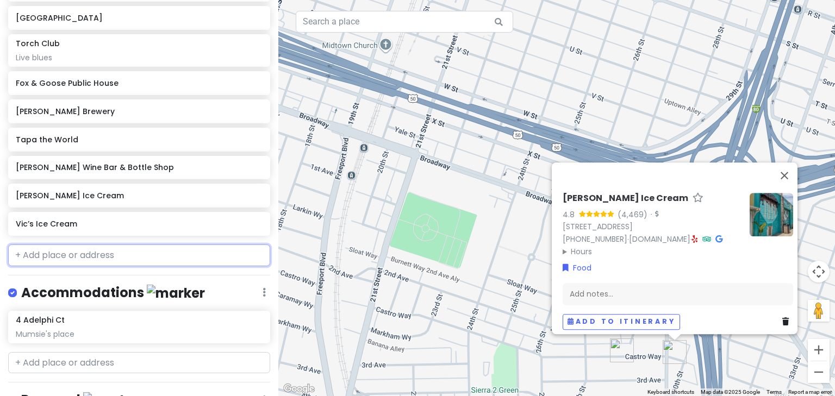
scroll to position [826, 0]
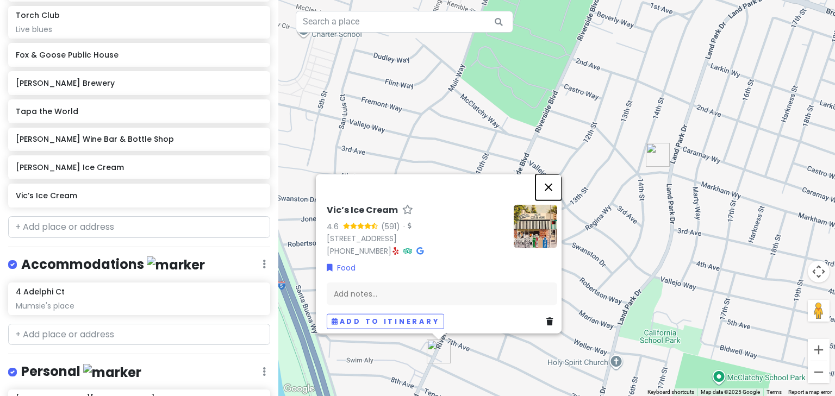
click at [552, 181] on button "Close" at bounding box center [549, 187] width 26 height 26
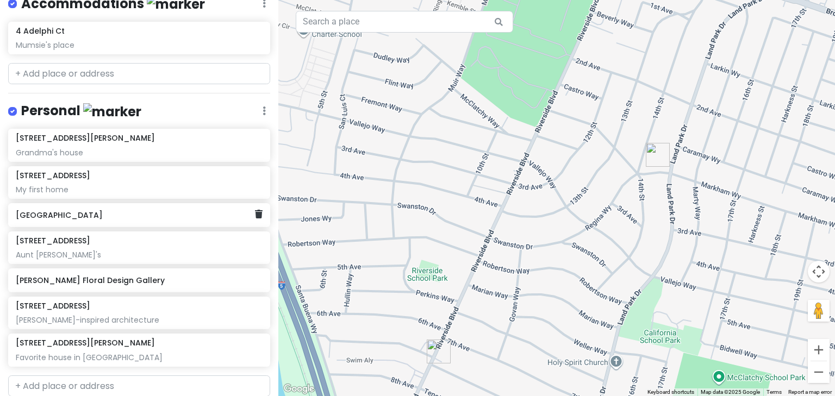
scroll to position [1124, 0]
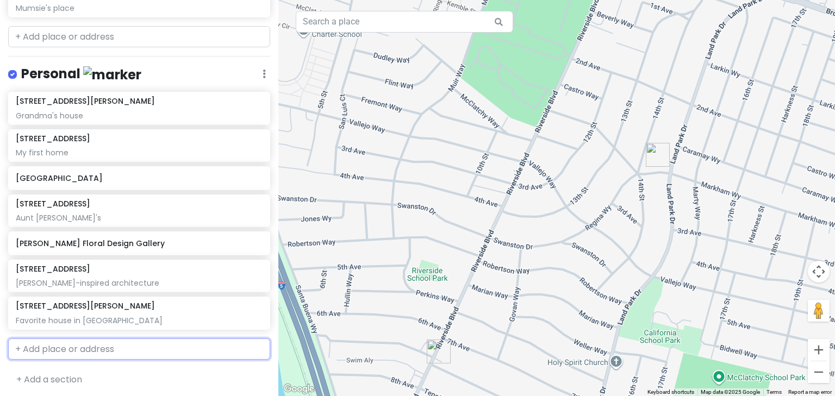
click at [45, 346] on input "text" at bounding box center [139, 350] width 262 height 22
click at [52, 369] on span "[STREET_ADDRESS]" at bounding box center [60, 374] width 77 height 11
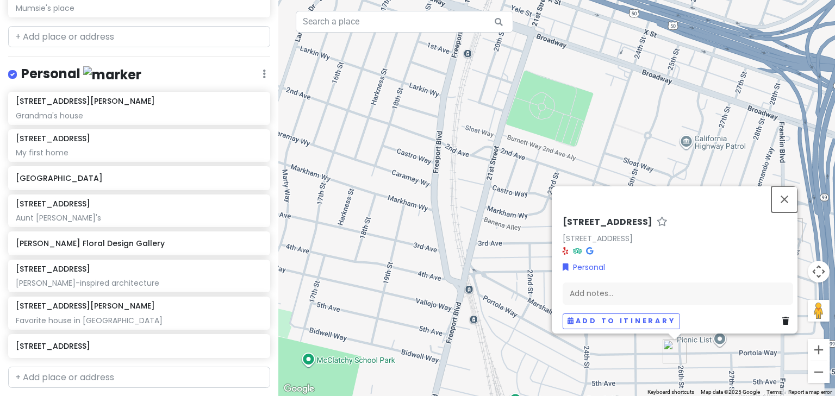
drag, startPoint x: 788, startPoint y: 196, endPoint x: 774, endPoint y: 191, distance: 14.6
click at [788, 196] on button "Close" at bounding box center [785, 199] width 26 height 26
